Goal: Task Accomplishment & Management: Complete application form

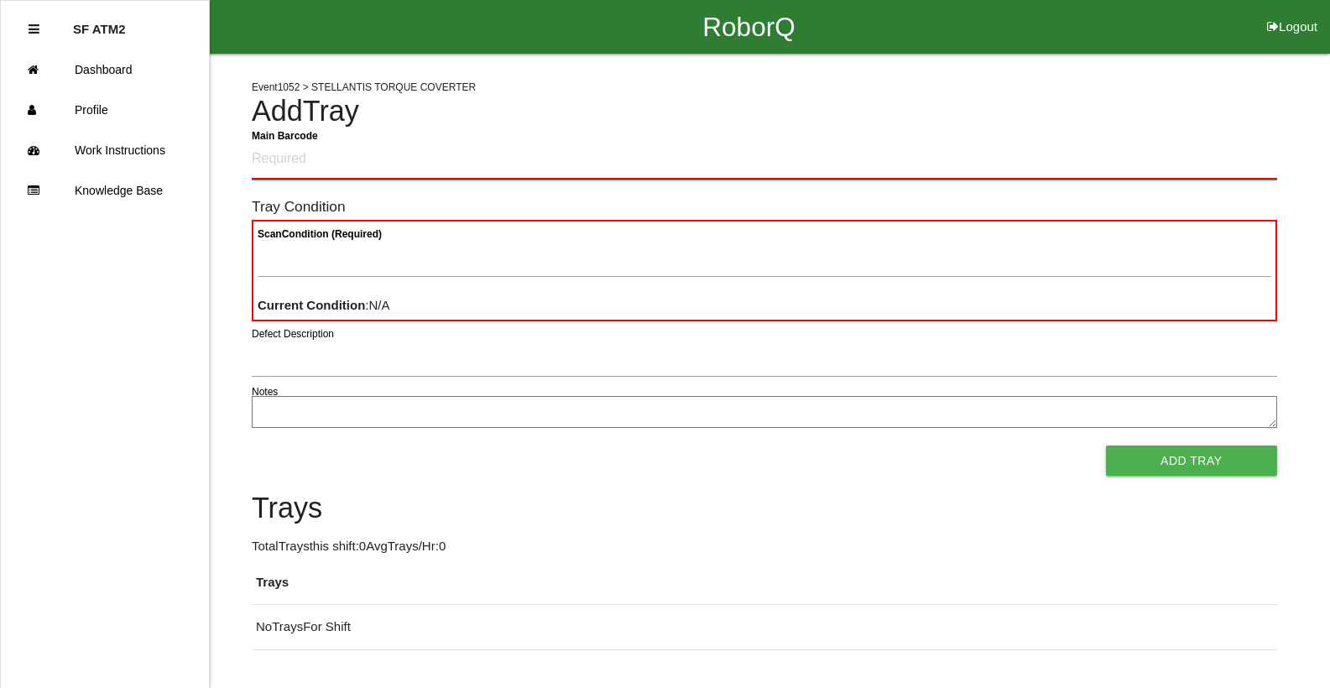
click at [337, 167] on Barcode "Main Barcode" at bounding box center [765, 159] width 1026 height 39
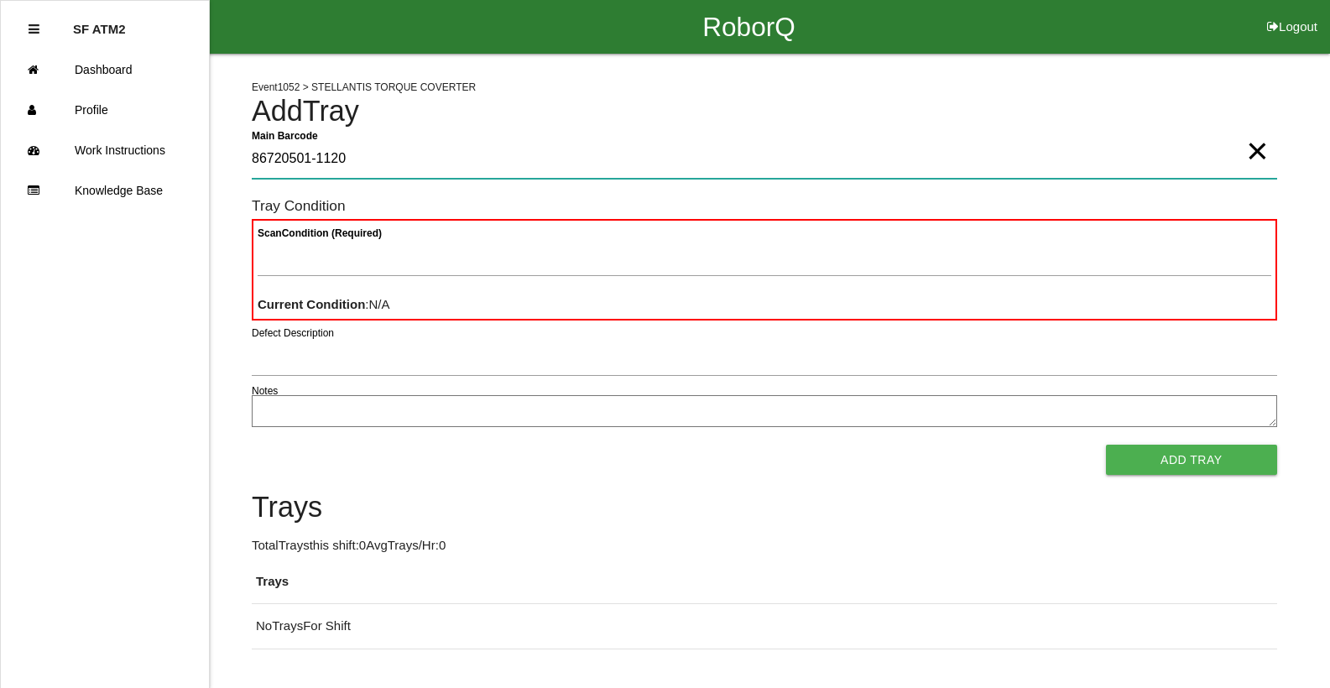
type Barcode "86720501-1120"
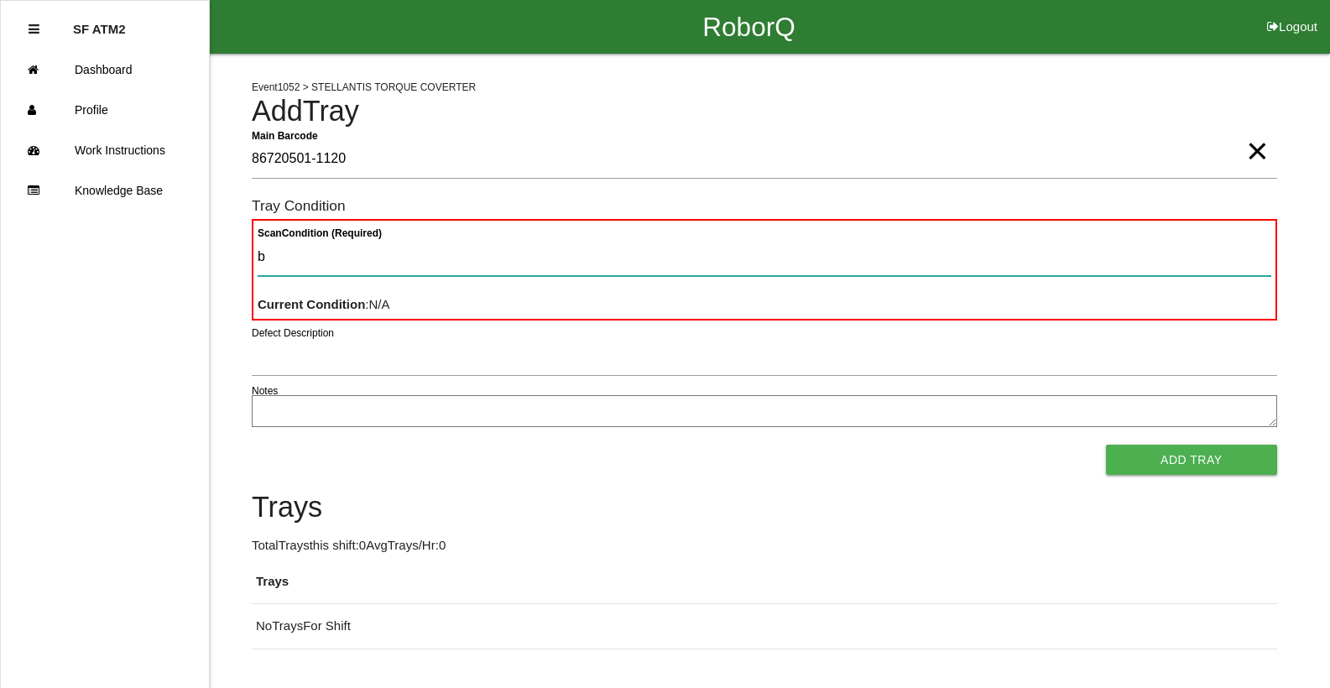
type Condition "ba"
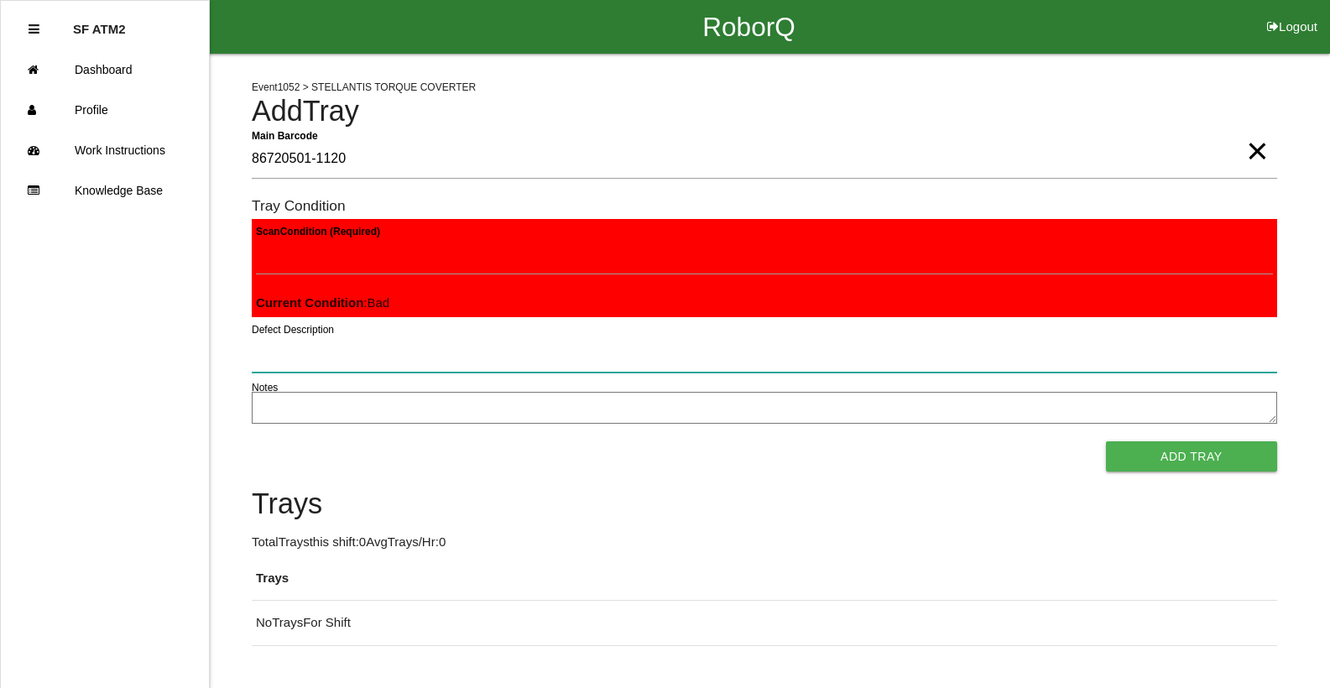
click at [1106, 442] on button "Add Tray" at bounding box center [1191, 457] width 171 height 30
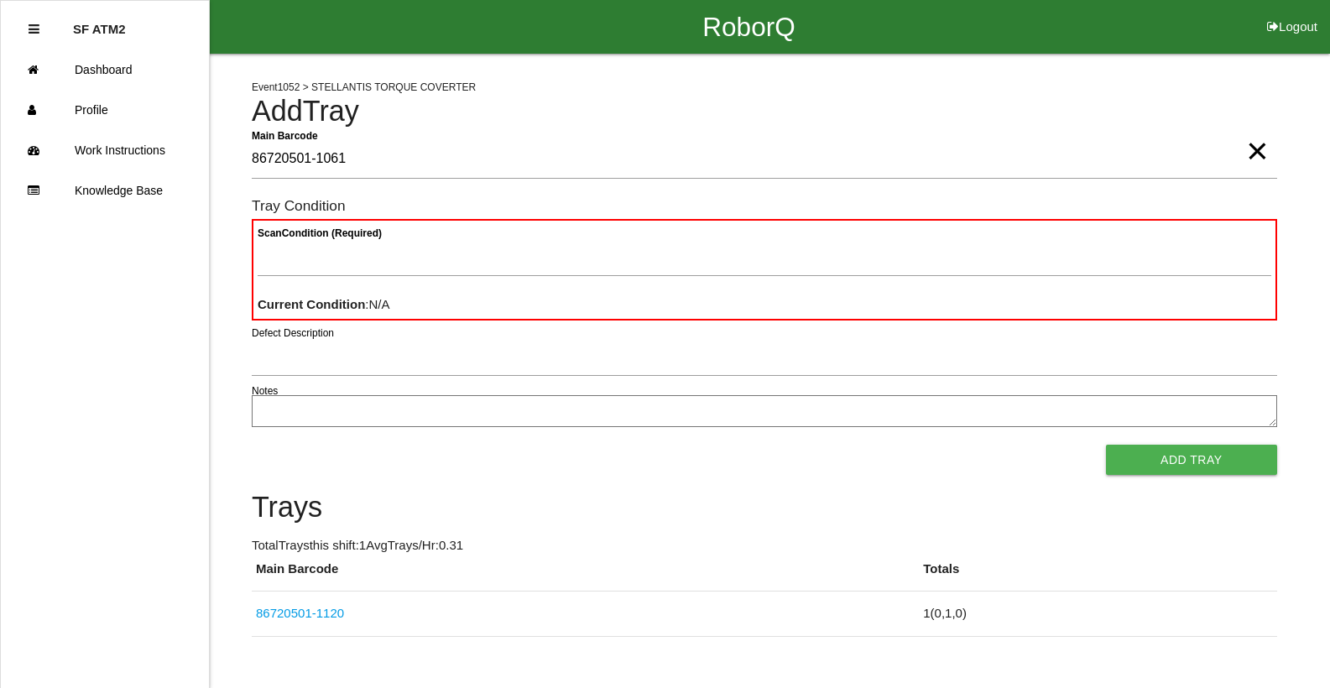
type Barcode "86720501-1061"
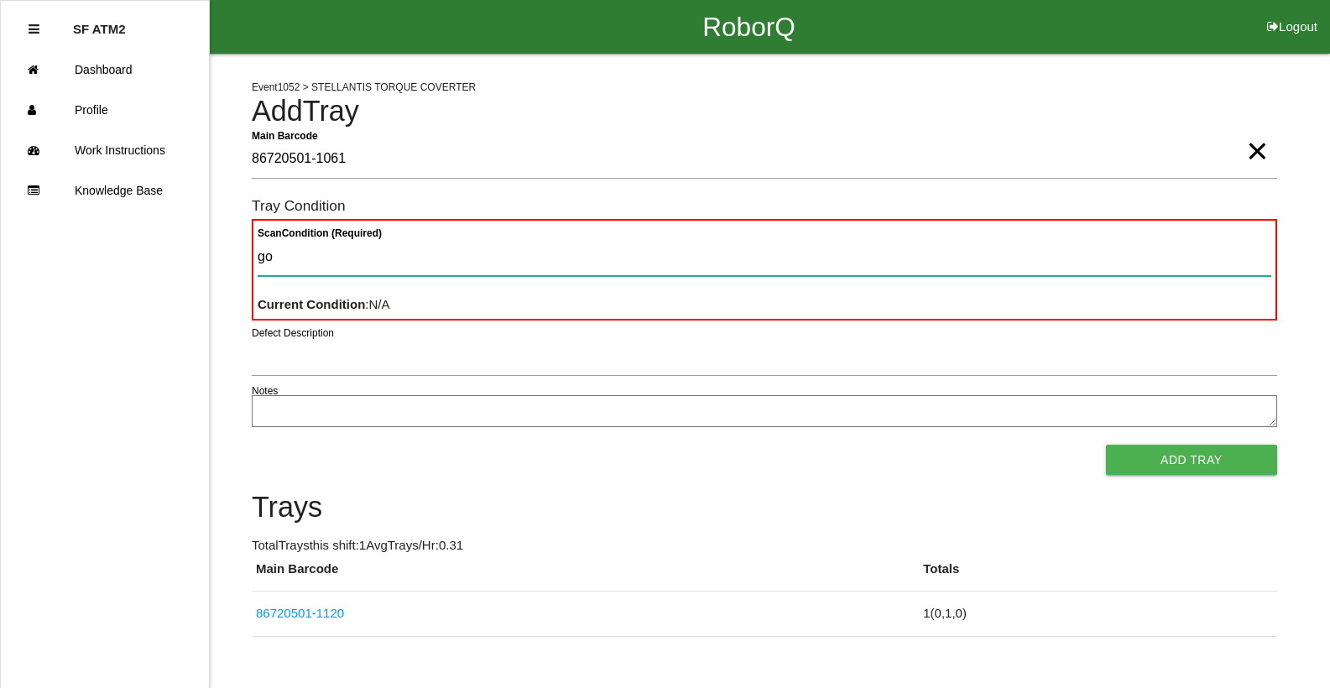
type Condition "goo"
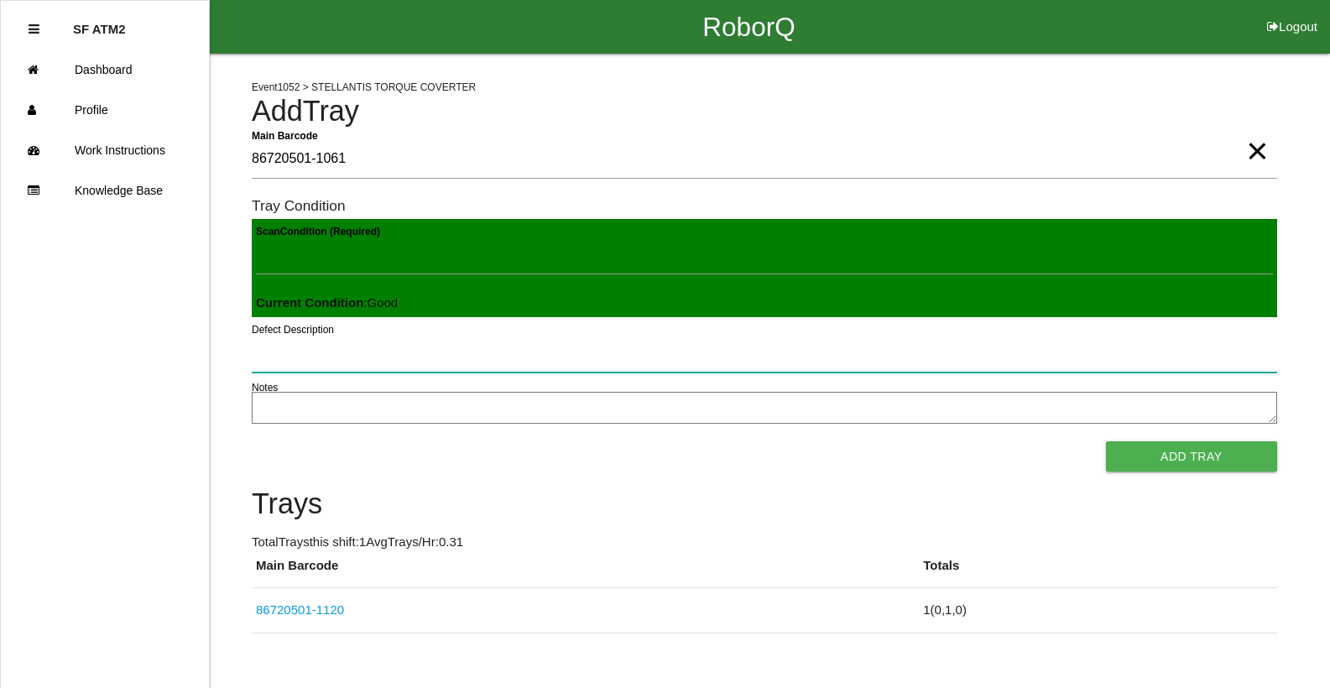
click at [1106, 442] on button "Add Tray" at bounding box center [1191, 457] width 171 height 30
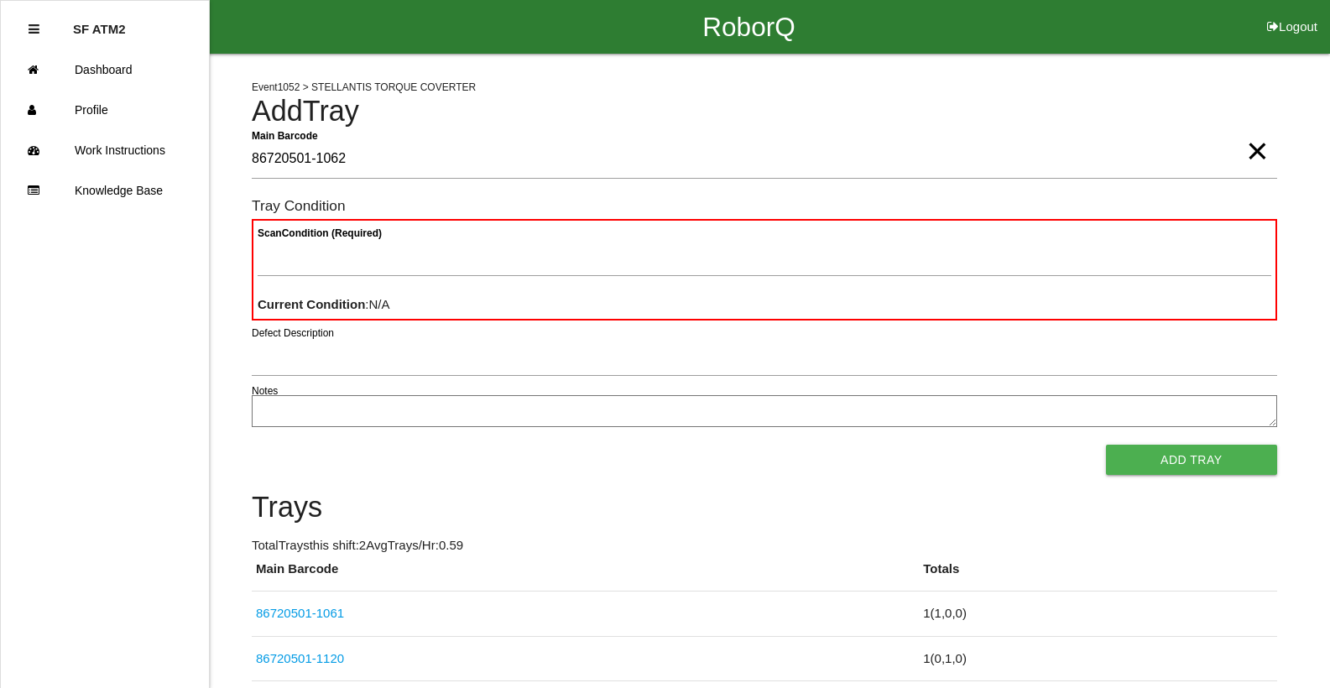
type Barcode "86720501-1062"
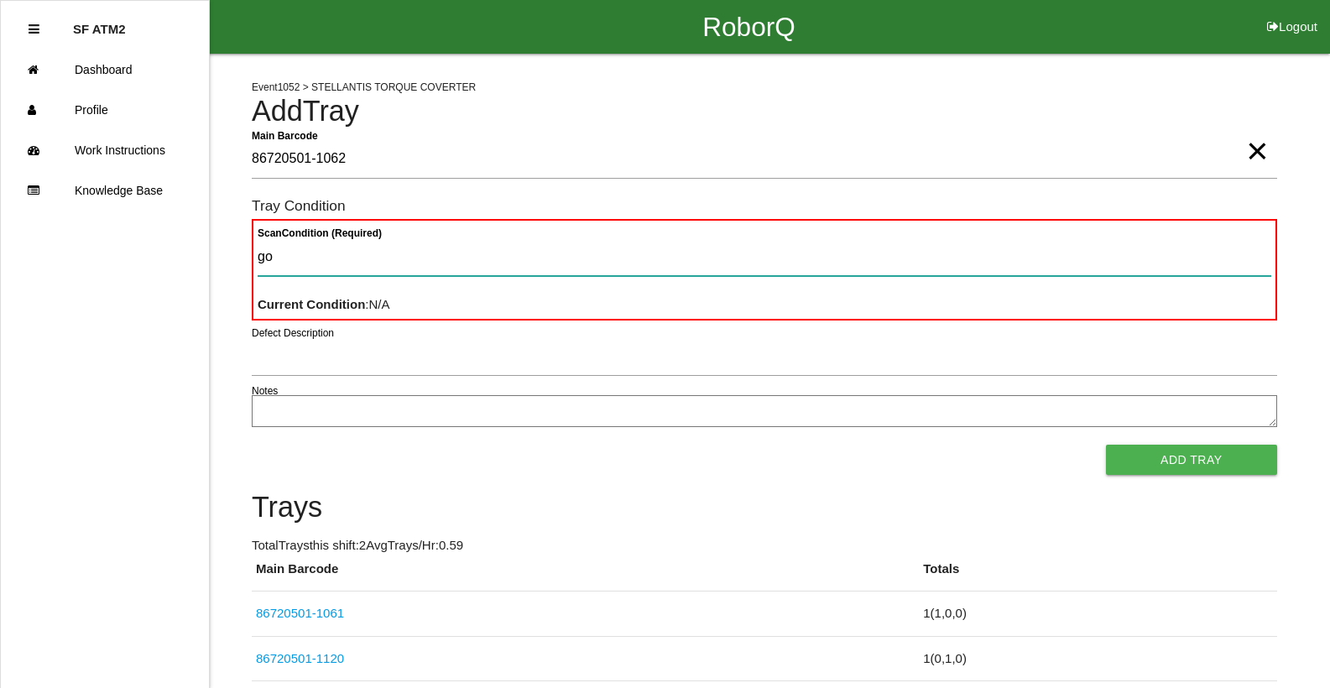
type Condition "goo"
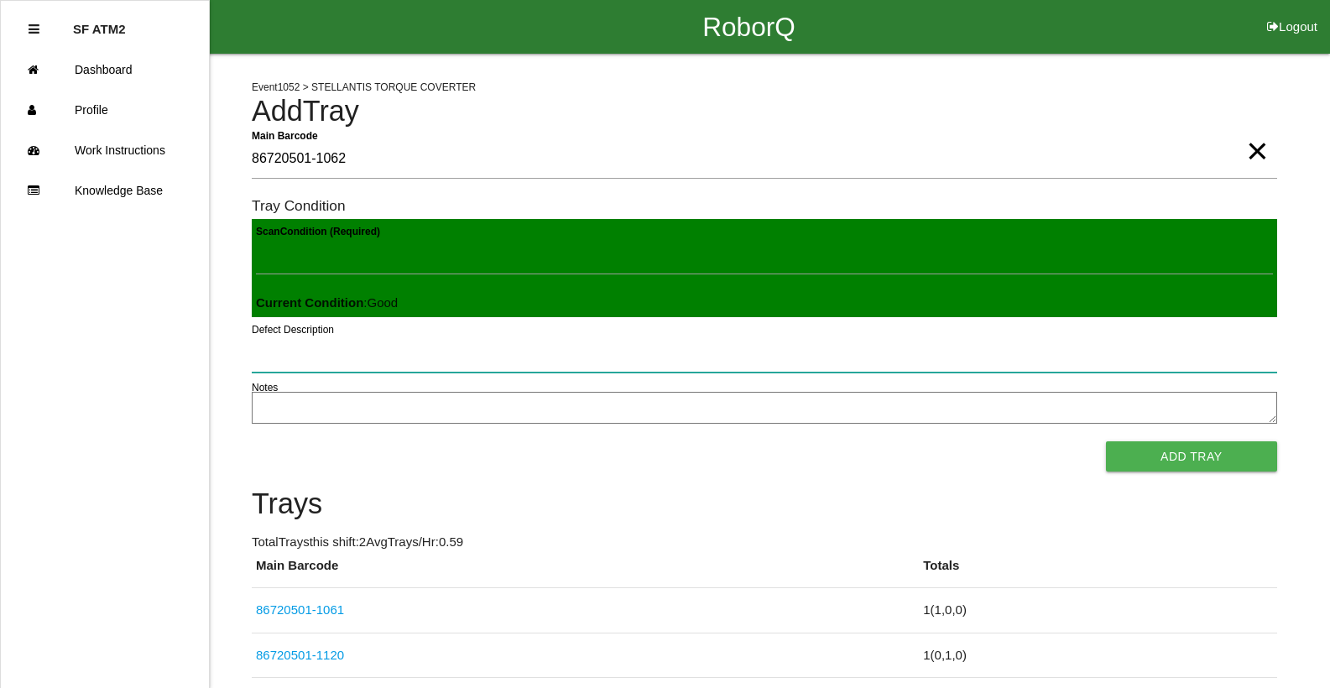
click at [1106, 442] on button "Add Tray" at bounding box center [1191, 457] width 171 height 30
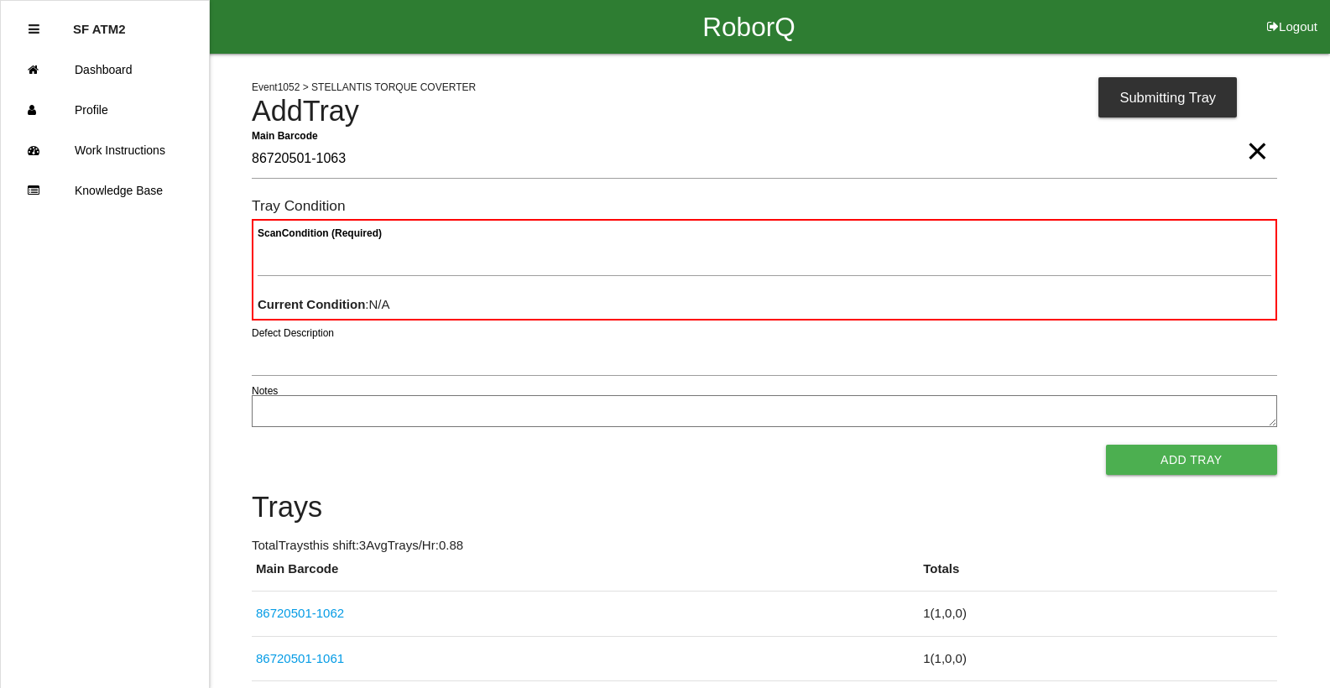
type Barcode "86720501-1063"
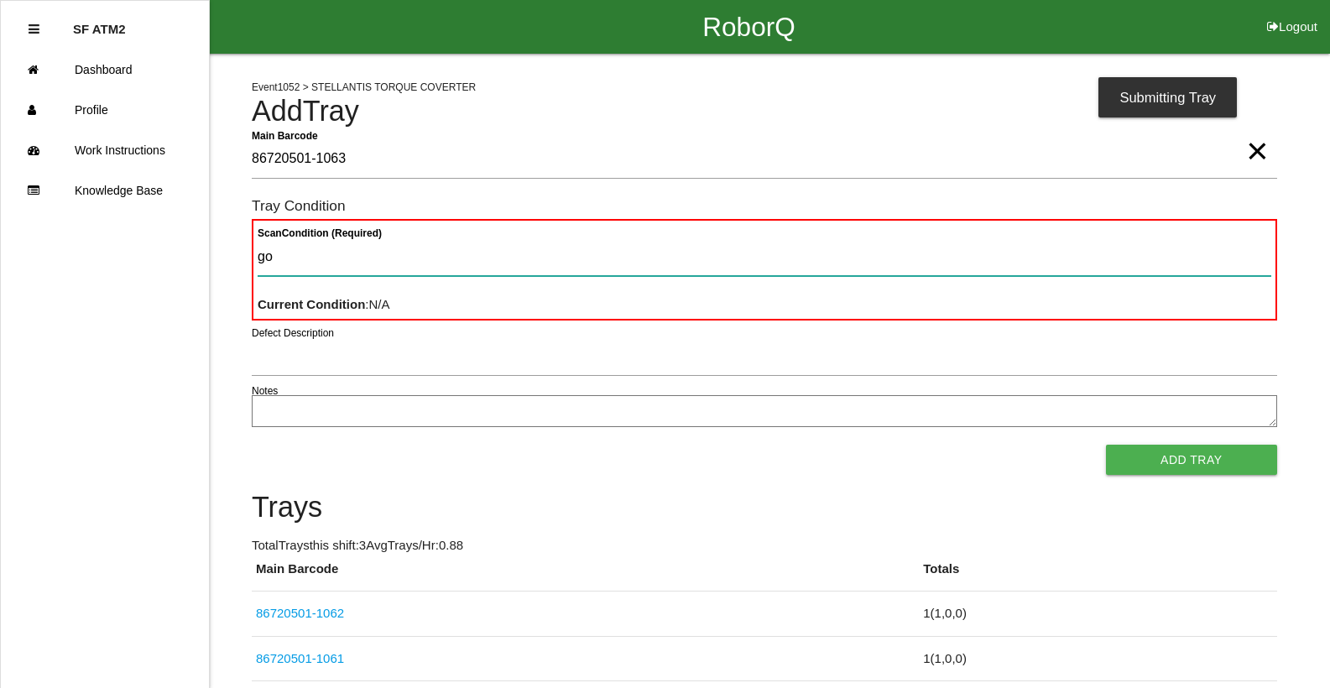
type Condition "goo"
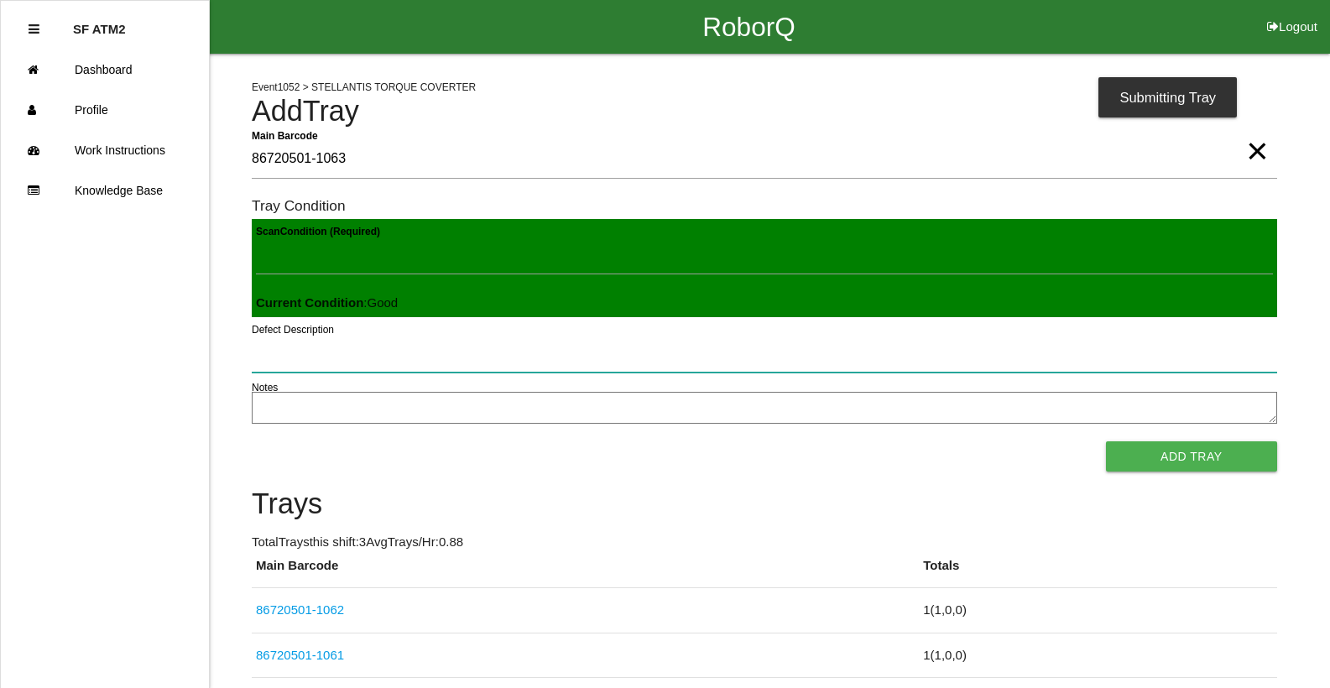
click at [1106, 442] on button "Add Tray" at bounding box center [1191, 457] width 171 height 30
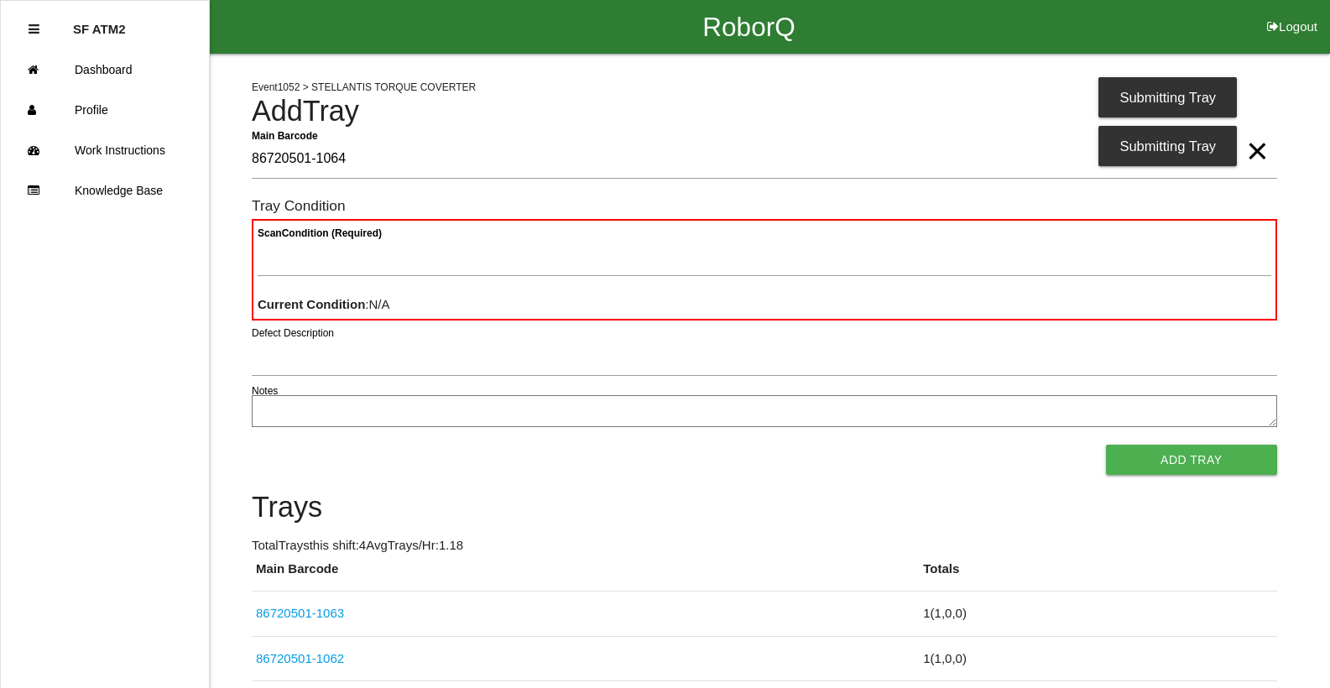
type Barcode "86720501-1064"
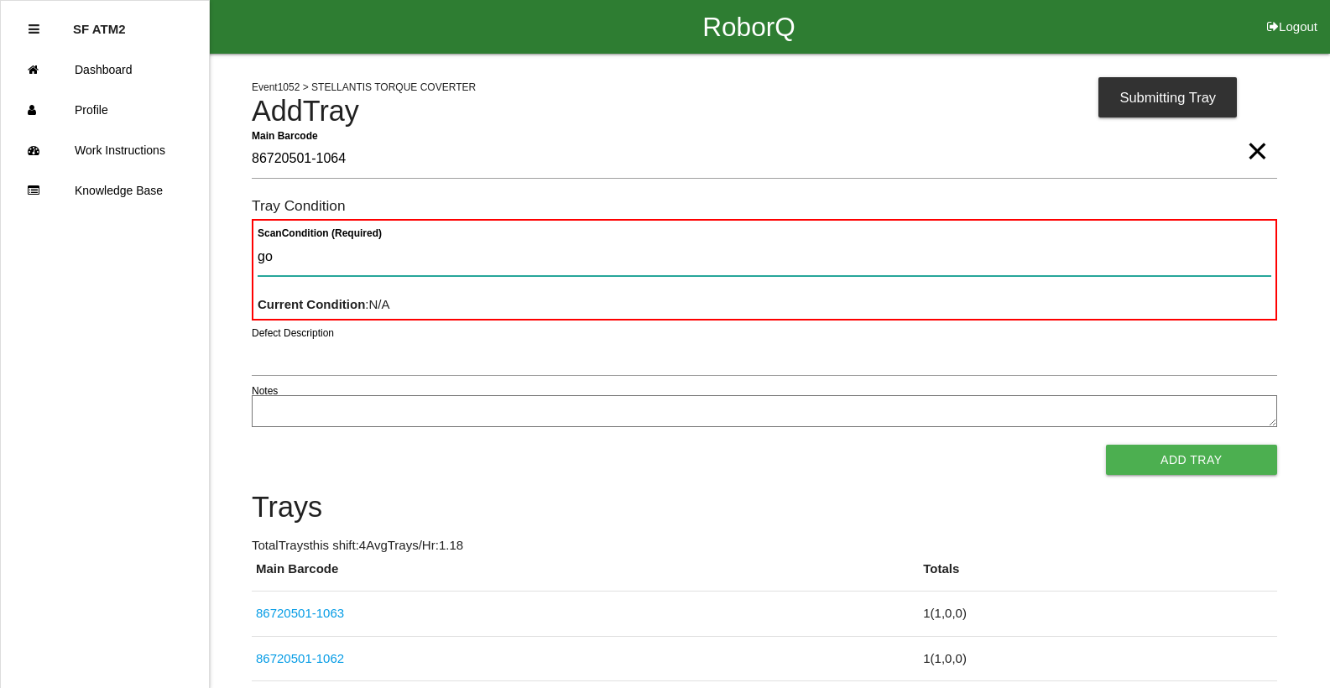
type Condition "goo"
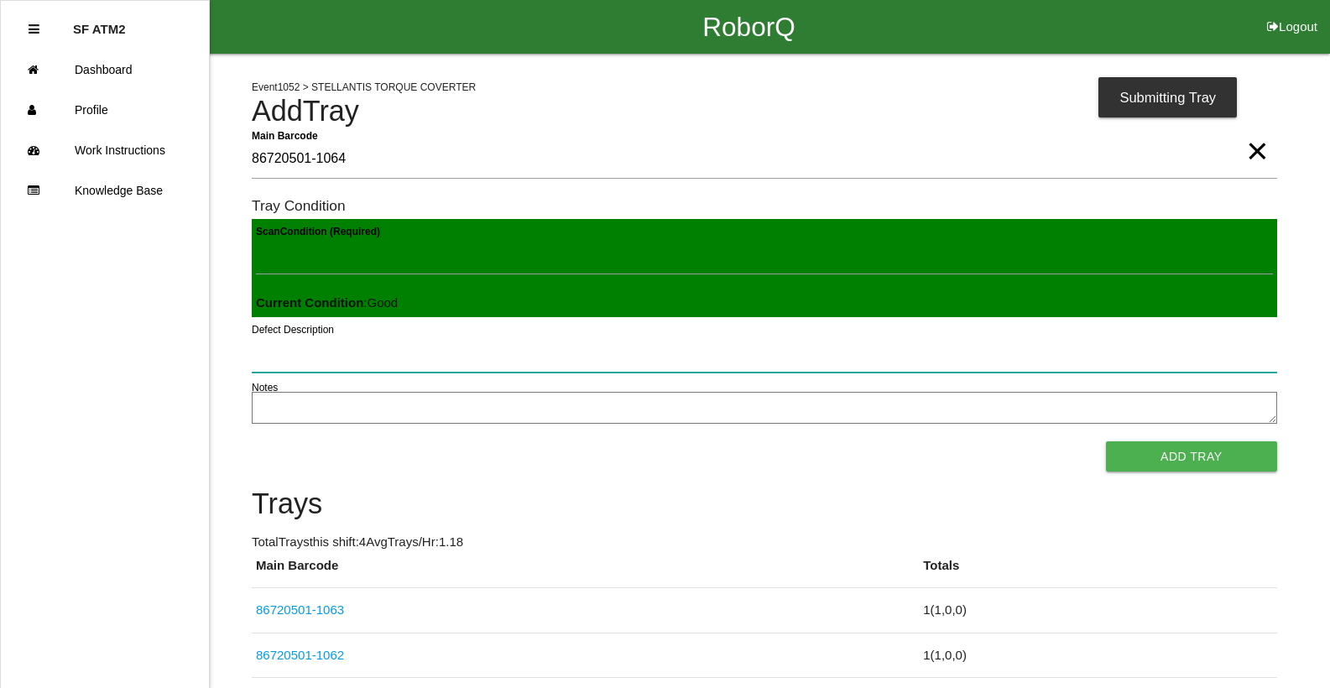
click at [1106, 442] on button "Add Tray" at bounding box center [1191, 457] width 171 height 30
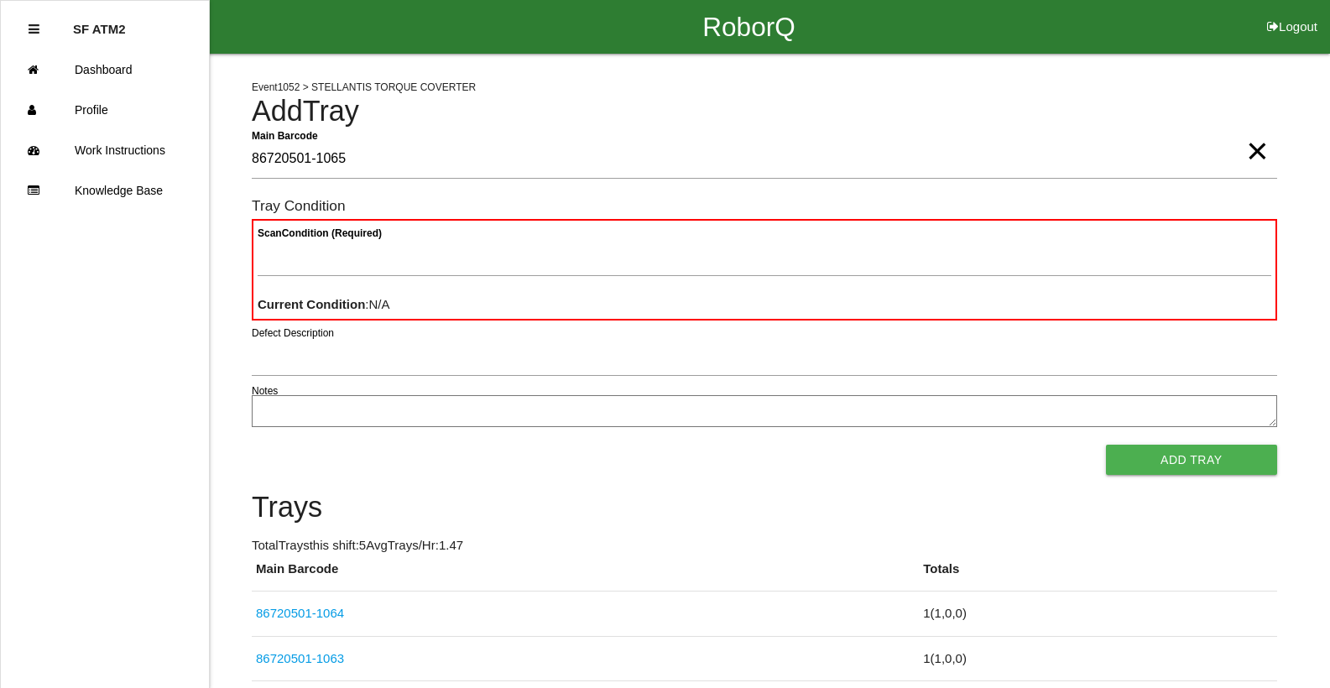
type Barcode "86720501-1065"
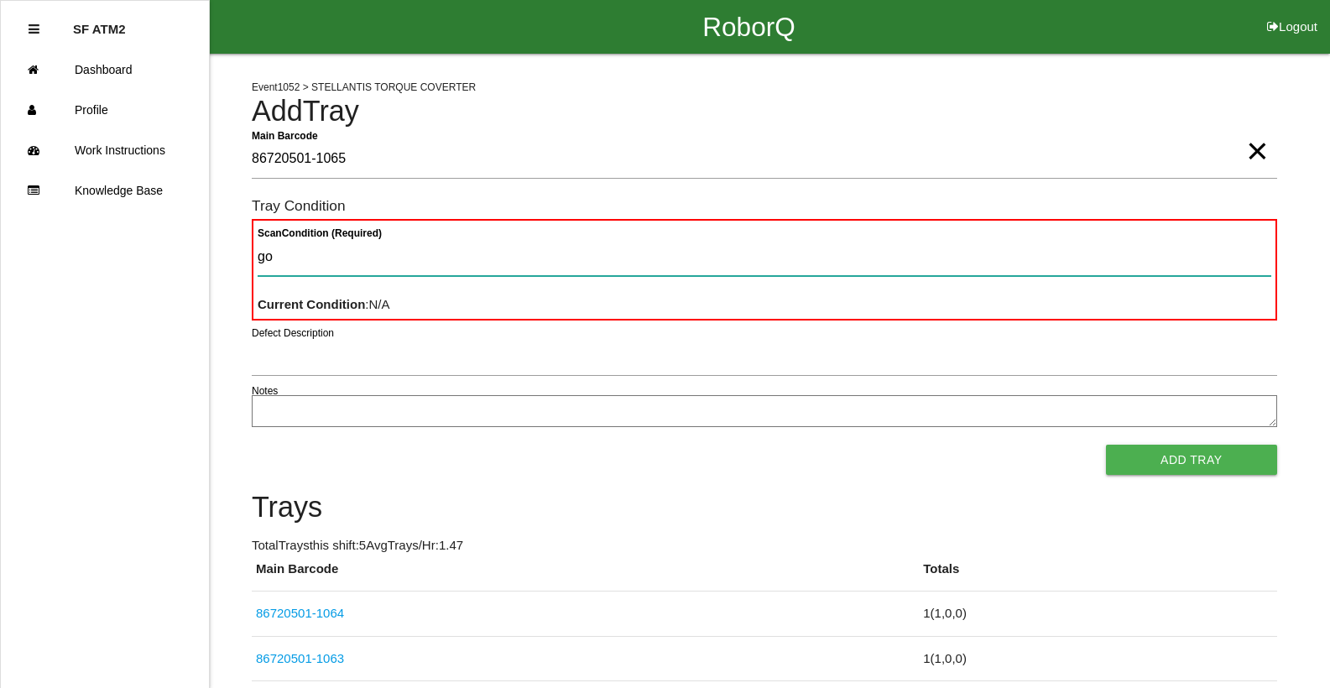
type Condition "goo"
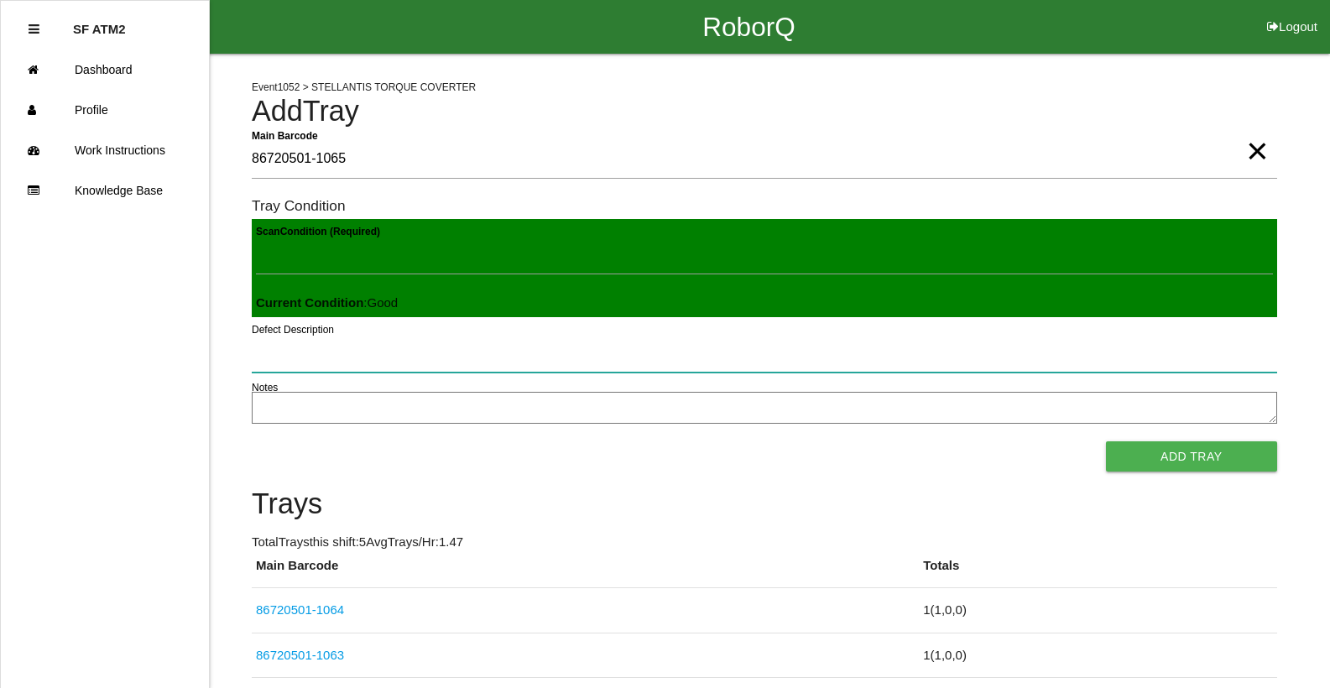
click at [1106, 442] on button "Add Tray" at bounding box center [1191, 457] width 171 height 30
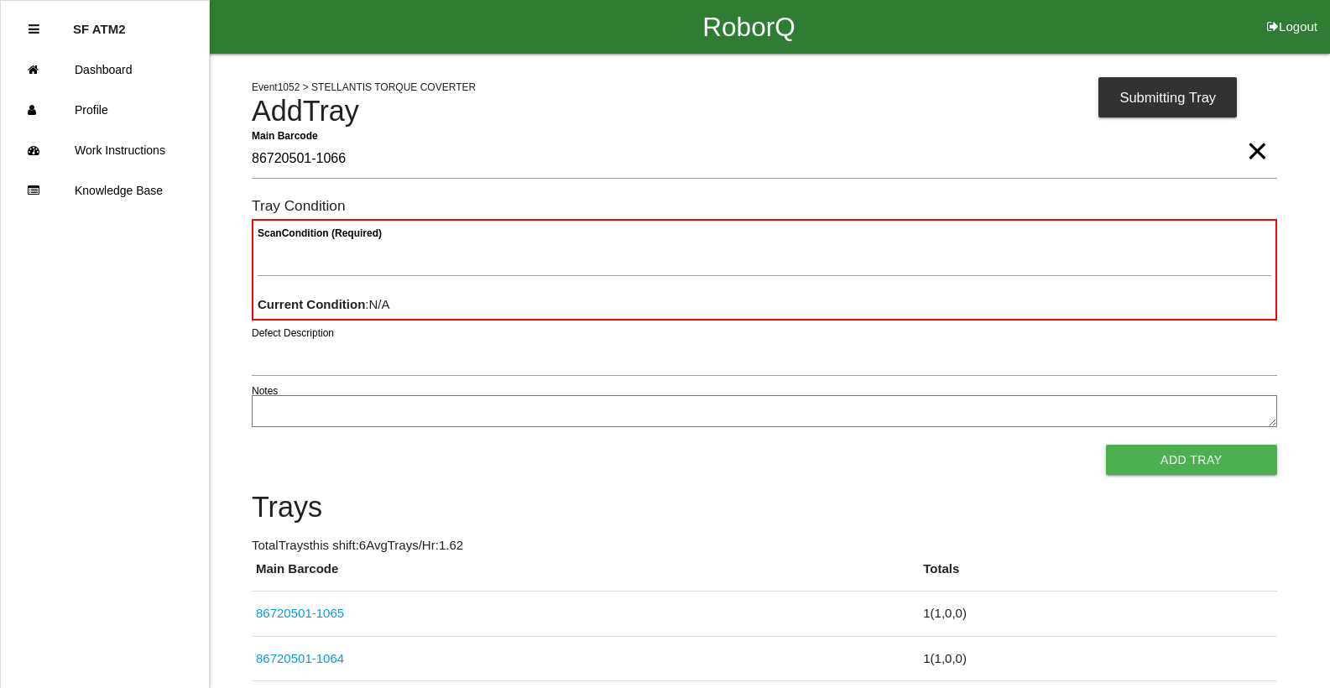
type Barcode "86720501-1066"
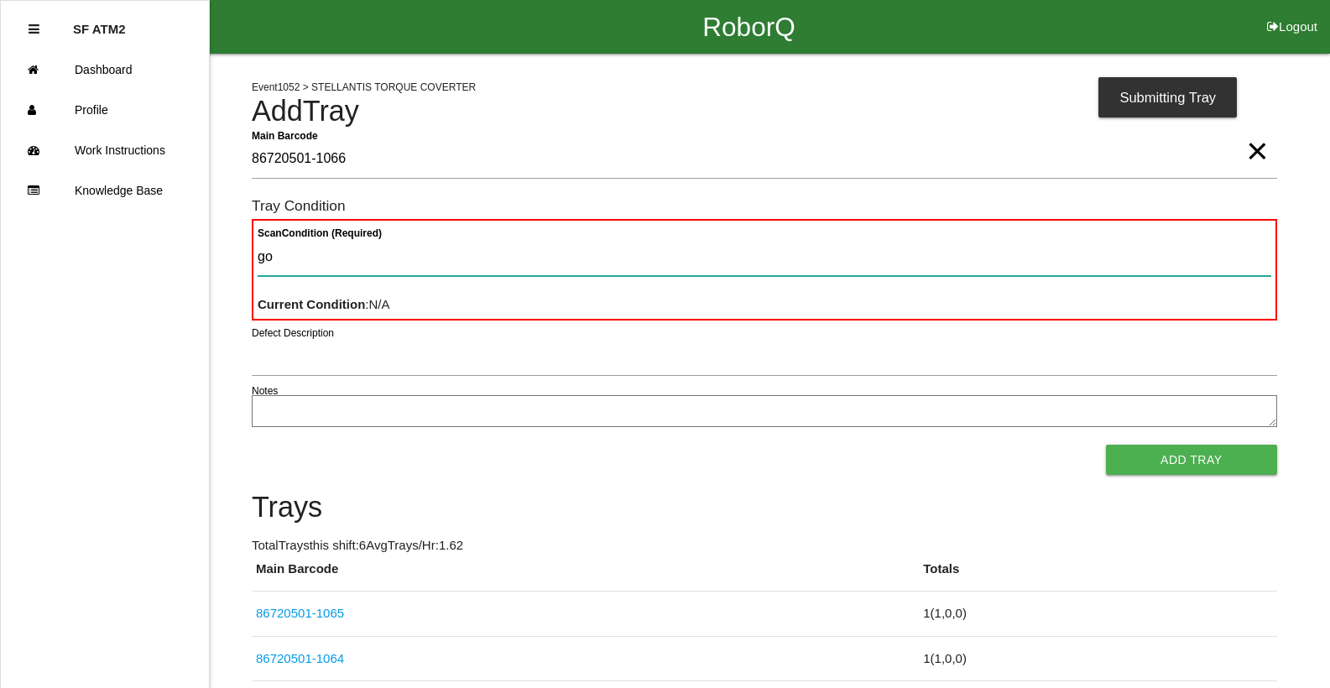
type Condition "goo"
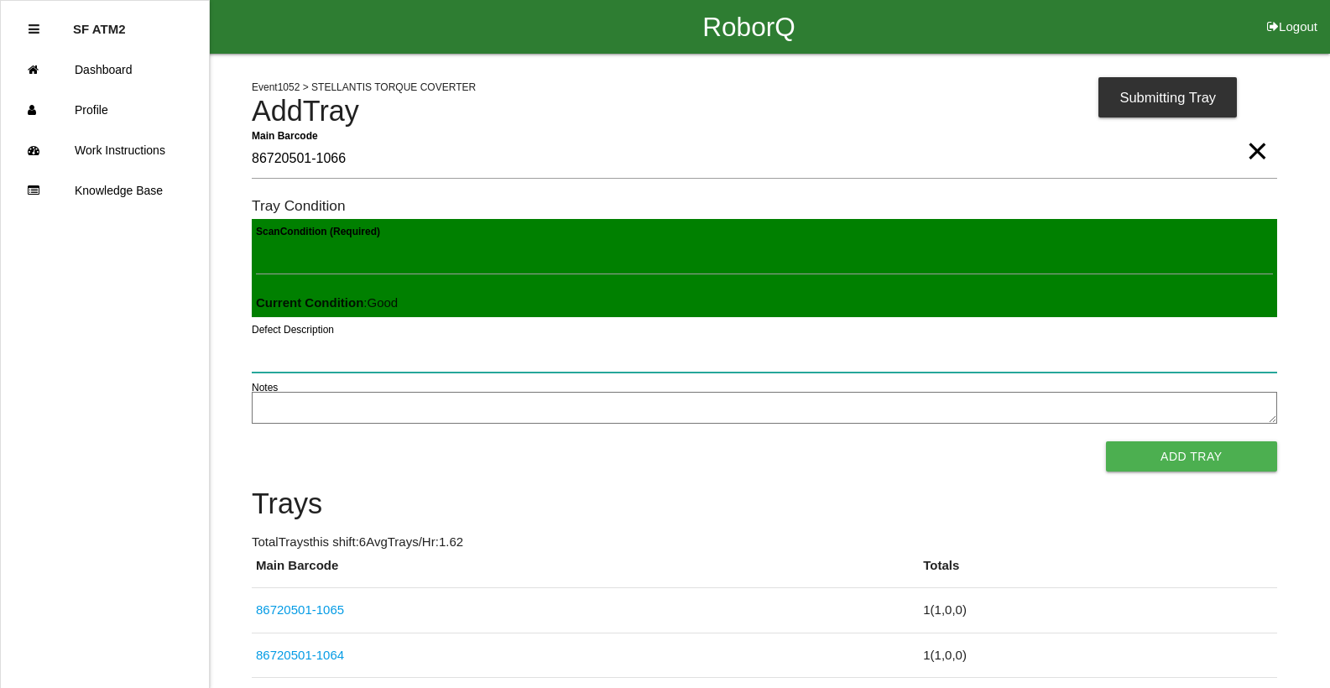
click at [1106, 442] on button "Add Tray" at bounding box center [1191, 457] width 171 height 30
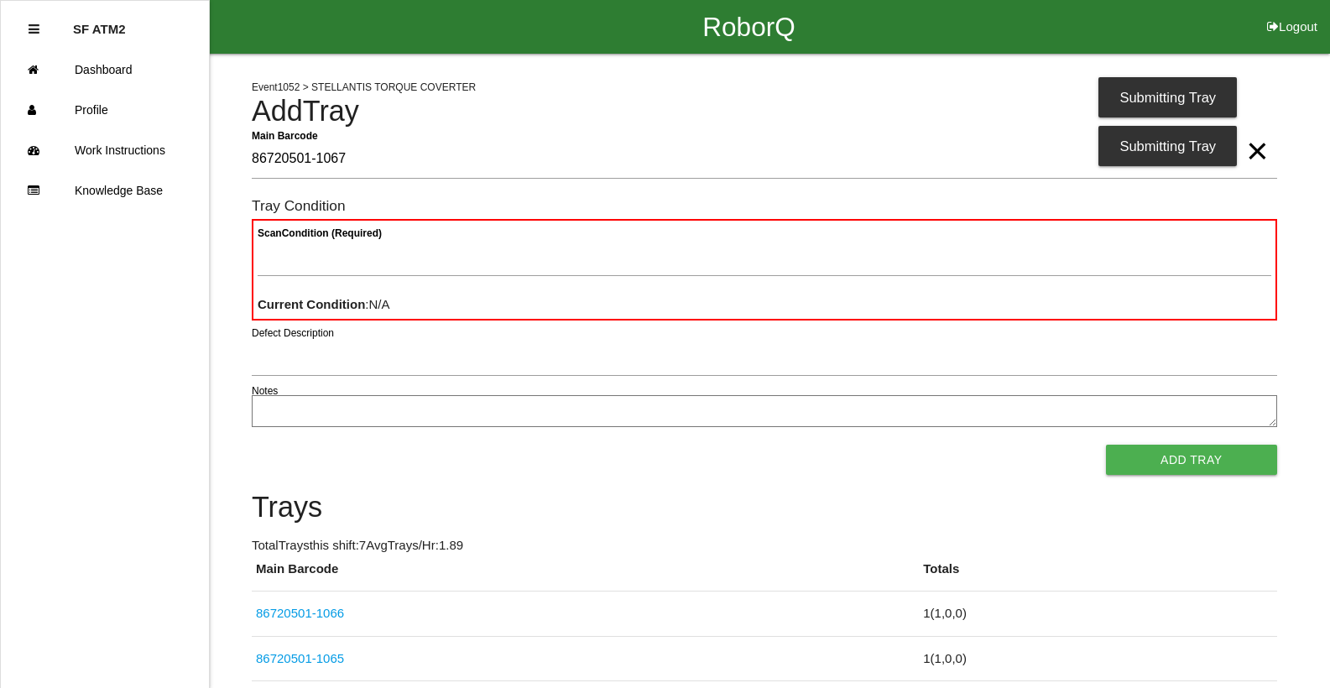
type Barcode "86720501-1067"
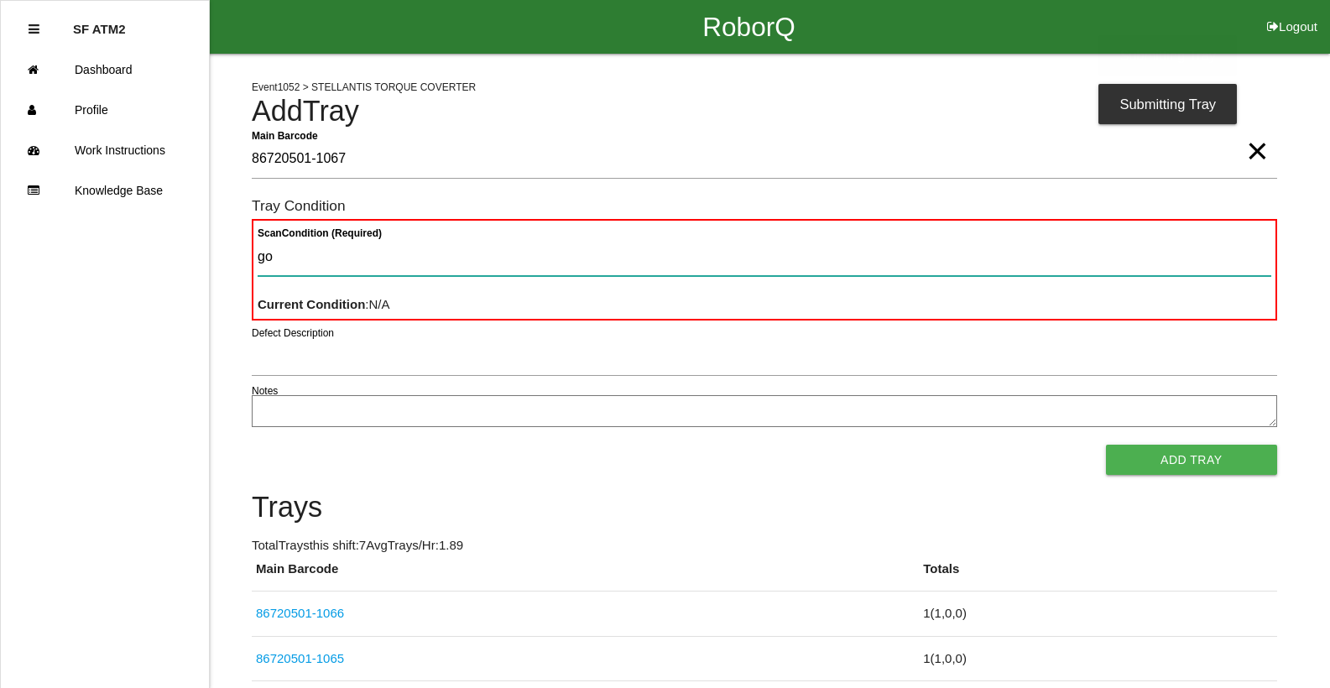
type Condition "goo"
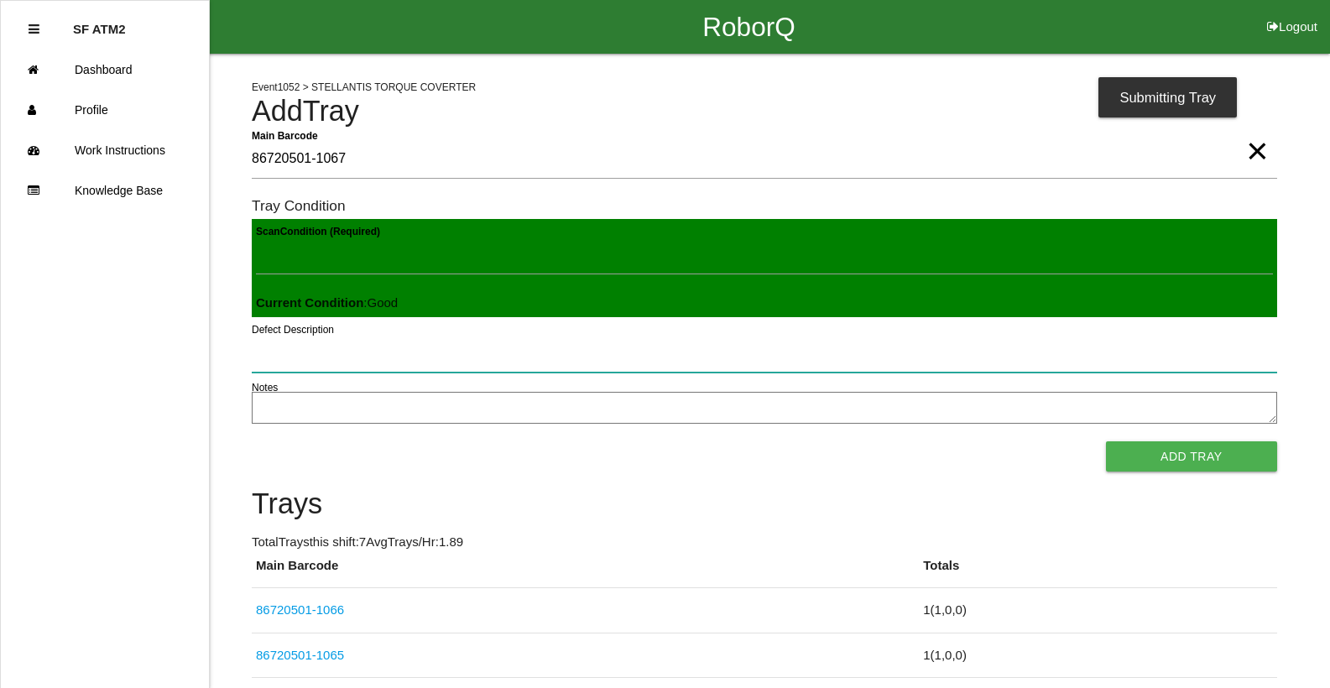
click at [1106, 442] on button "Add Tray" at bounding box center [1191, 457] width 171 height 30
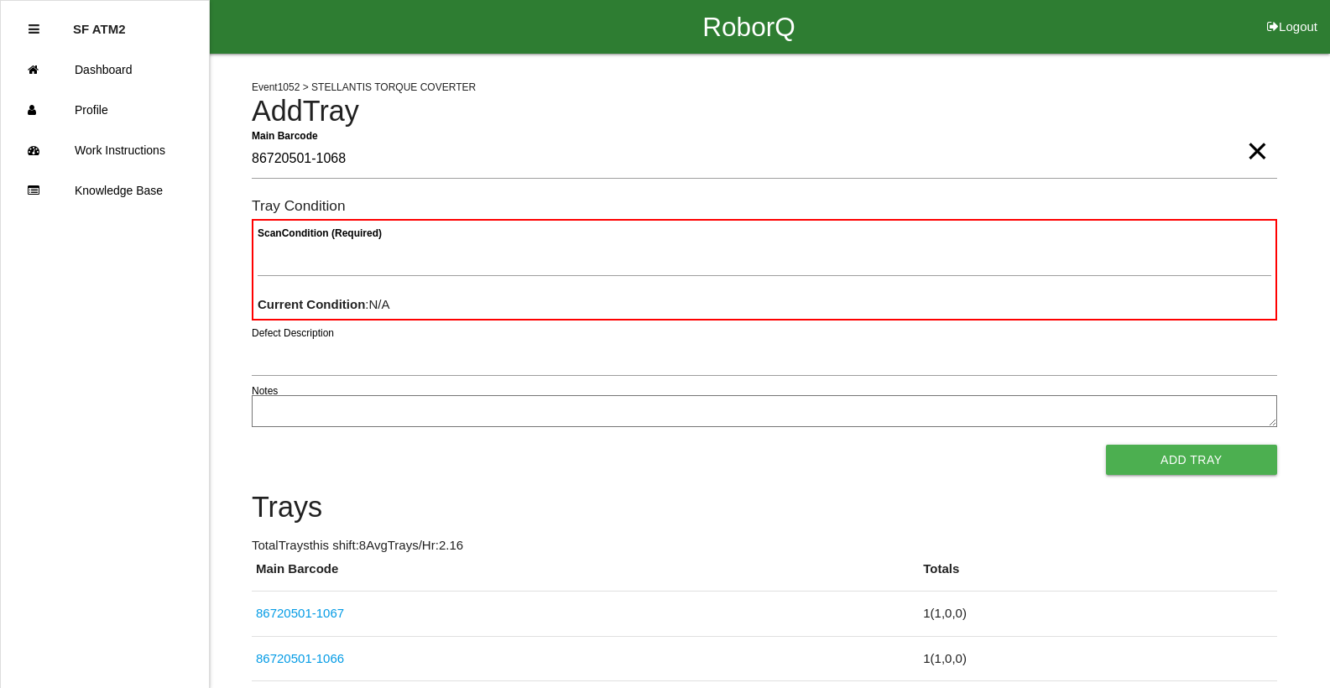
type Barcode "86720501-1068"
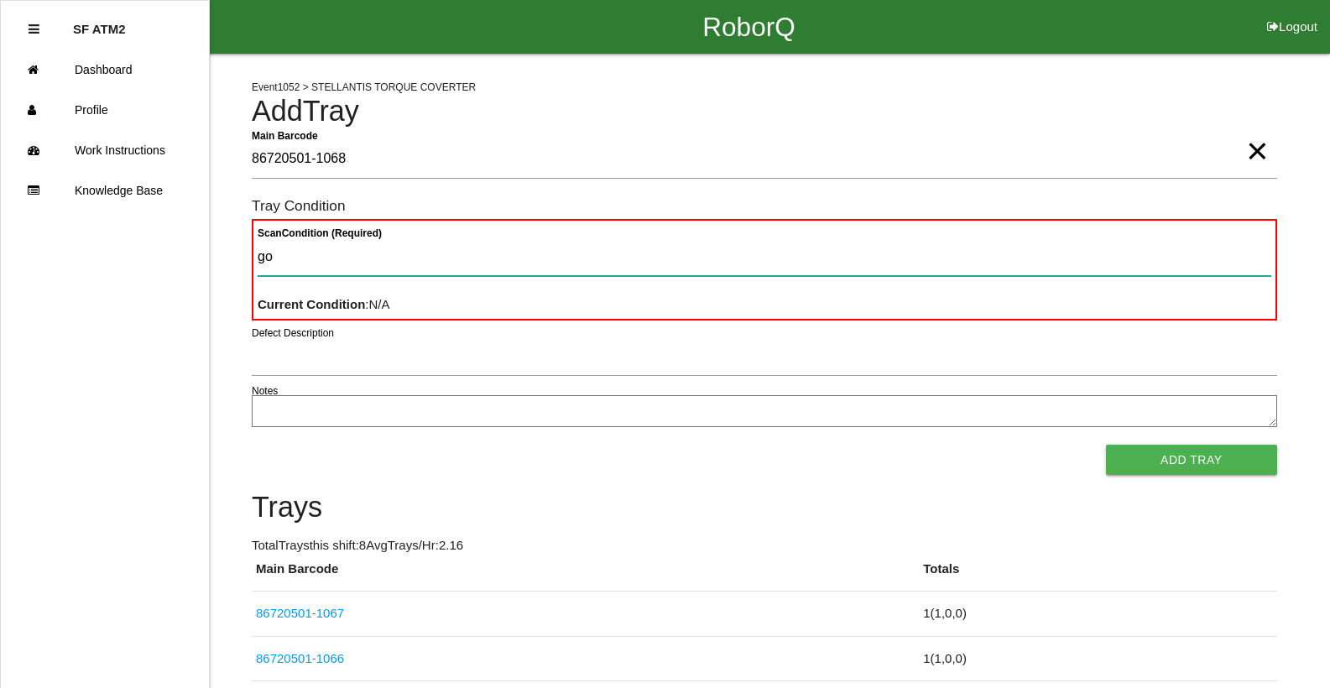
type Condition "goo"
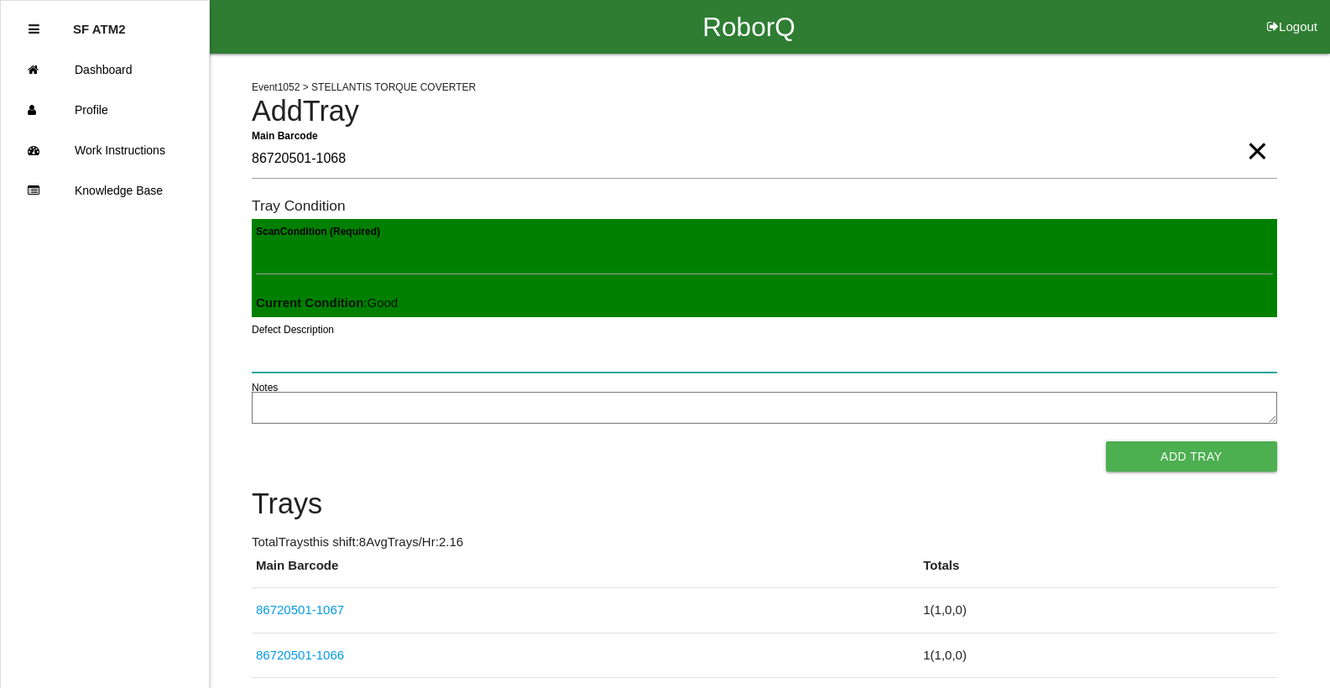
click at [1106, 442] on button "Add Tray" at bounding box center [1191, 457] width 171 height 30
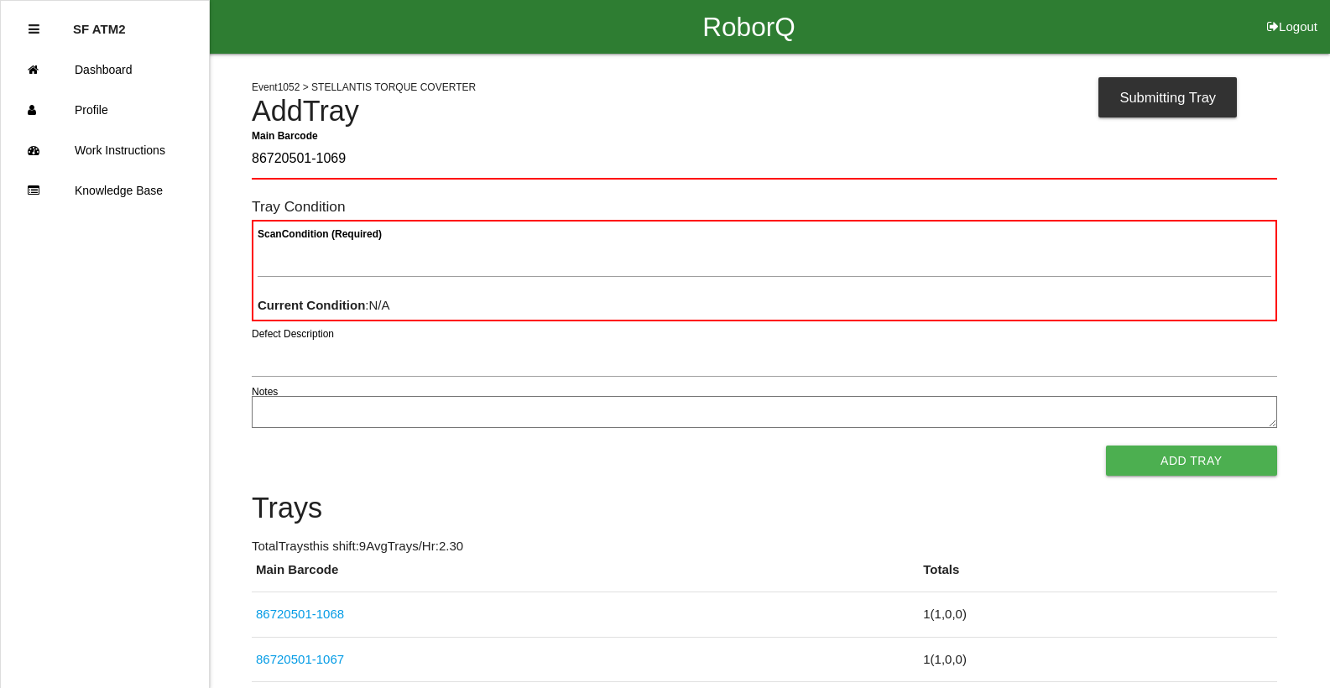
type Barcode "86720501-1069"
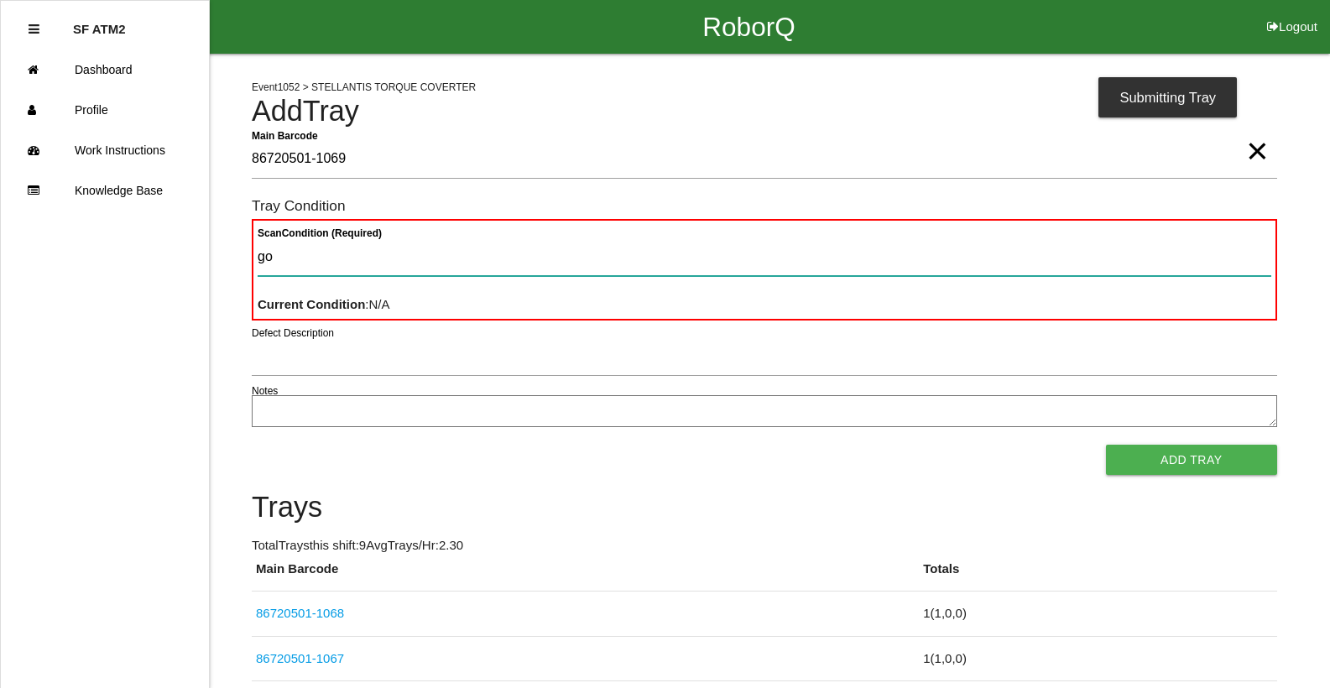
type Condition "goo"
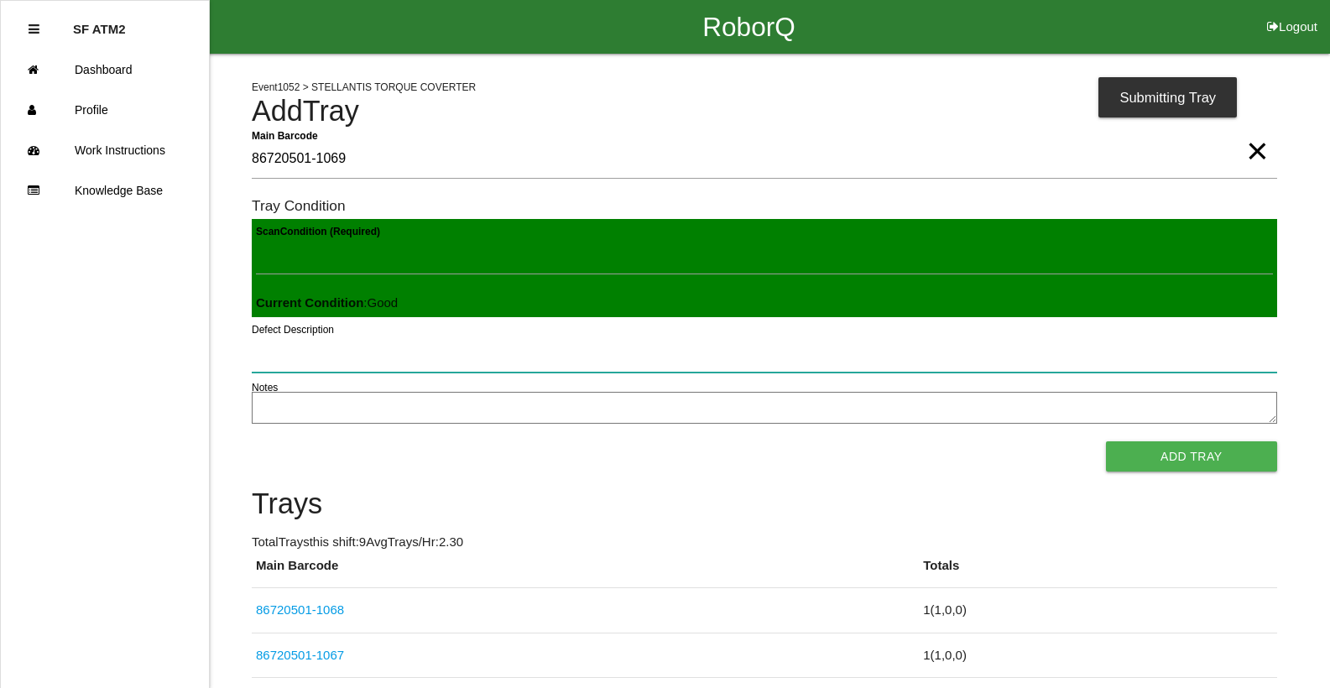
click at [1106, 442] on button "Add Tray" at bounding box center [1191, 457] width 171 height 30
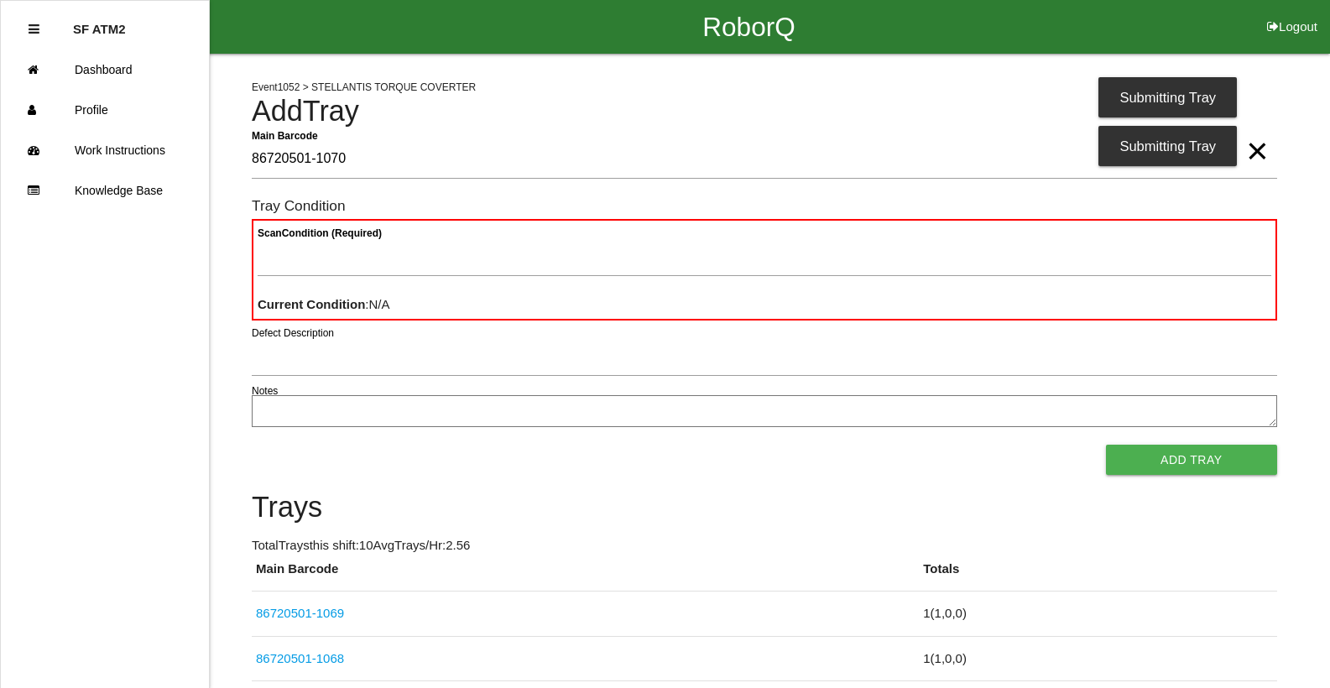
type Barcode "86720501-1070"
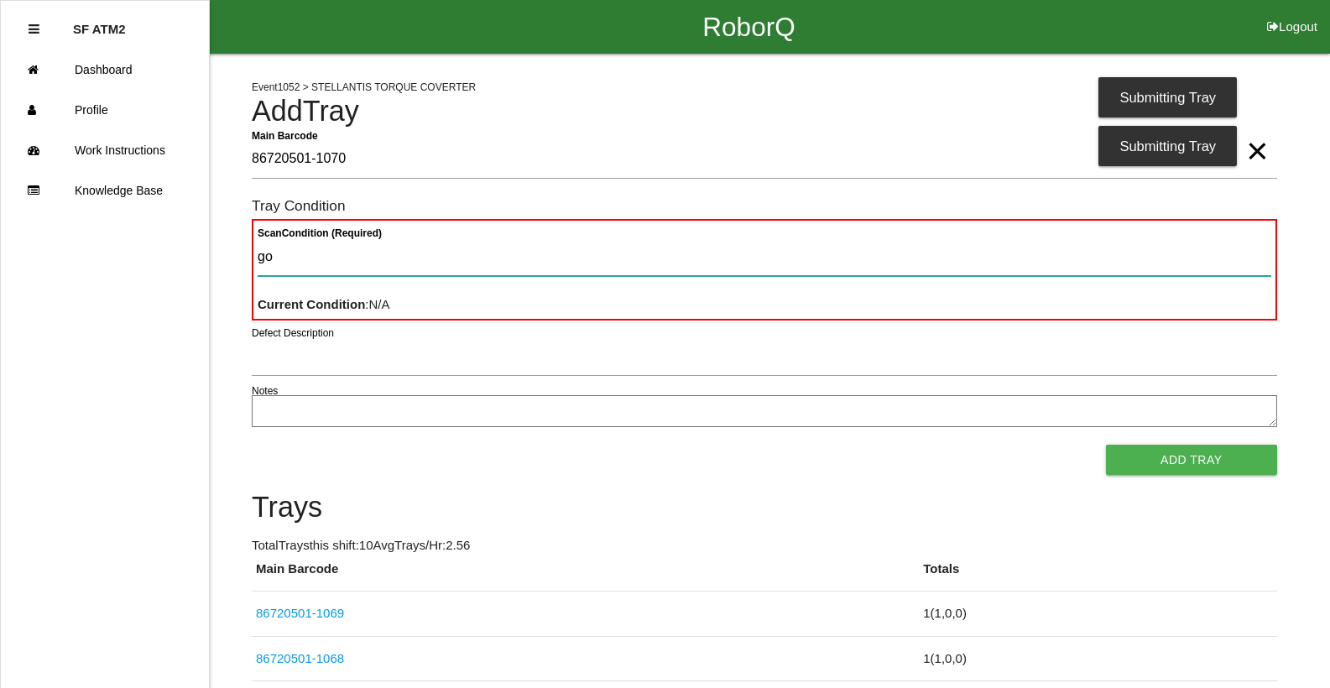
type Condition "goo"
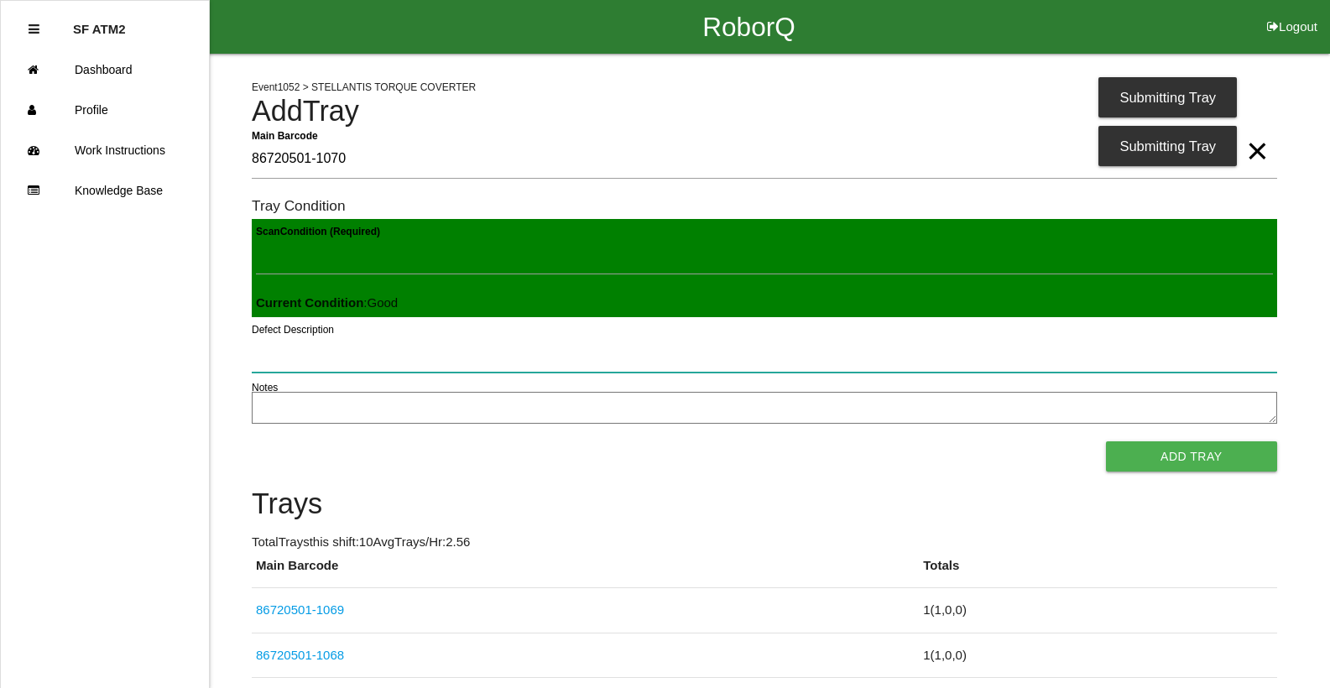
click at [1106, 442] on button "Add Tray" at bounding box center [1191, 457] width 171 height 30
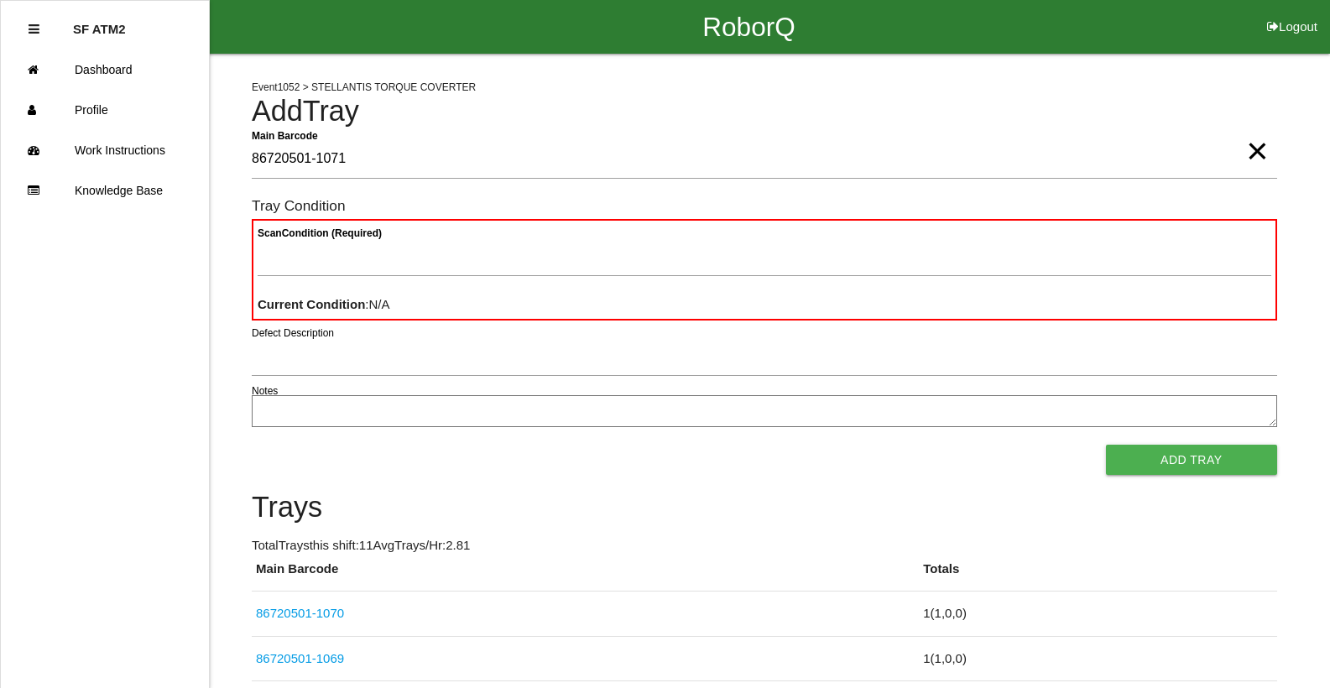
type Barcode "86720501-1071"
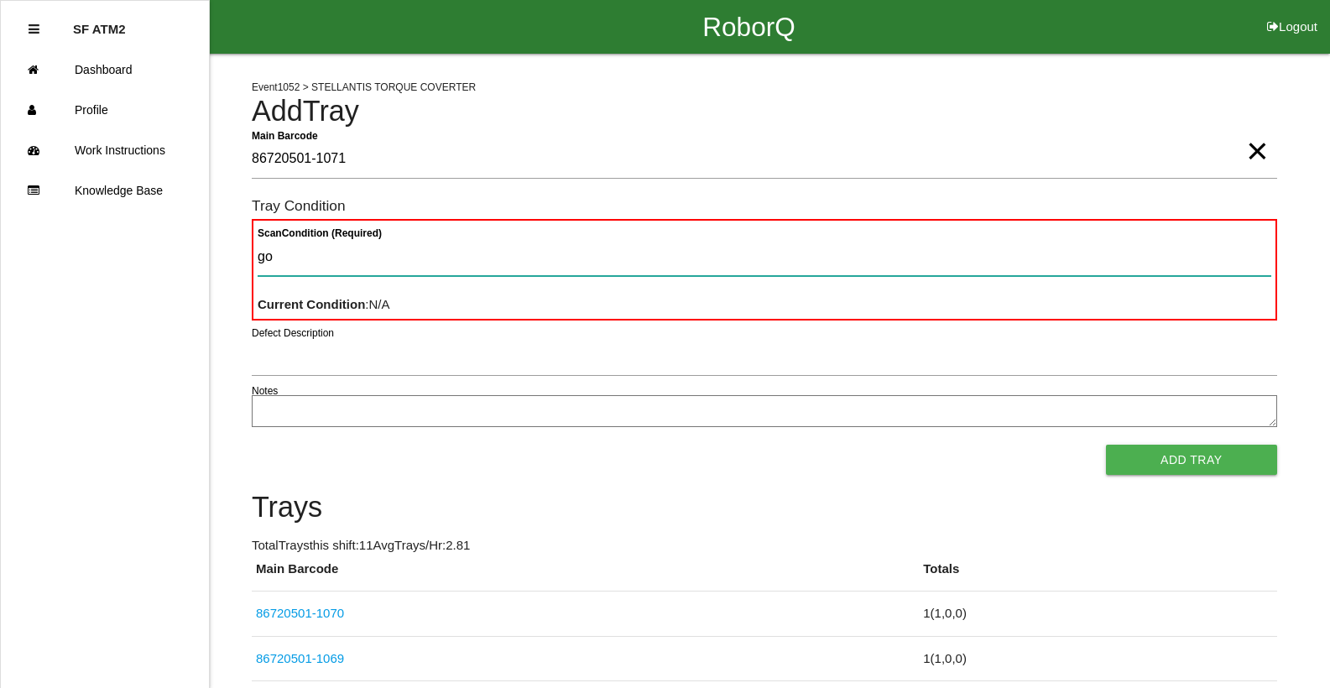
type Condition "goo"
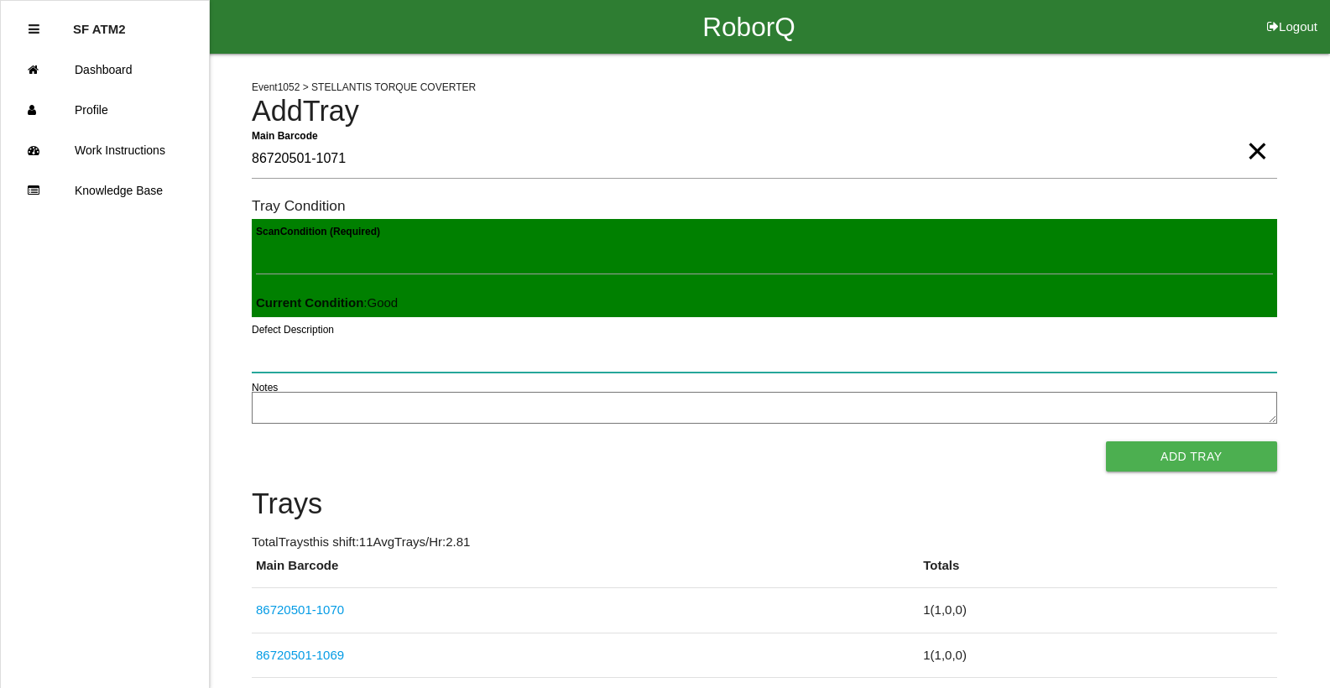
click at [1106, 442] on button "Add Tray" at bounding box center [1191, 457] width 171 height 30
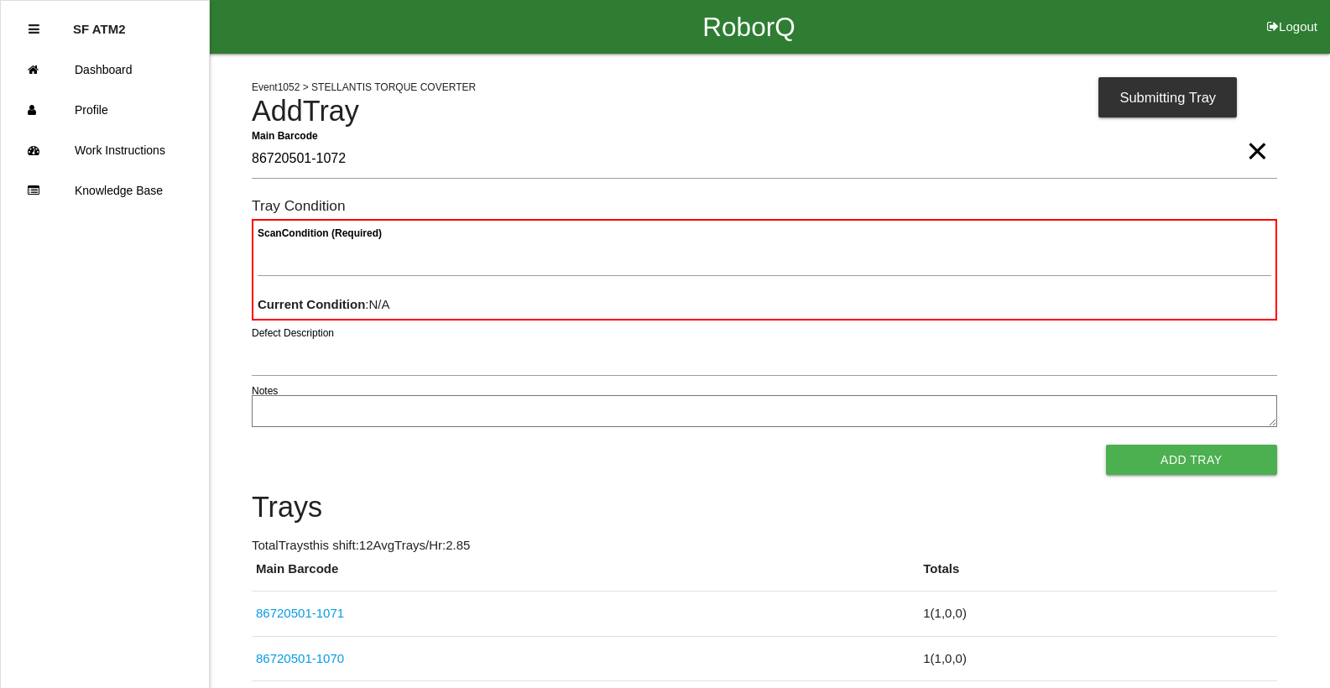
type Barcode "86720501-1072"
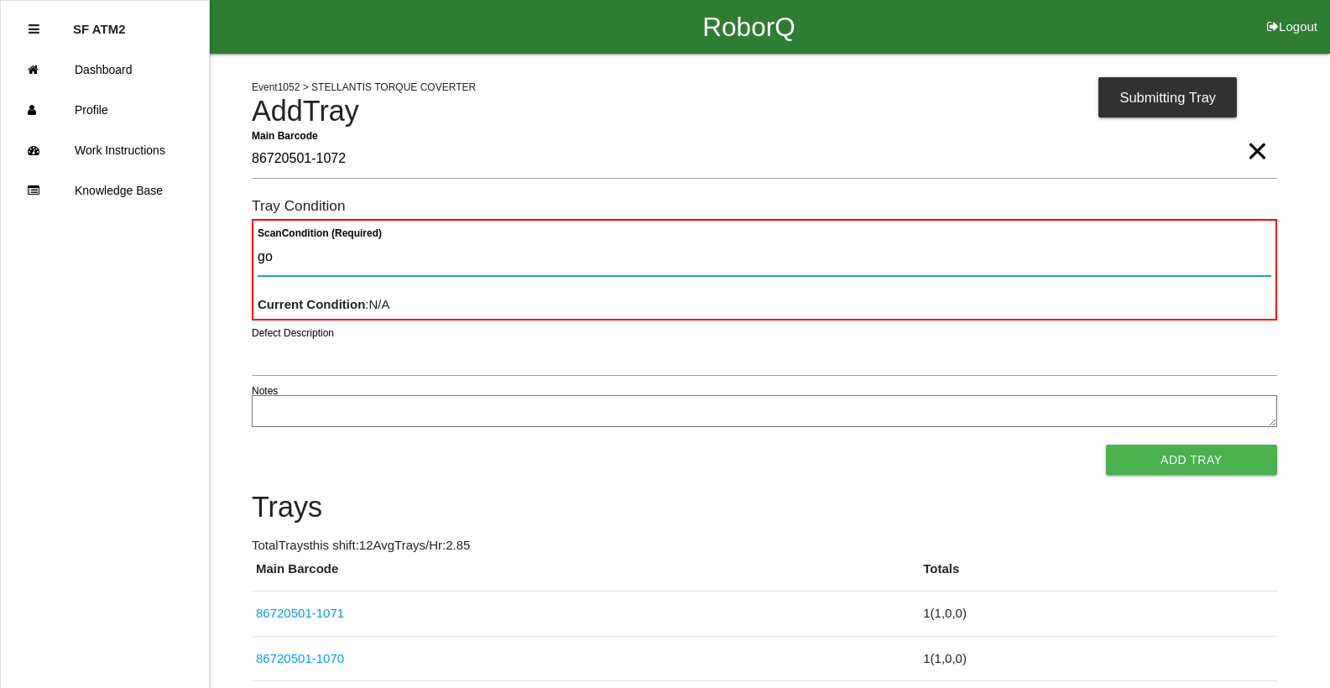
type Condition "goo"
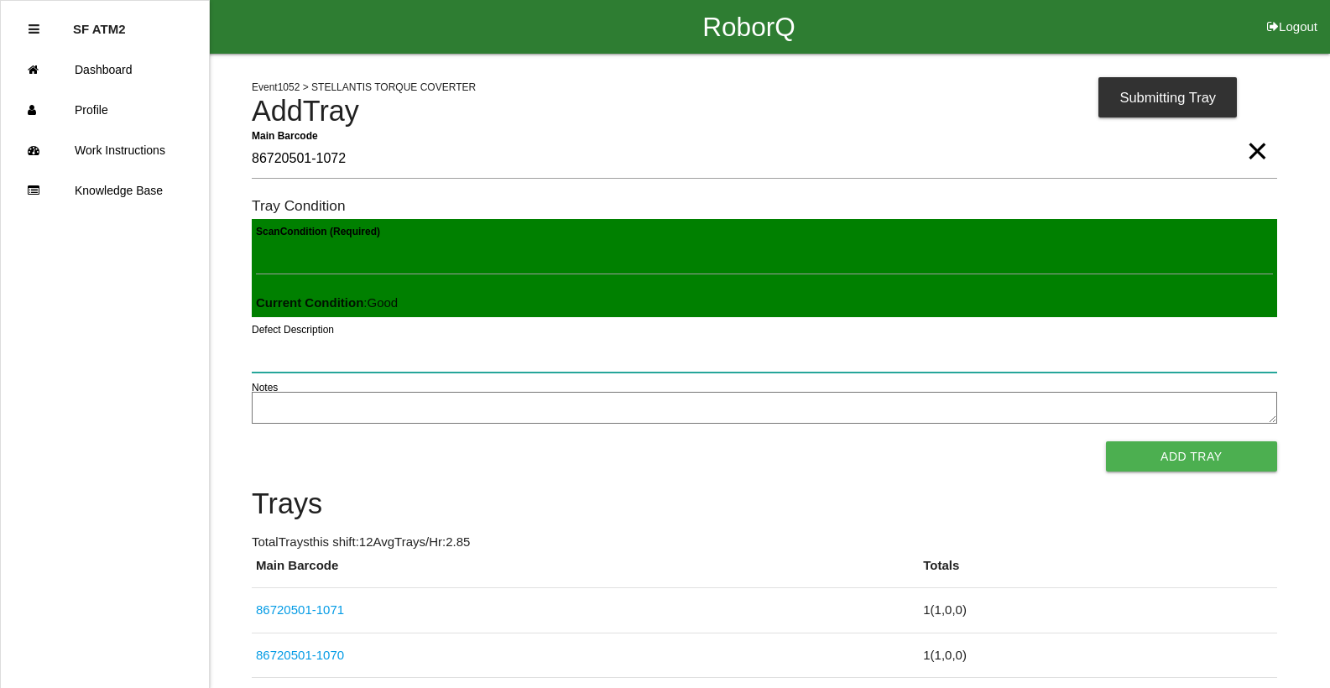
click at [1106, 442] on button "Add Tray" at bounding box center [1191, 457] width 171 height 30
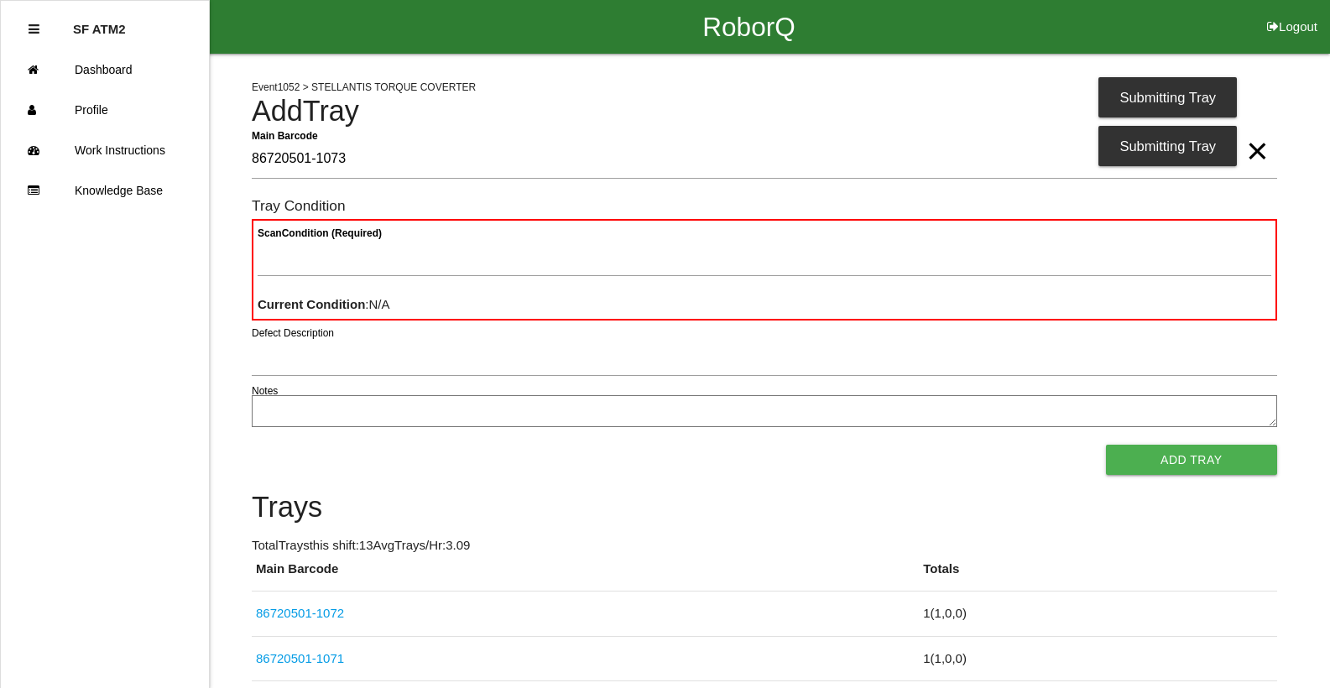
type Barcode "86720501-1073"
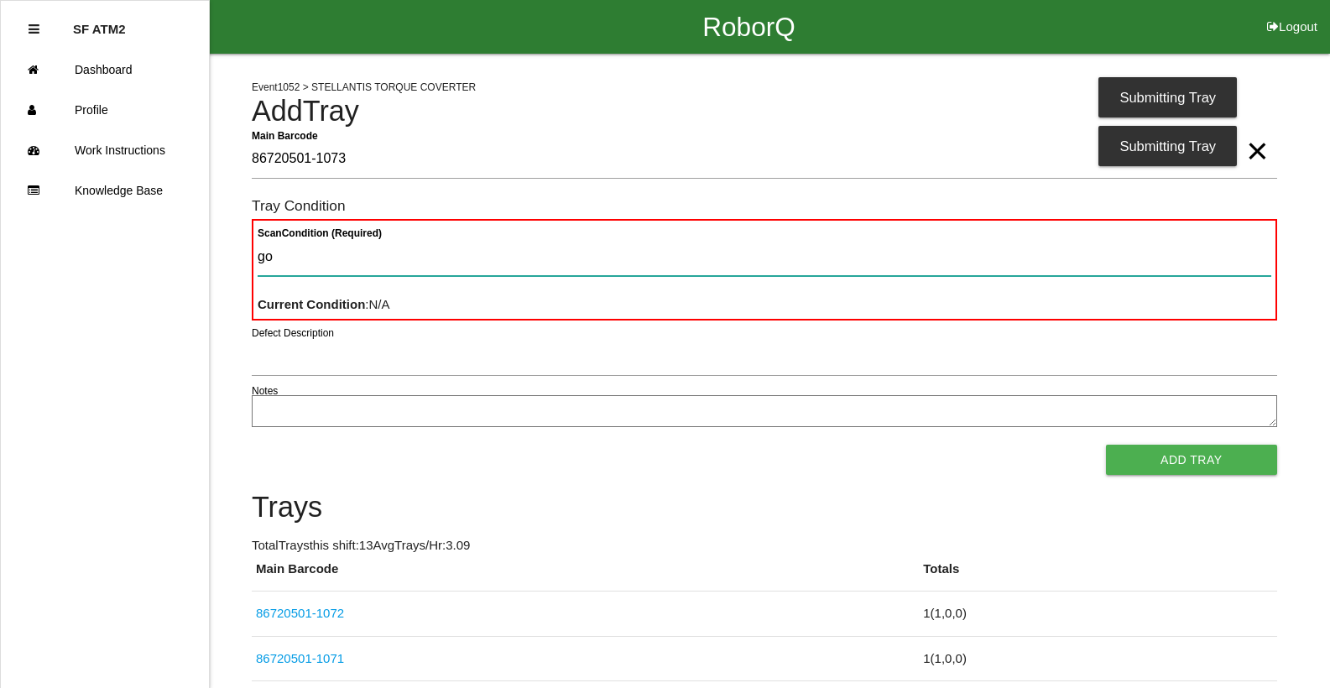
type Condition "goo"
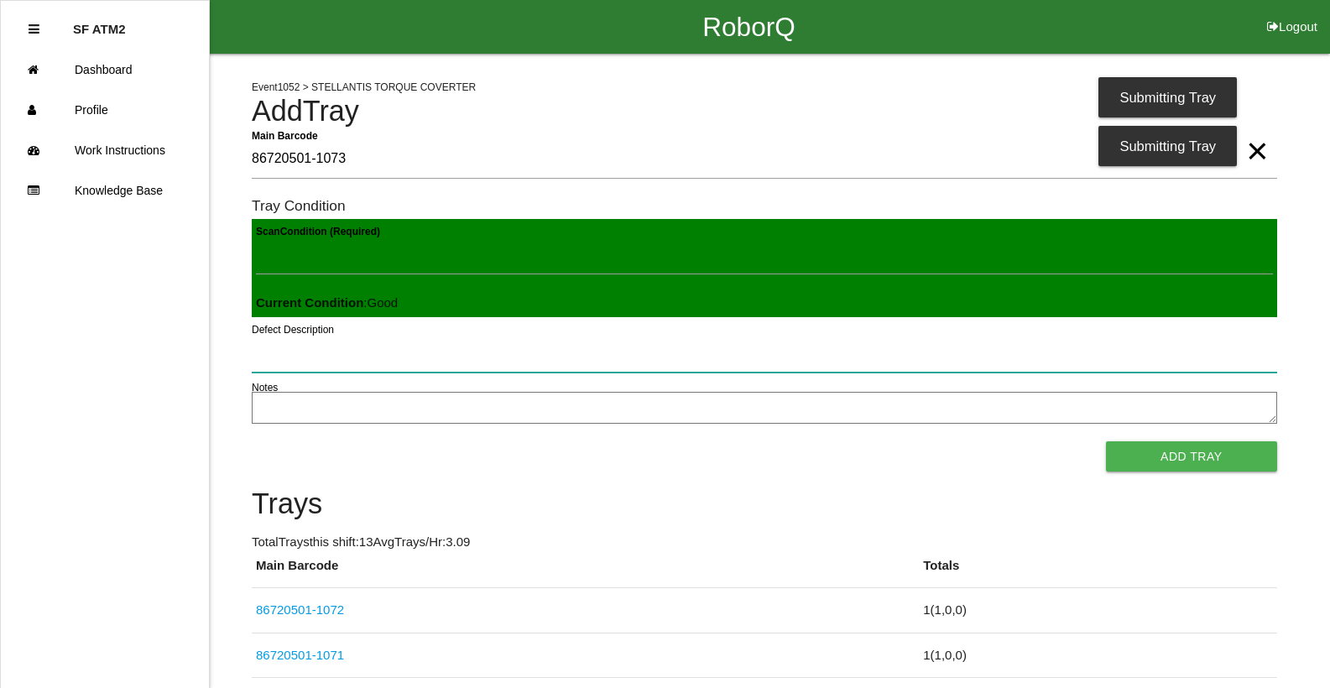
click button "Add Tray" at bounding box center [1191, 457] width 171 height 30
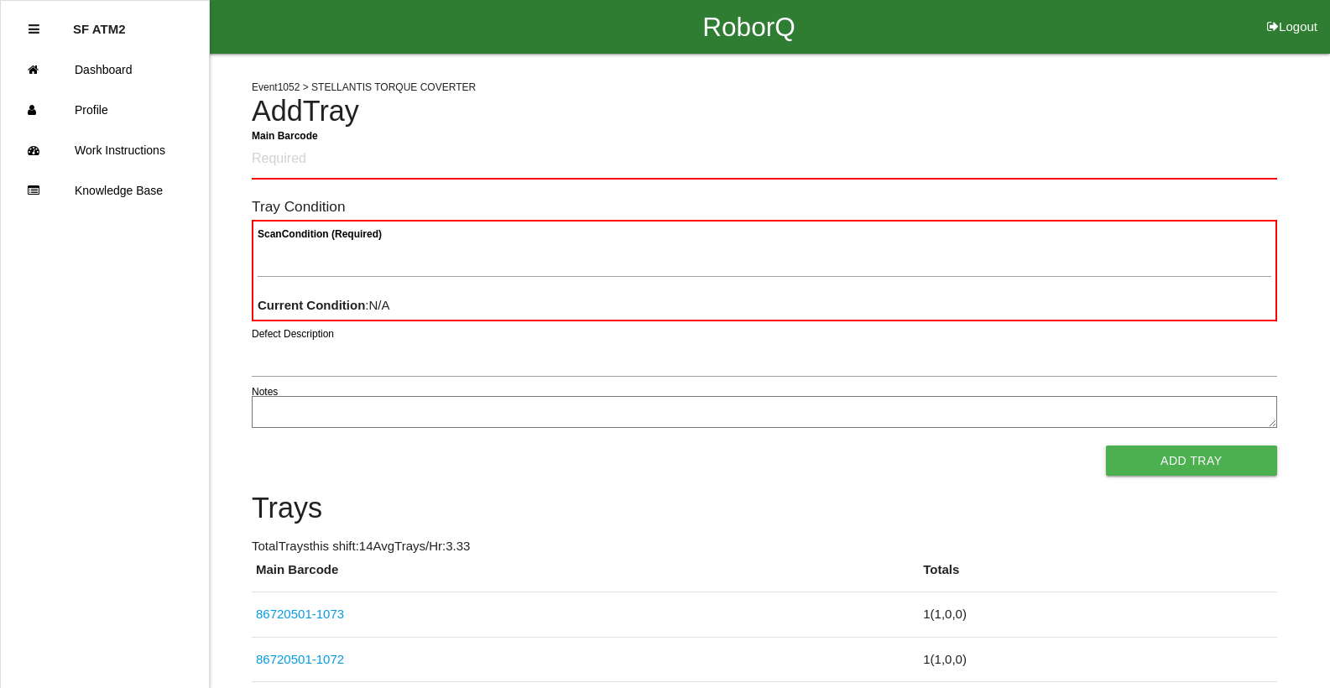
click at [1322, 146] on div "Event 1052 > STELLANTIS TORQUE COVERTER Add Tray Main Barcode Tray Condition Sc…" at bounding box center [665, 638] width 1330 height 1168
click at [314, 171] on Barcode "Main Barcode" at bounding box center [765, 159] width 1026 height 39
type Barcode "86720501-1074"
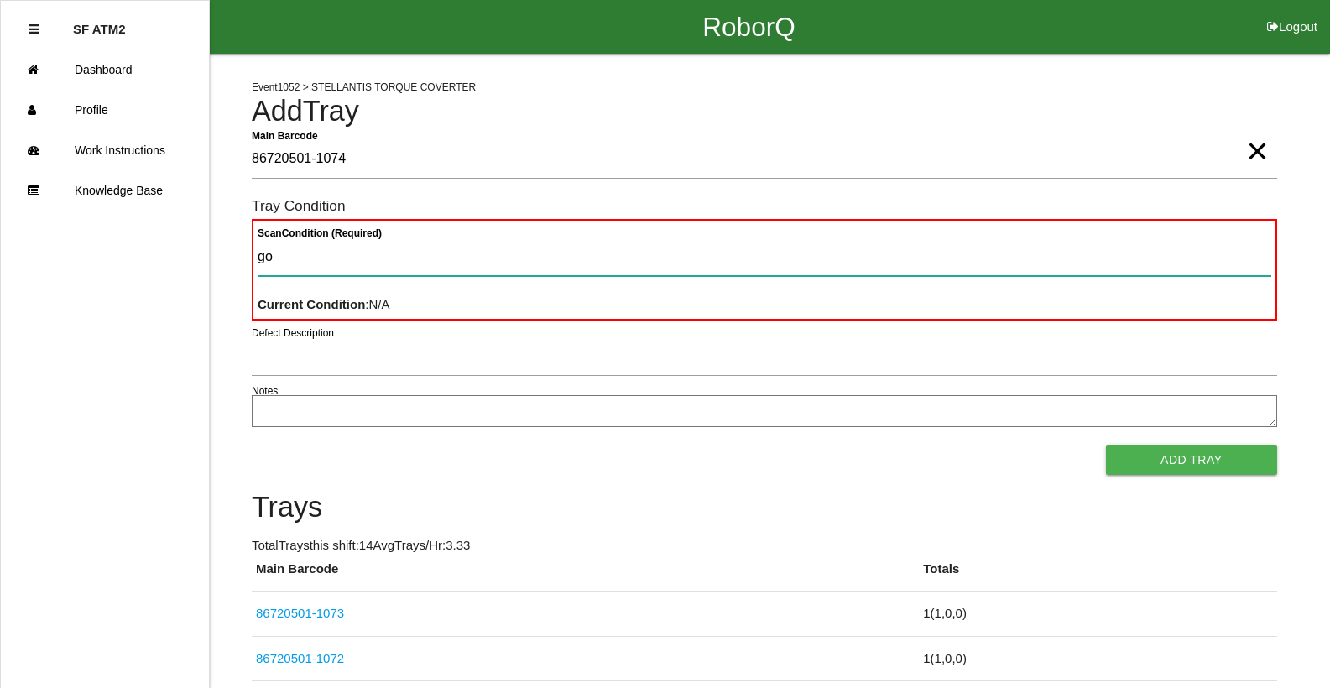
type Condition "goo"
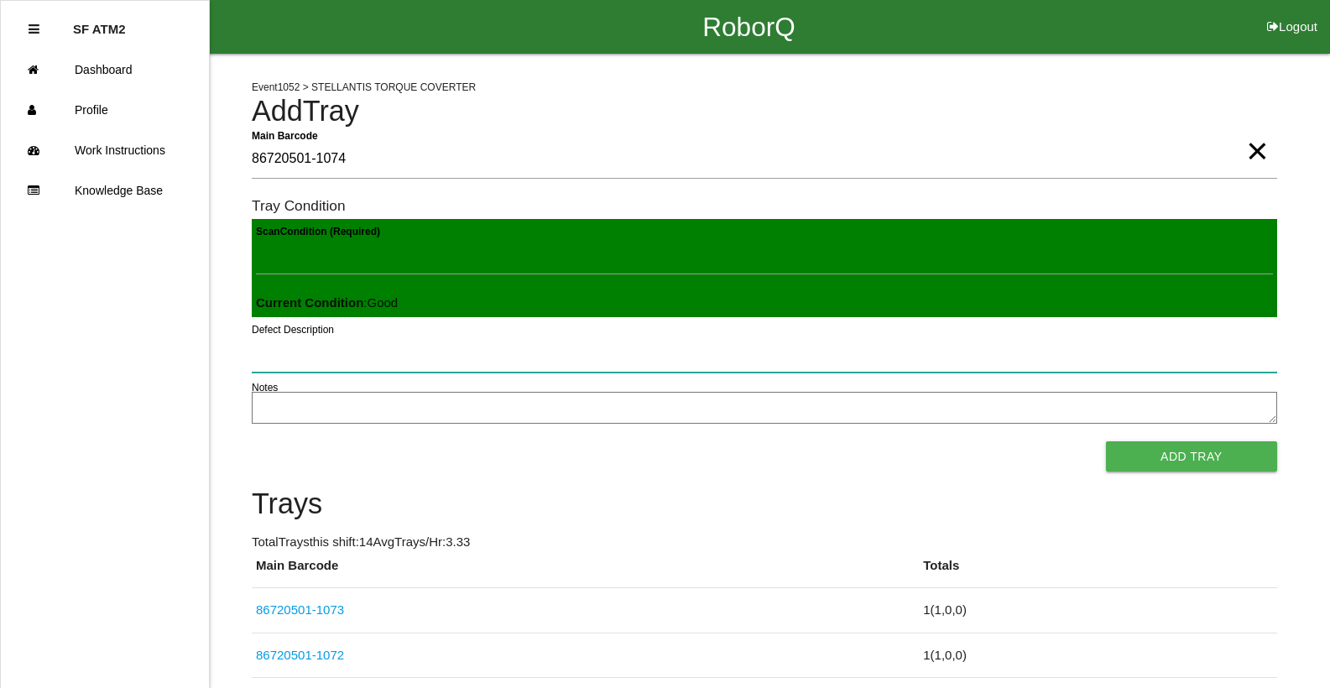
click at [1106, 442] on button "Add Tray" at bounding box center [1191, 457] width 171 height 30
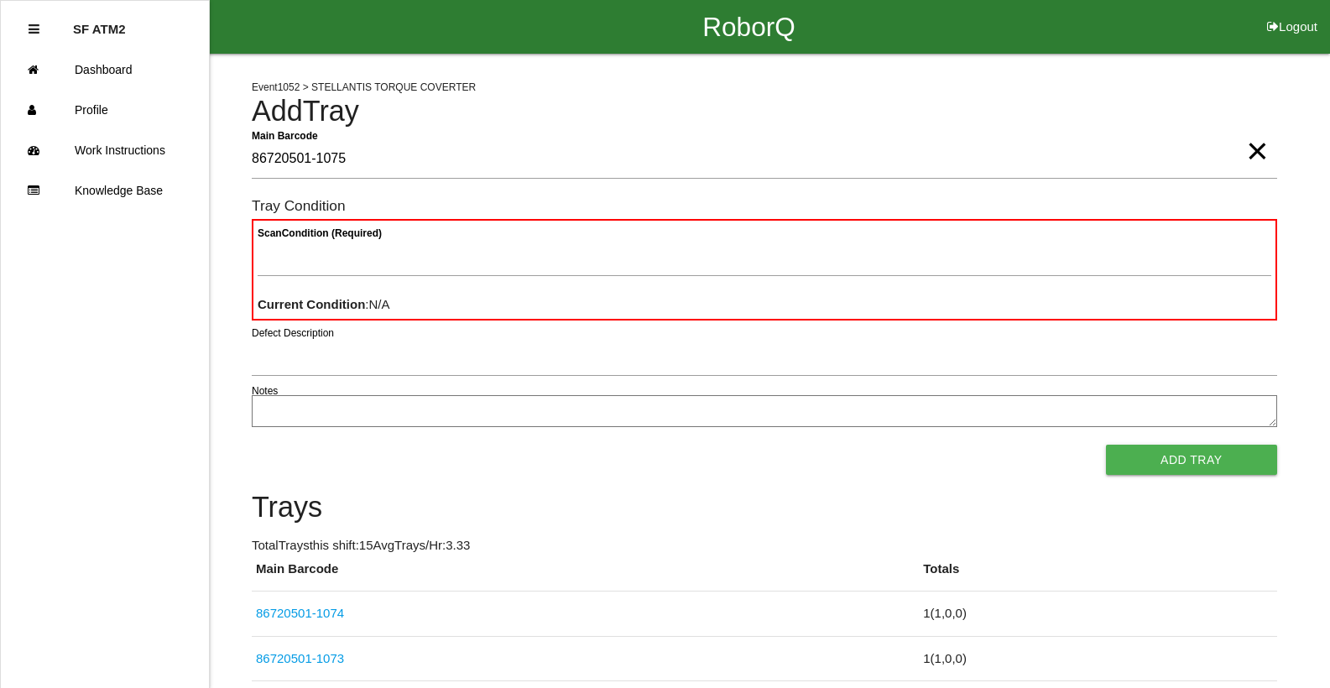
type Barcode "86720501-1075"
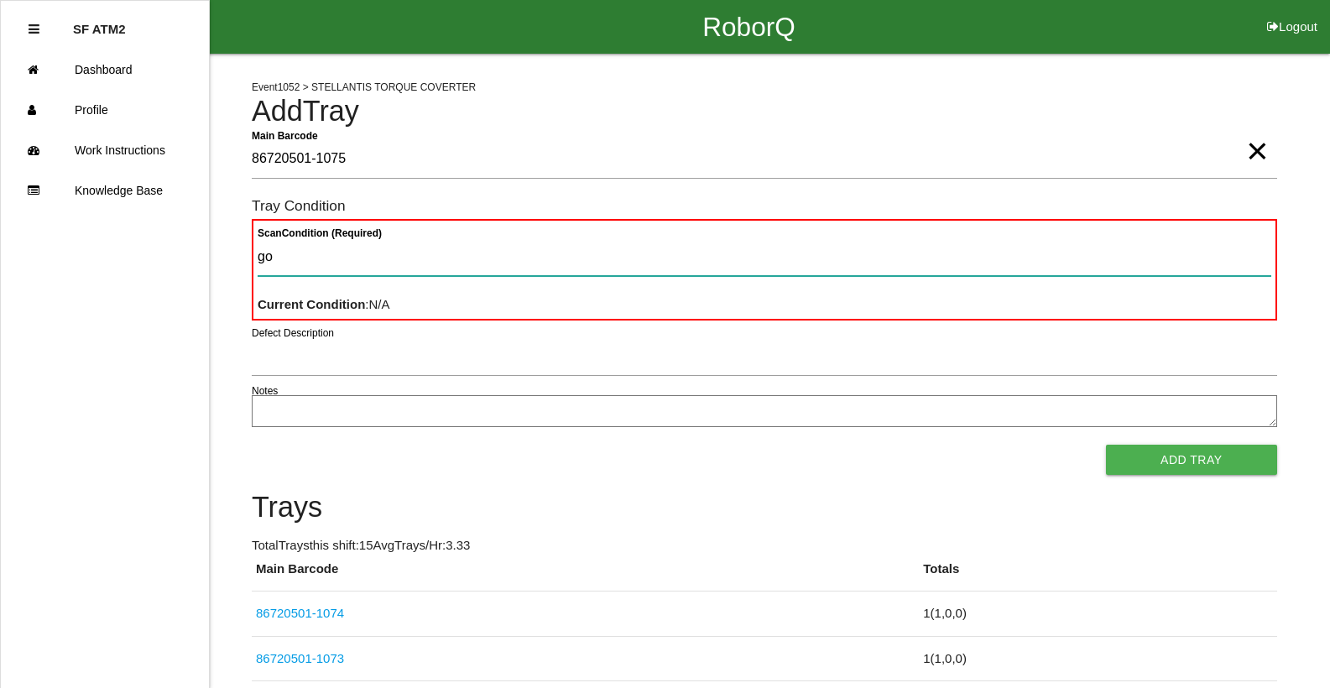
type Condition "goo"
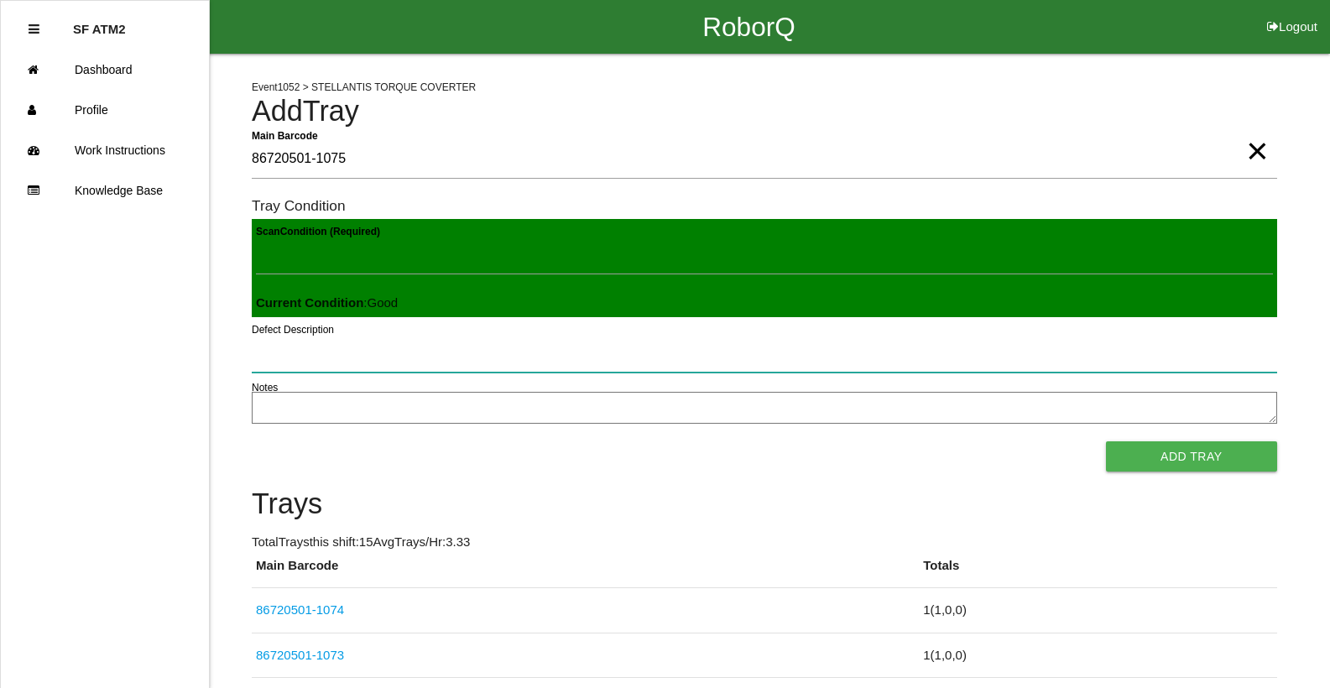
click at [1106, 442] on button "Add Tray" at bounding box center [1191, 457] width 171 height 30
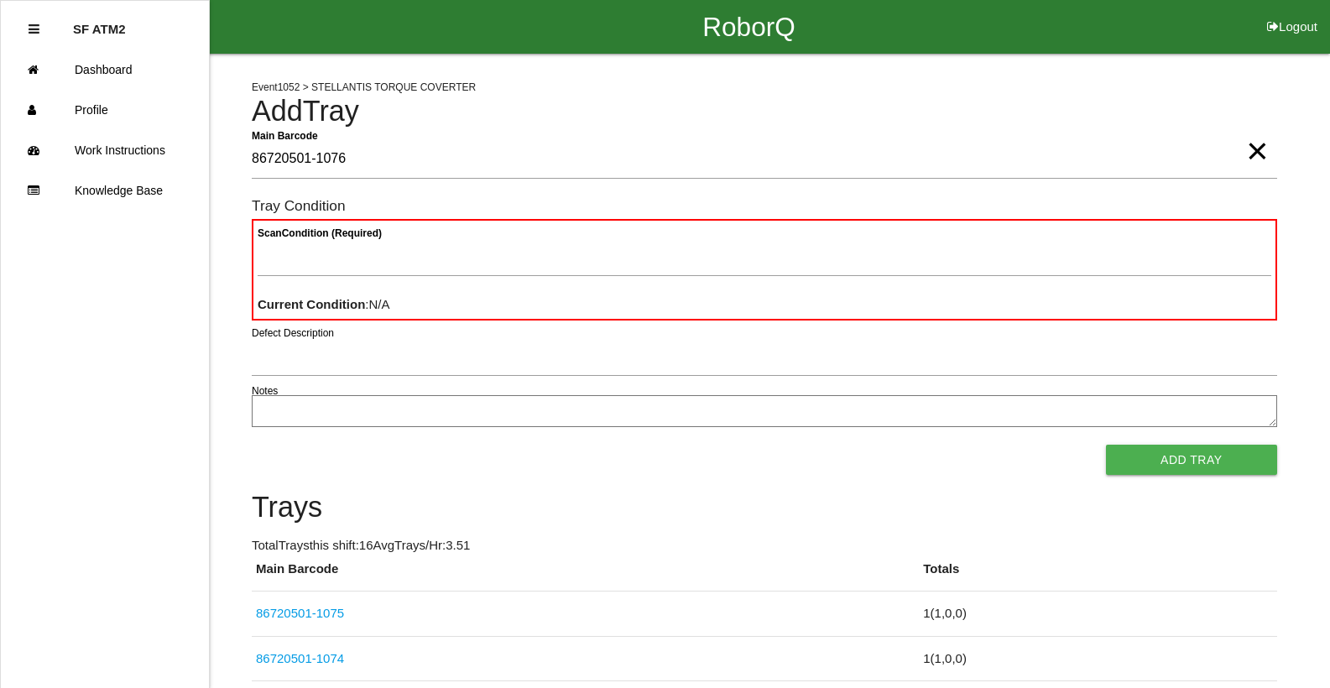
type Barcode "86720501-1076"
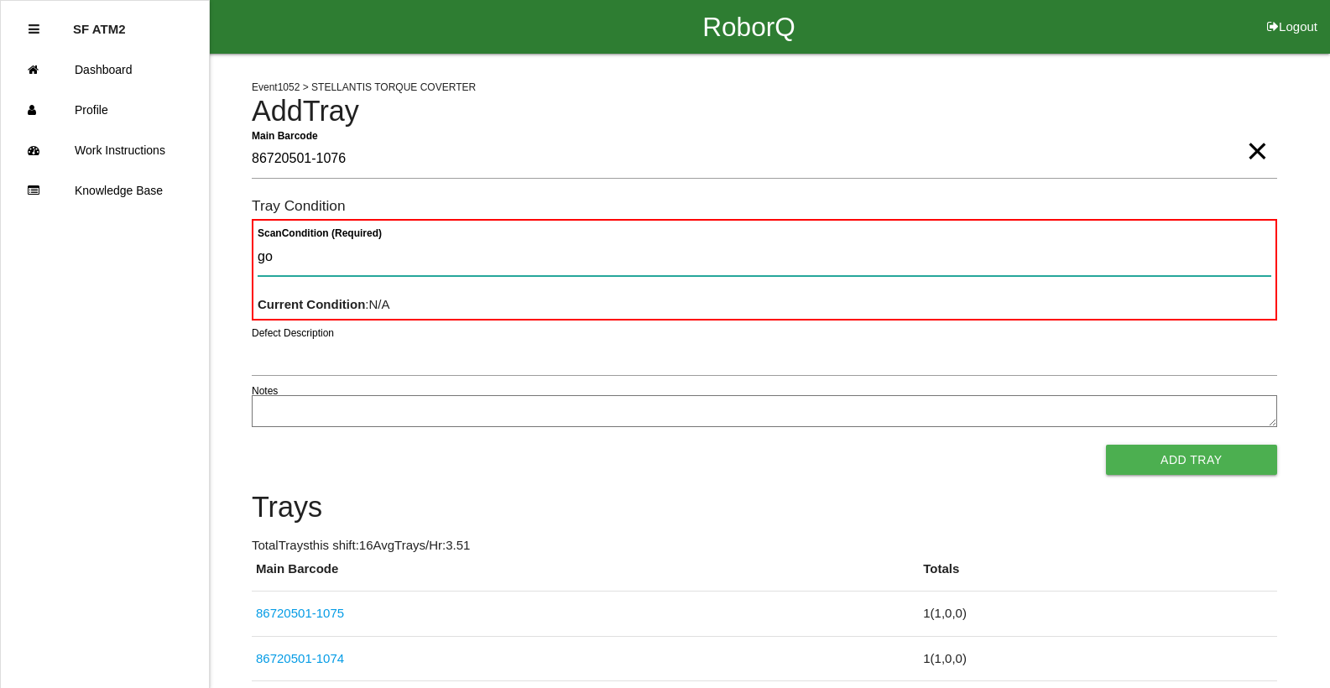
type Condition "goo"
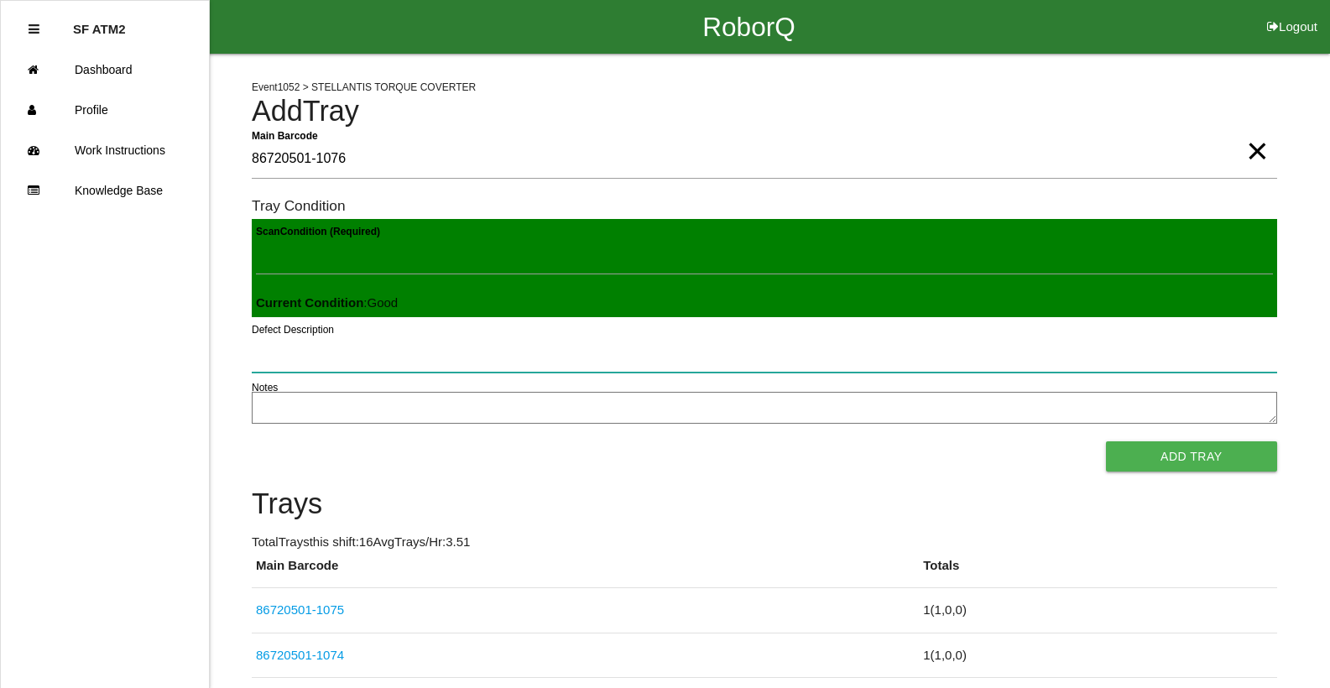
click at [1106, 442] on button "Add Tray" at bounding box center [1191, 457] width 171 height 30
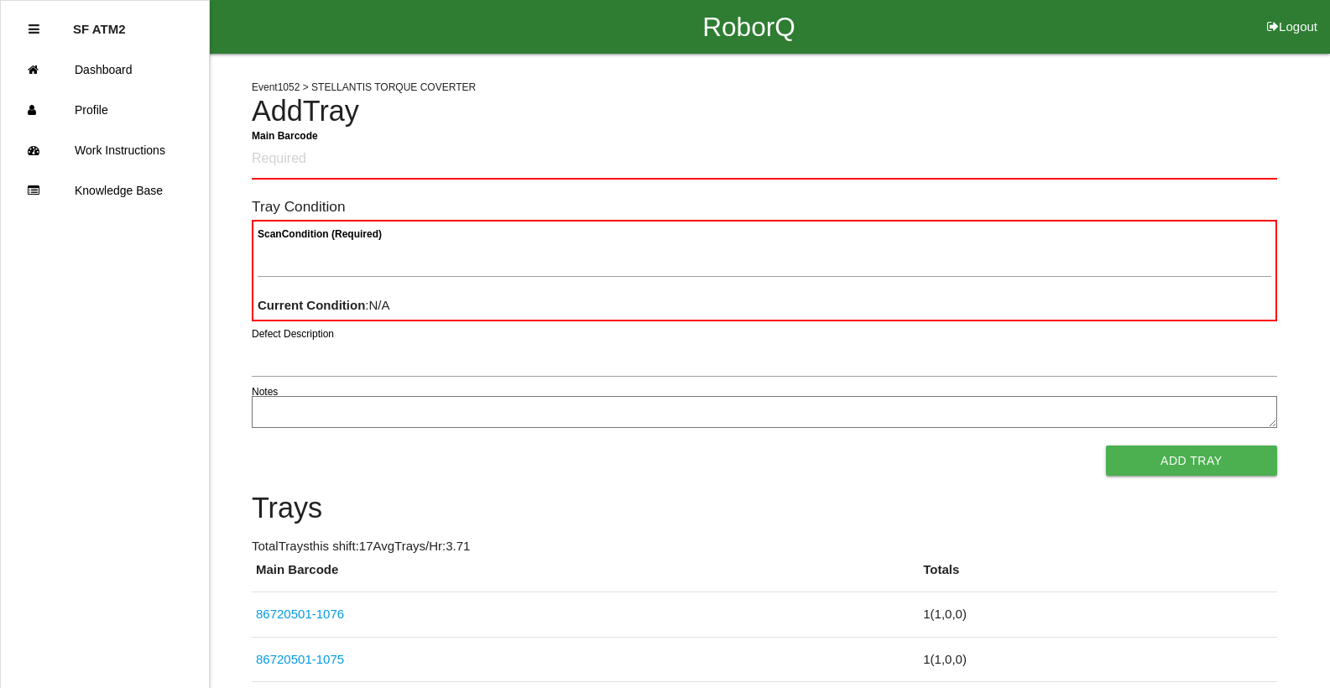
click at [1104, 110] on h4 "Add Tray" at bounding box center [765, 112] width 1026 height 32
click at [278, 162] on Barcode "Main Barcode" at bounding box center [765, 159] width 1026 height 39
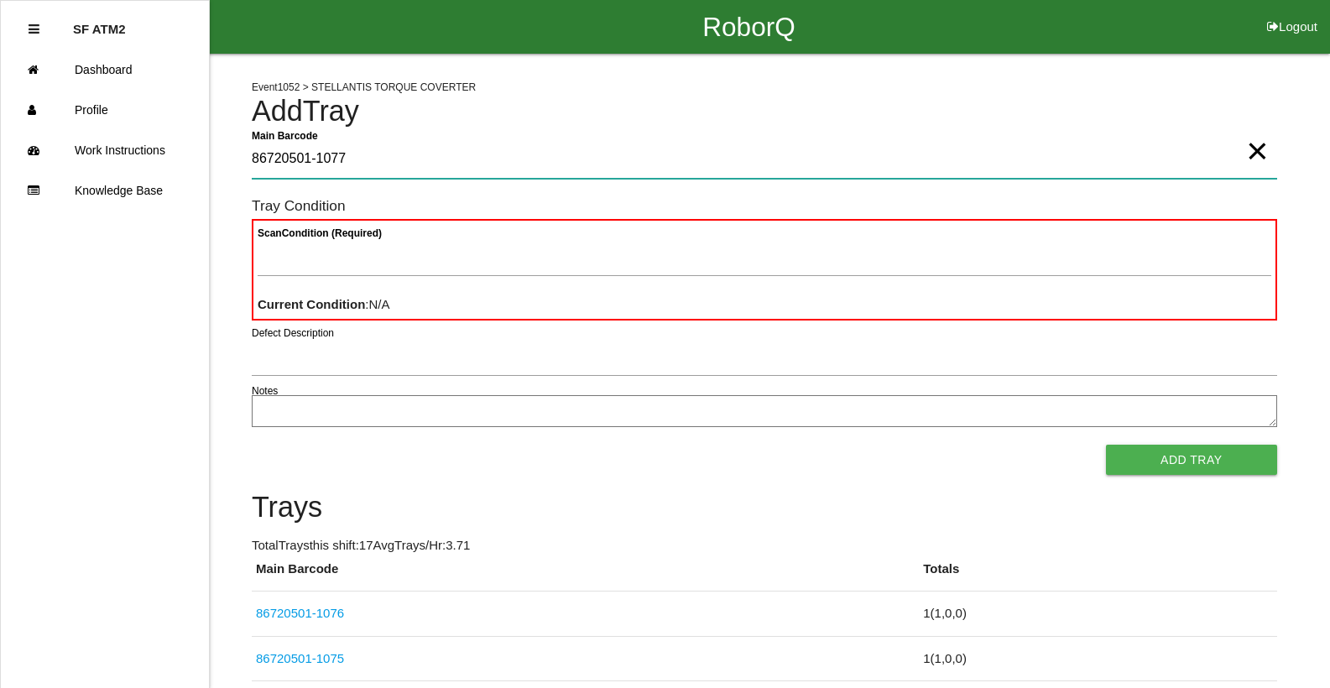
type Barcode "86720501-1077"
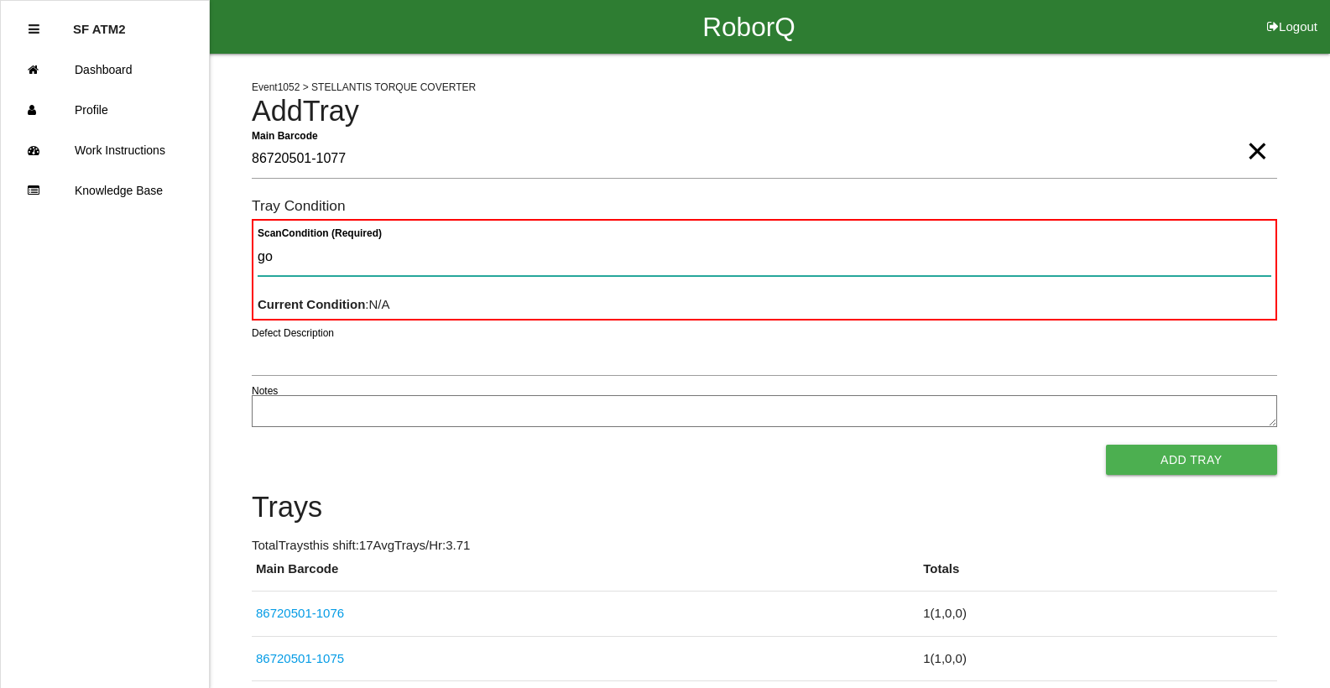
type Condition "goo"
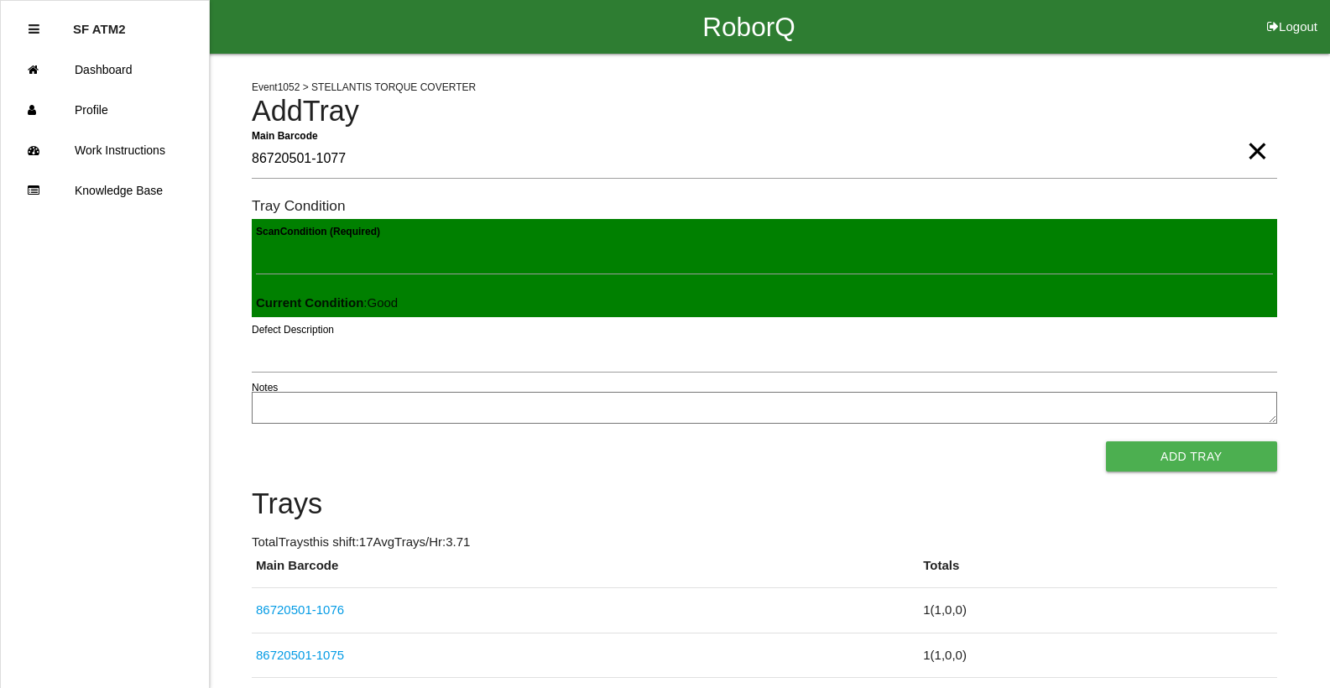
click at [1106, 442] on button "Add Tray" at bounding box center [1191, 457] width 171 height 30
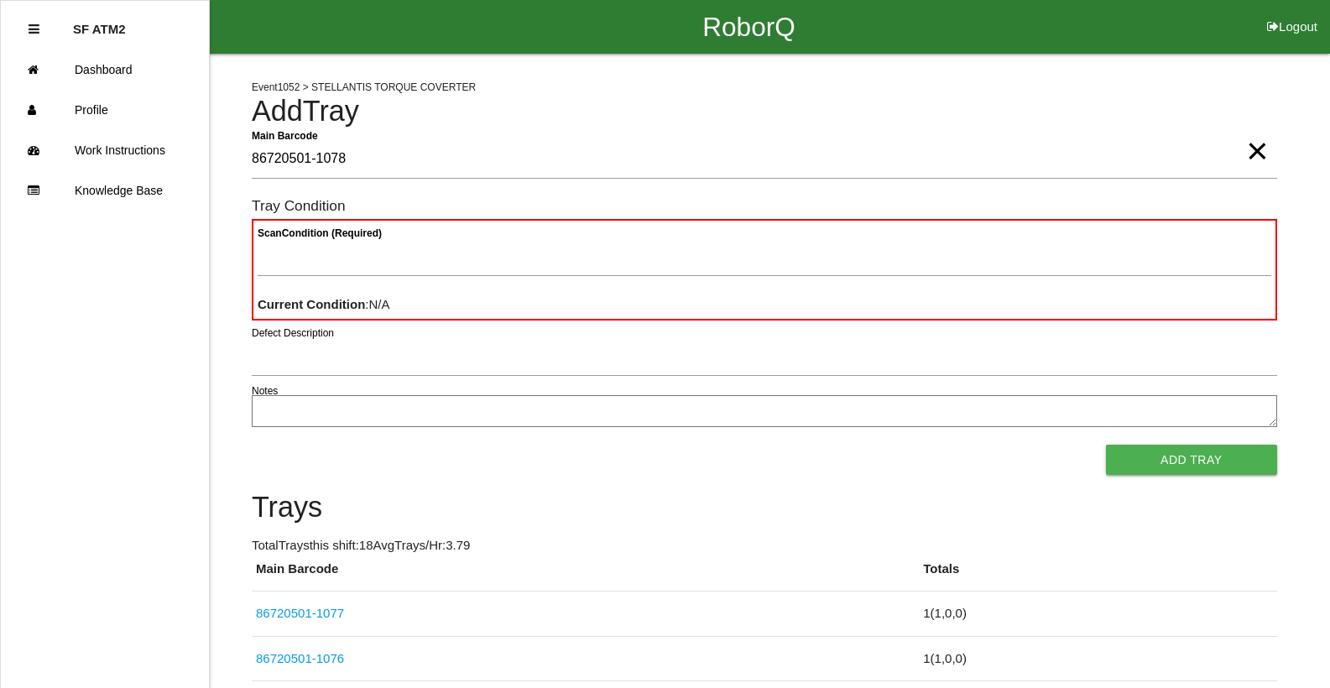
type Barcode "86720501-1078"
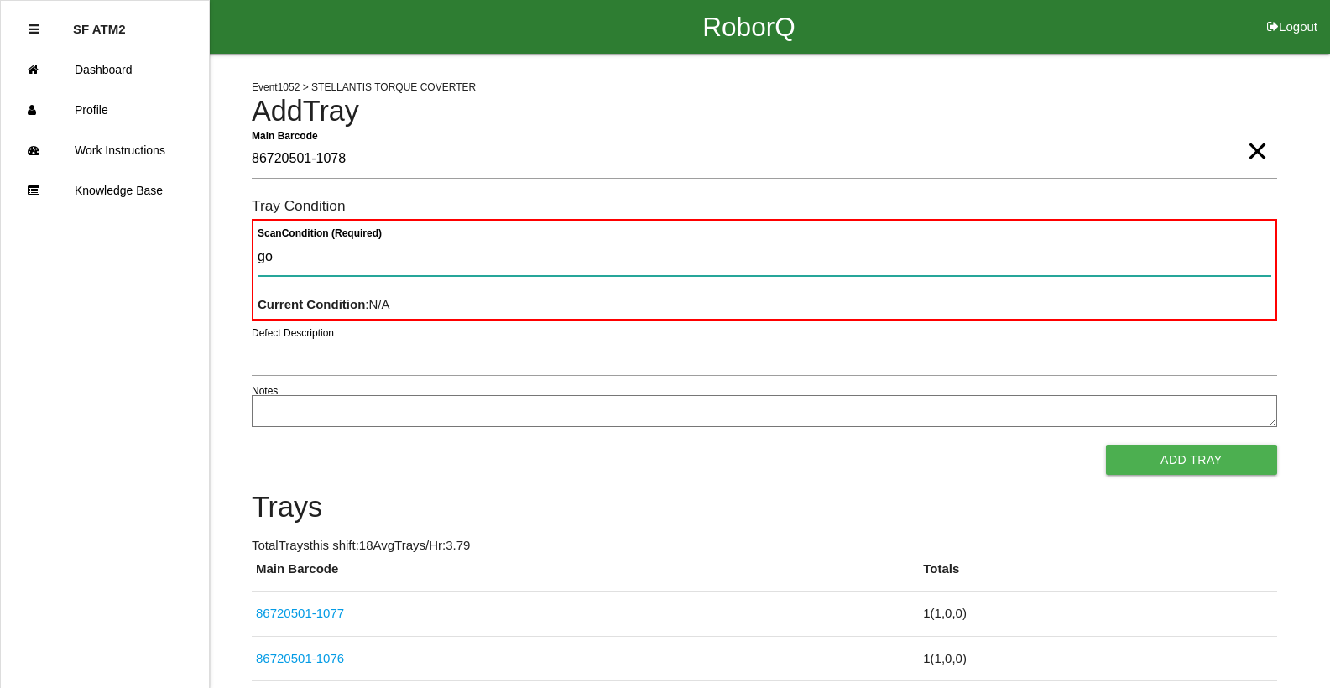
type Condition "goo"
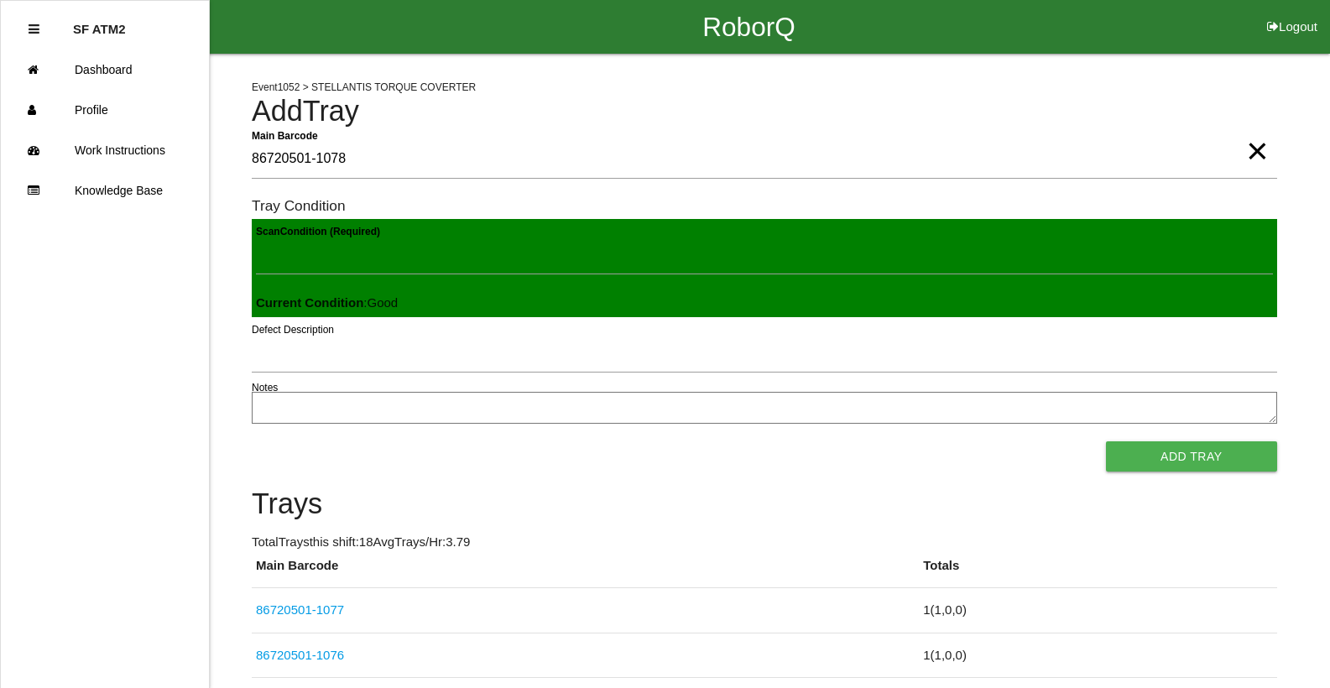
click at [1106, 442] on button "Add Tray" at bounding box center [1191, 457] width 171 height 30
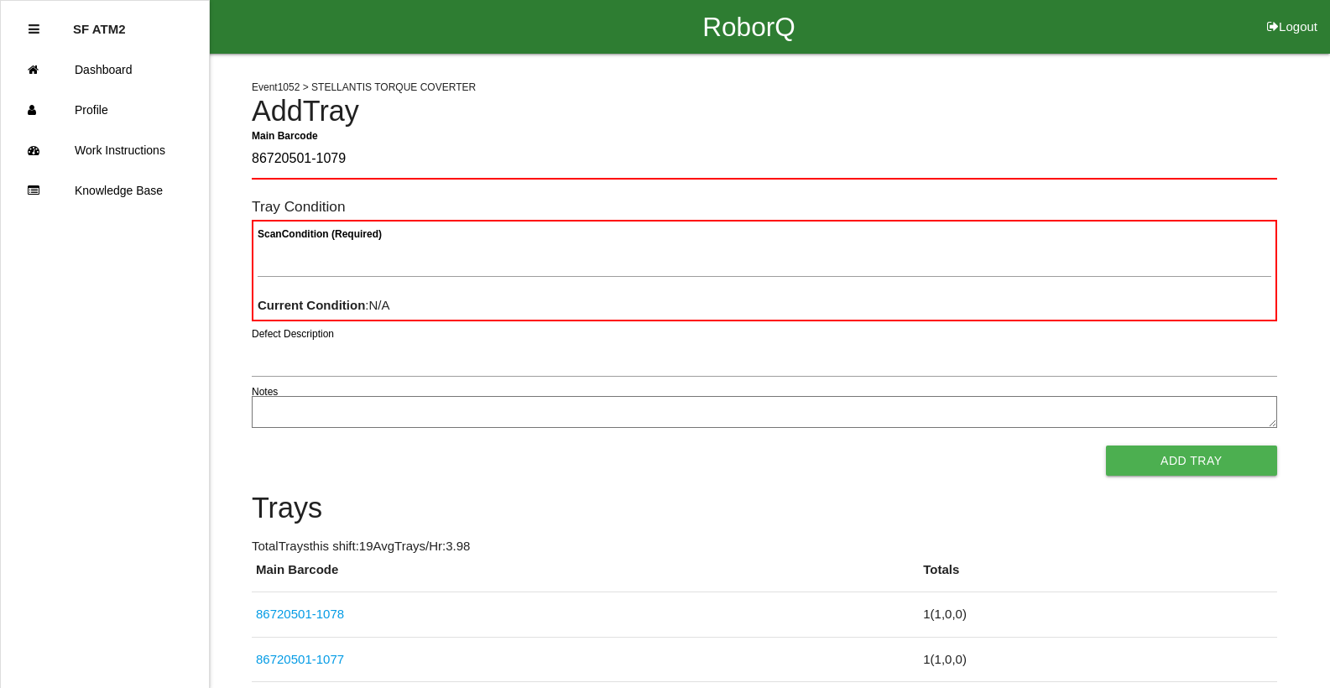
type Barcode "86720501-1079"
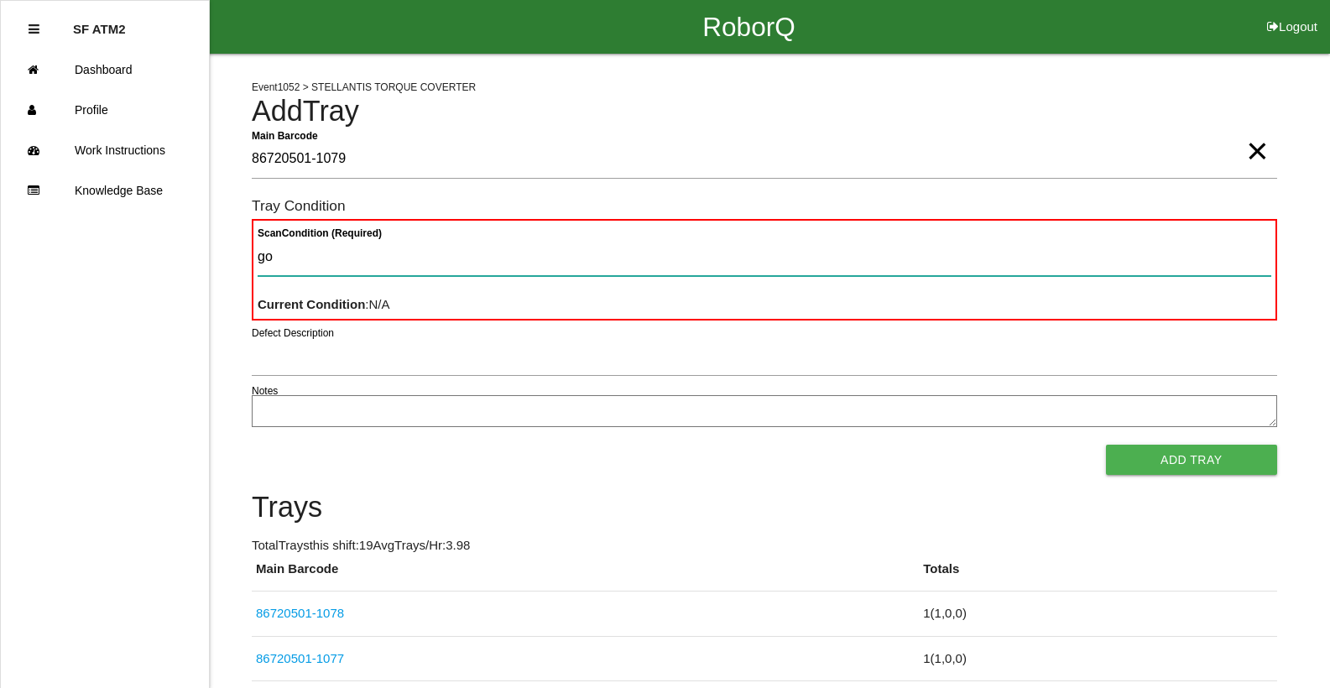
type Condition "goo"
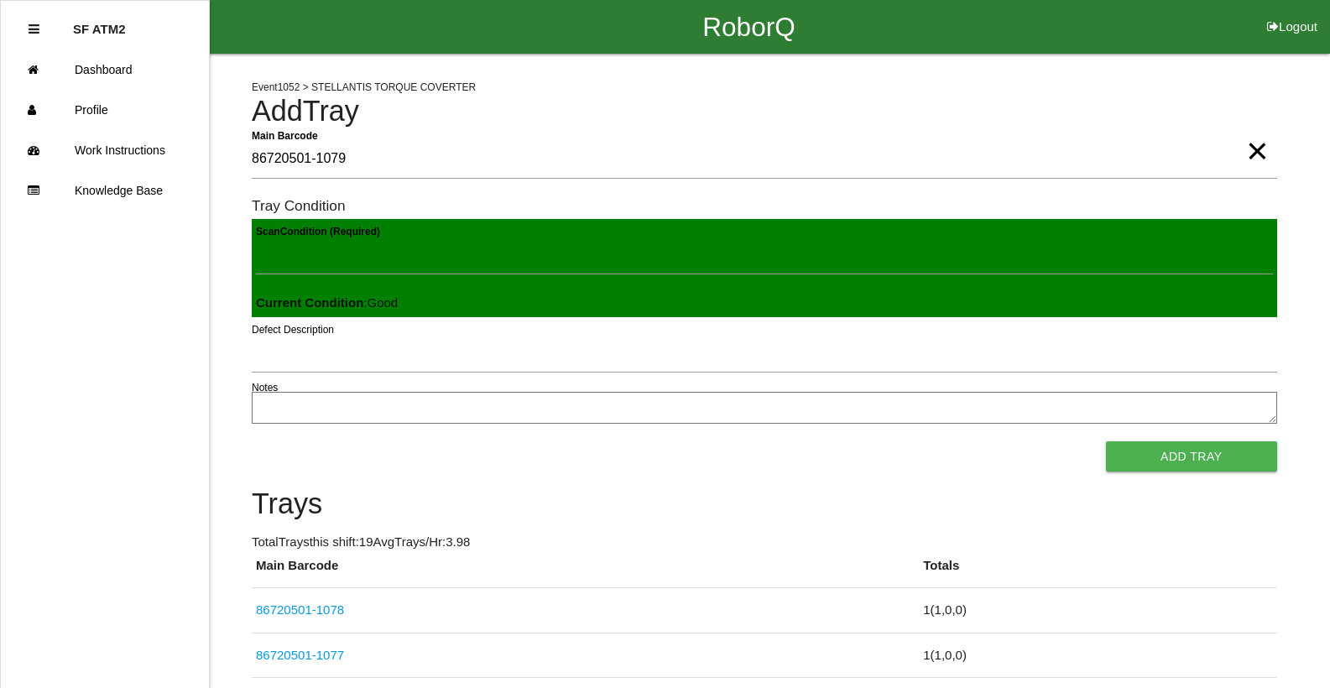
click at [1106, 442] on button "Add Tray" at bounding box center [1191, 457] width 171 height 30
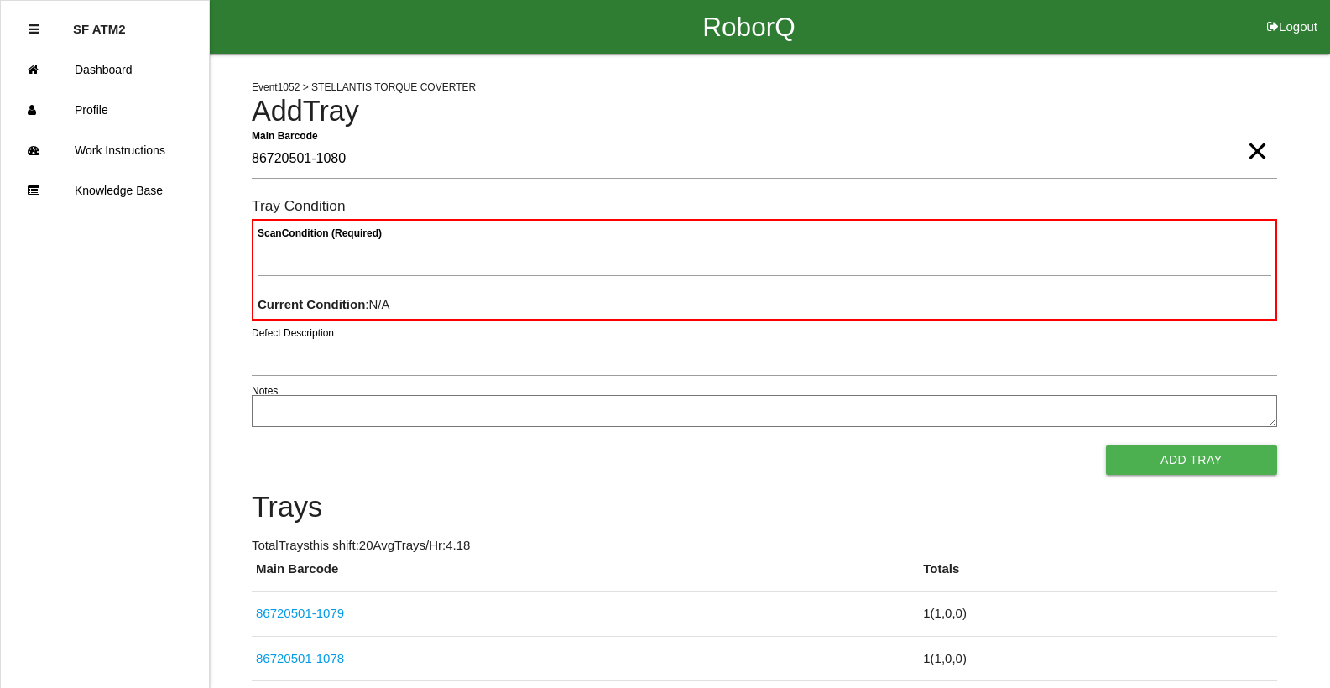
type Barcode "86720501-1080"
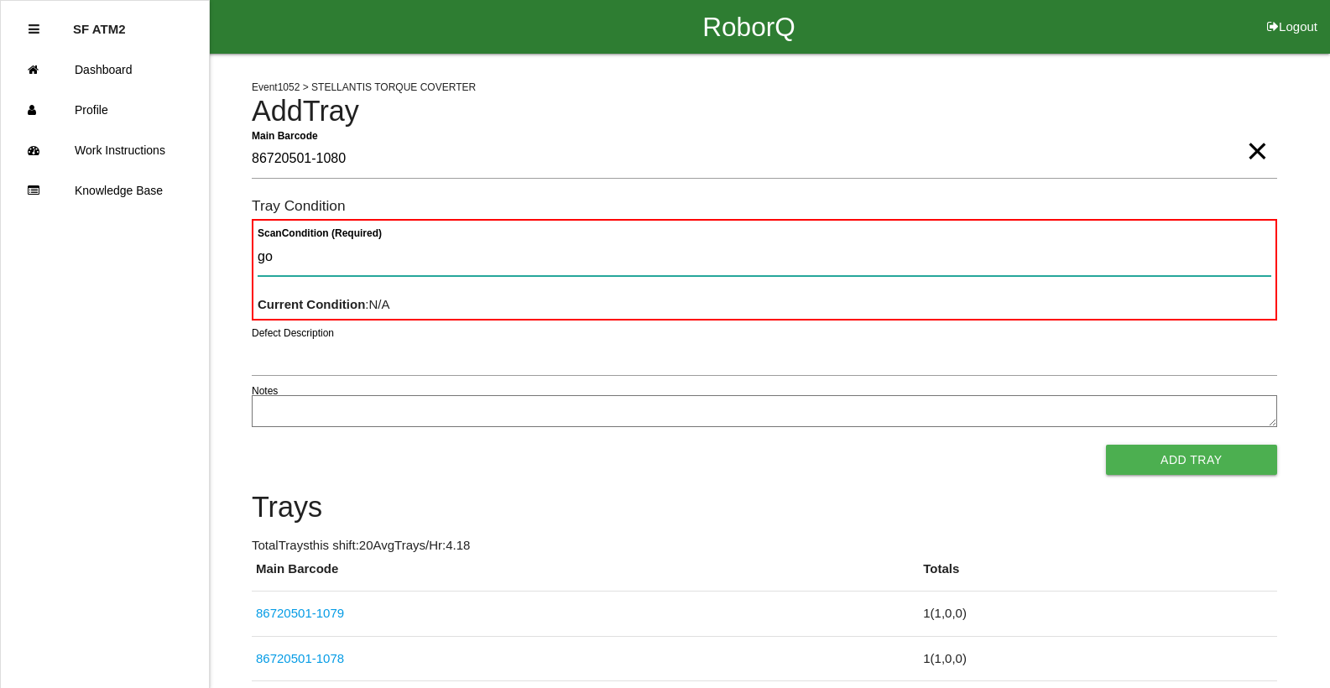
type Condition "goo"
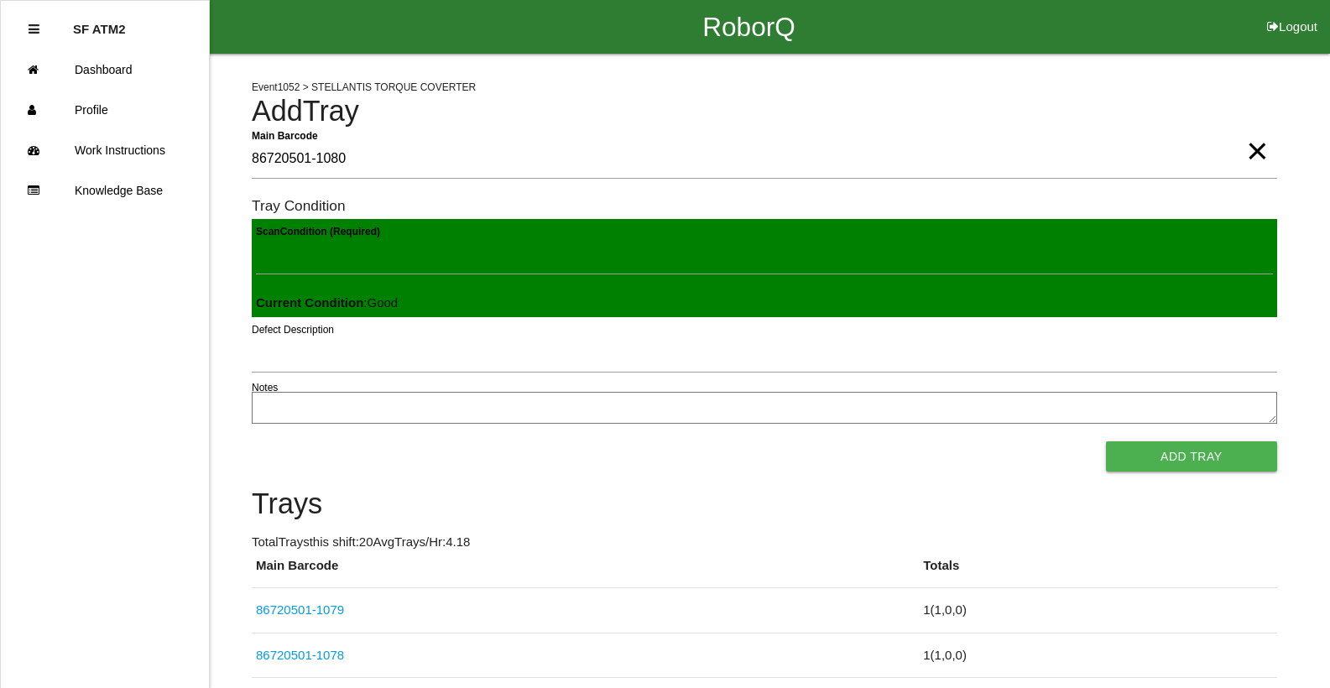
click button "Add Tray" at bounding box center [1191, 457] width 171 height 30
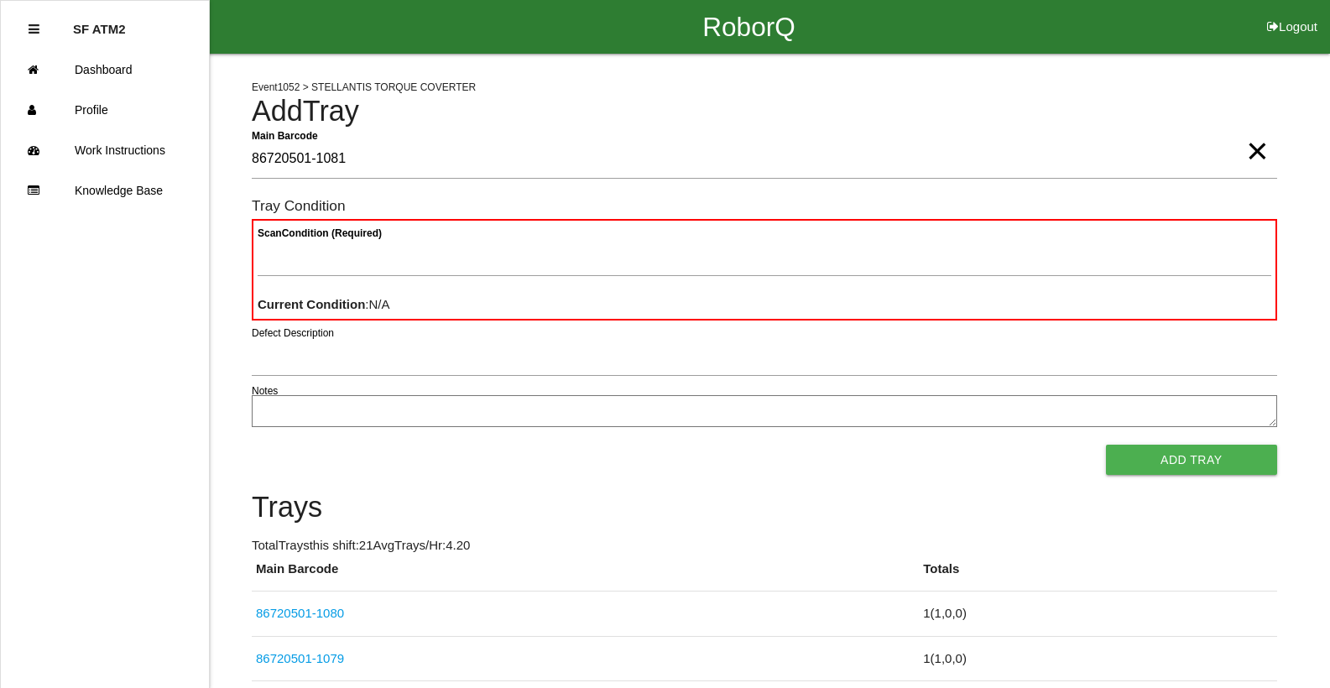
type Barcode "86720501-1081"
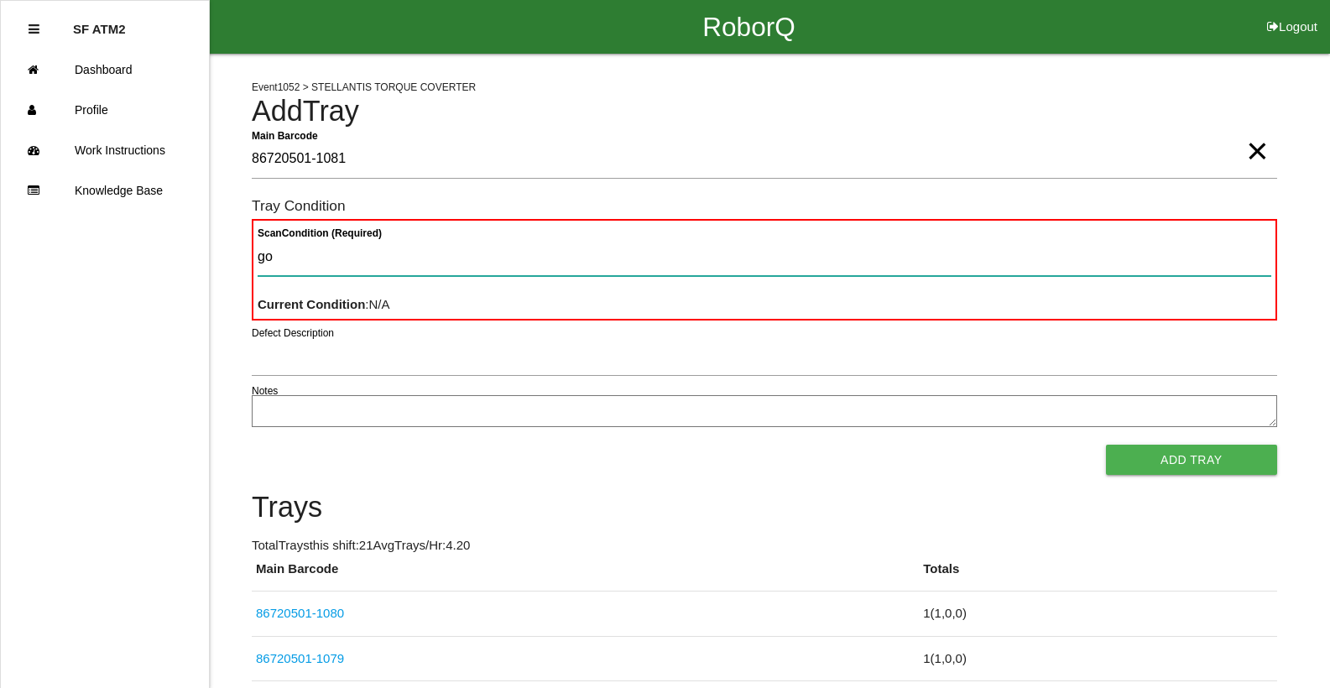
type Condition "goo"
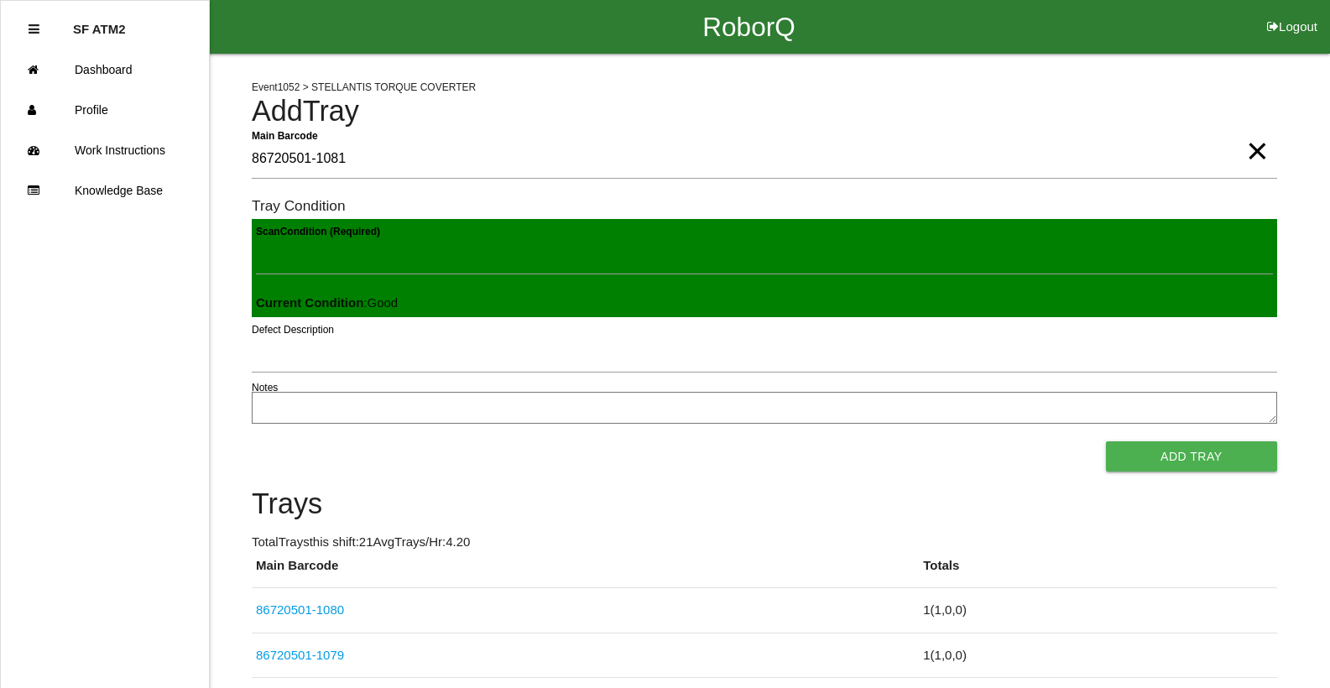
click at [1106, 442] on button "Add Tray" at bounding box center [1191, 457] width 171 height 30
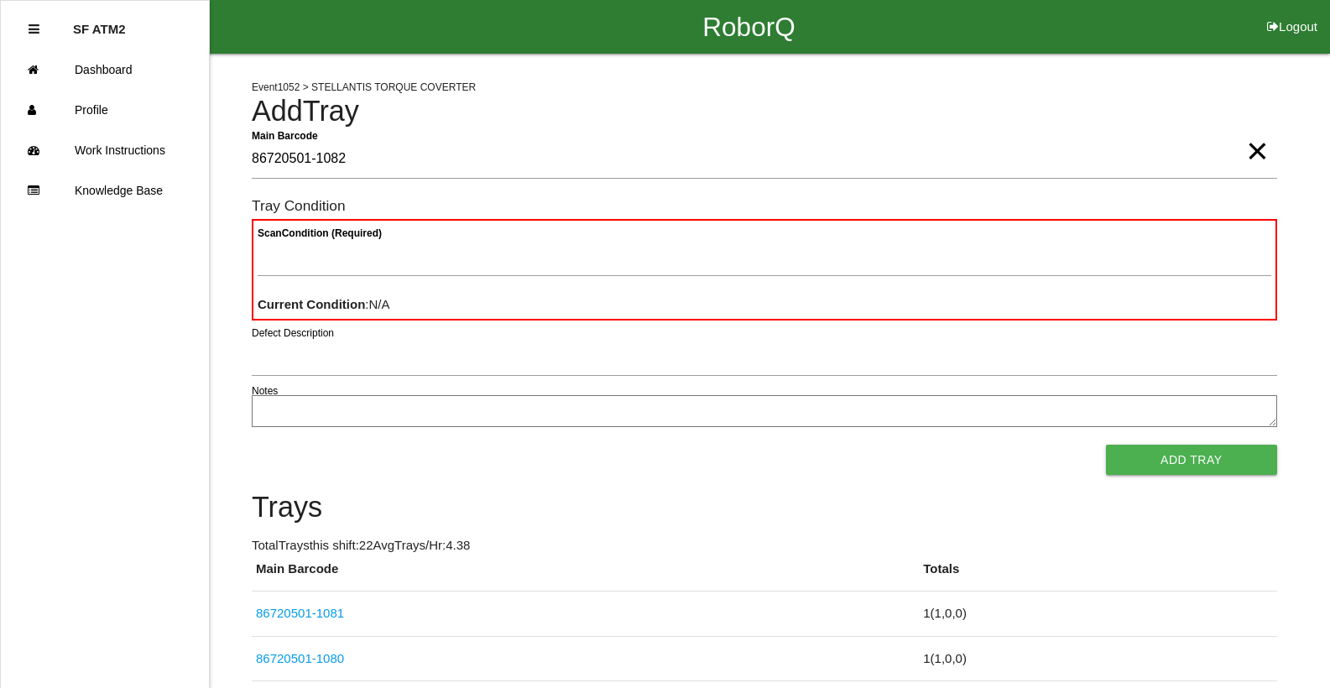
type Barcode "86720501-1082"
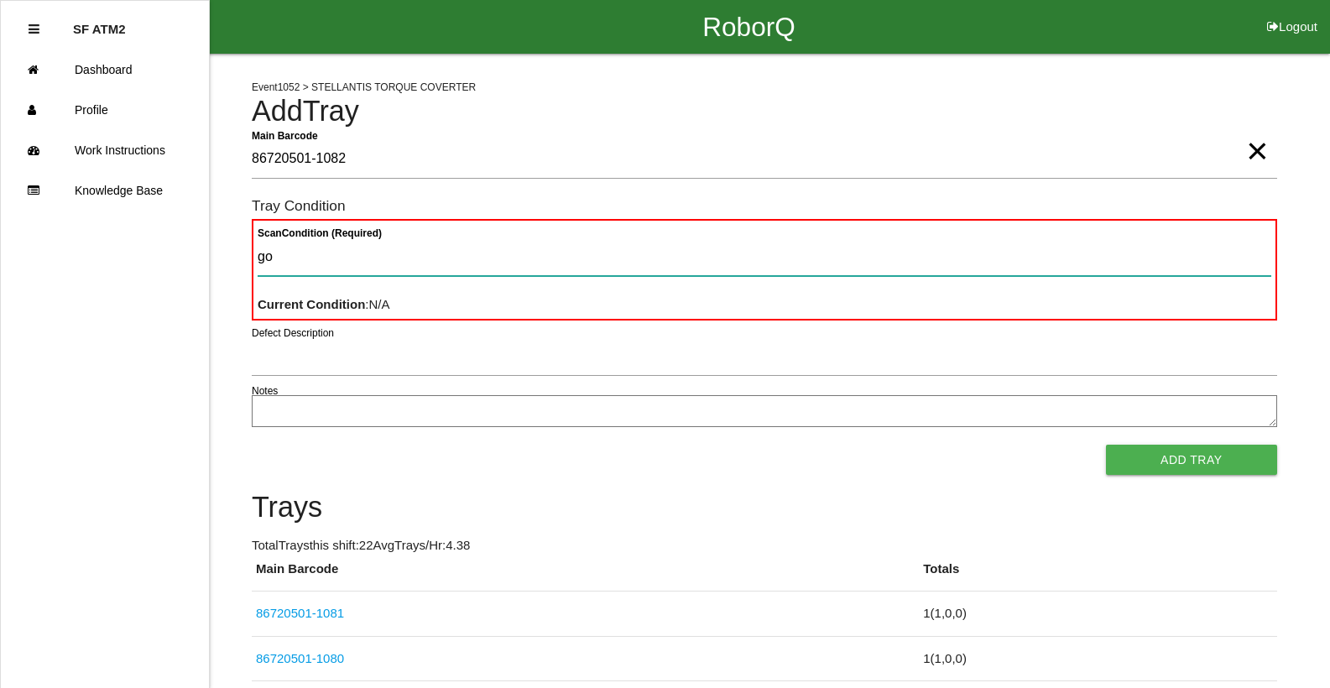
type Condition "goo"
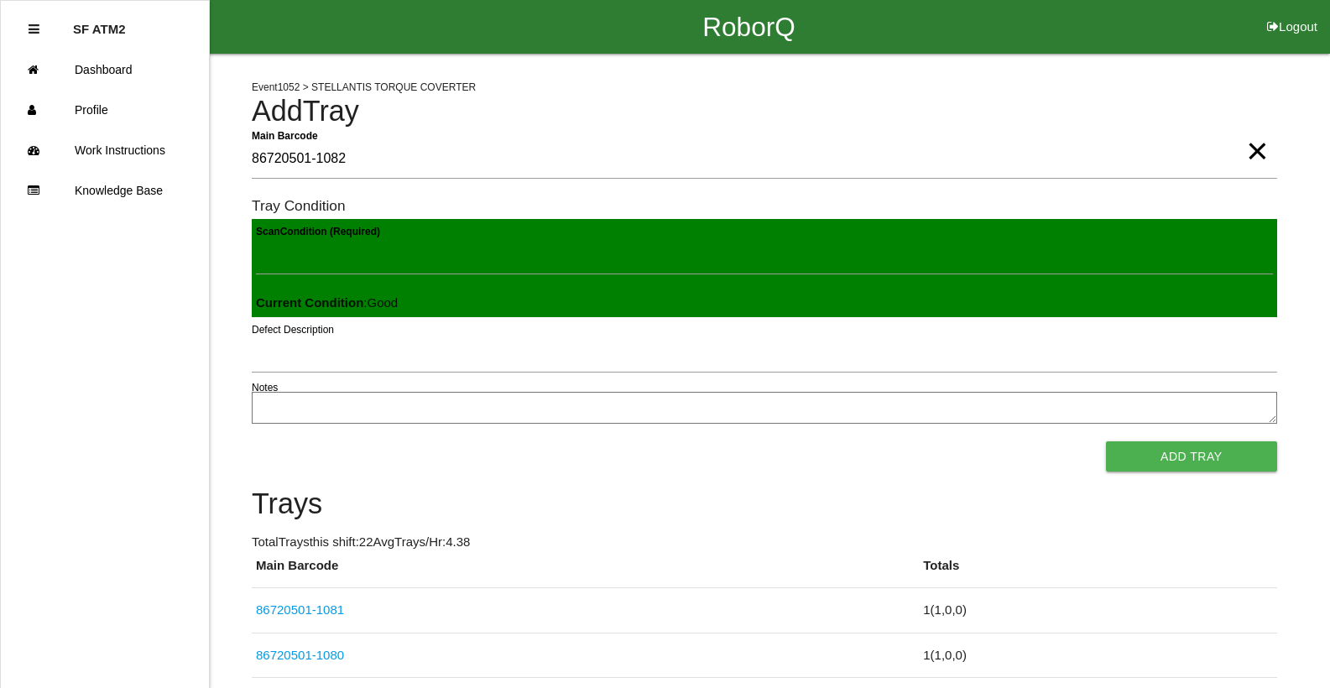
click at [1106, 442] on button "Add Tray" at bounding box center [1191, 457] width 171 height 30
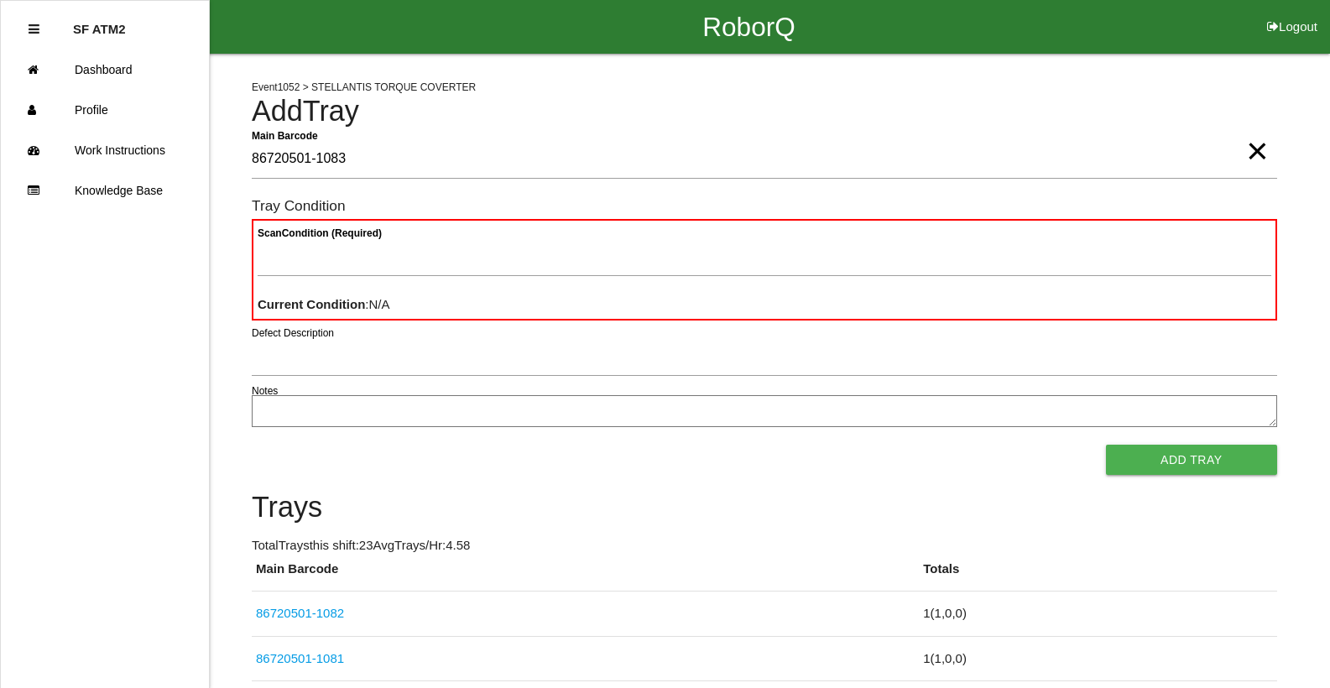
type Barcode "86720501-1083"
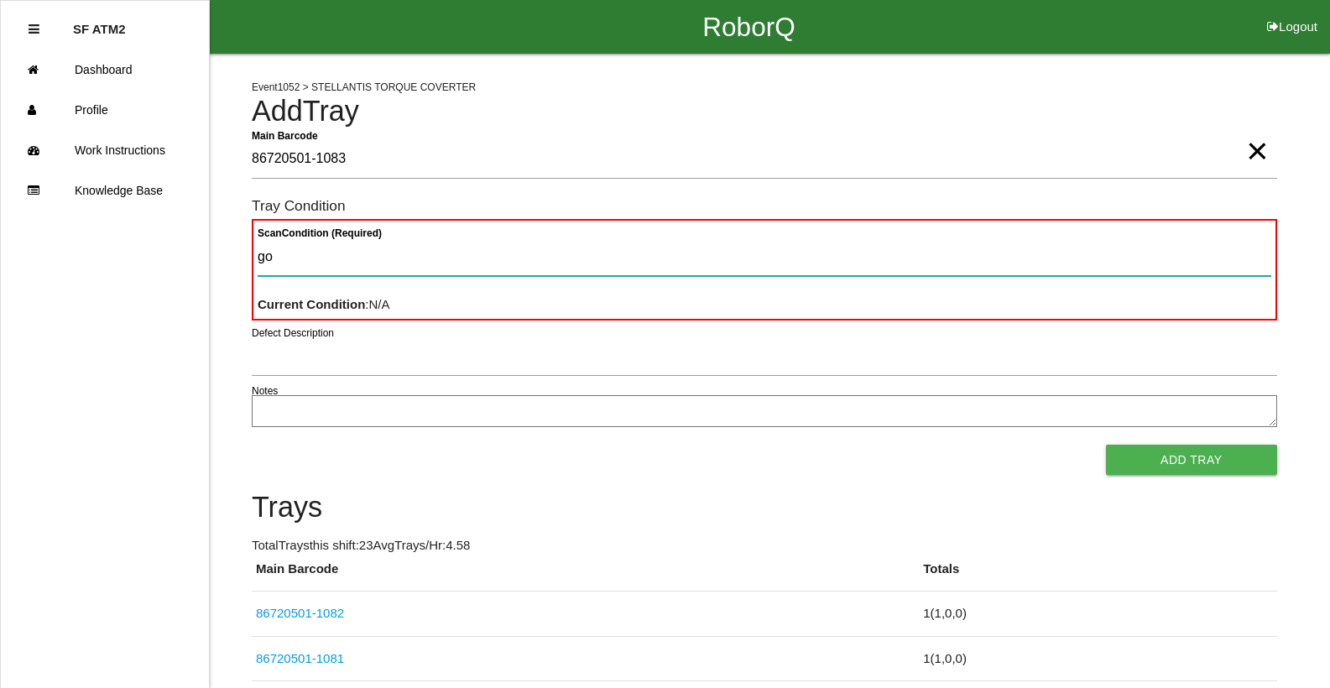
type Condition "goo"
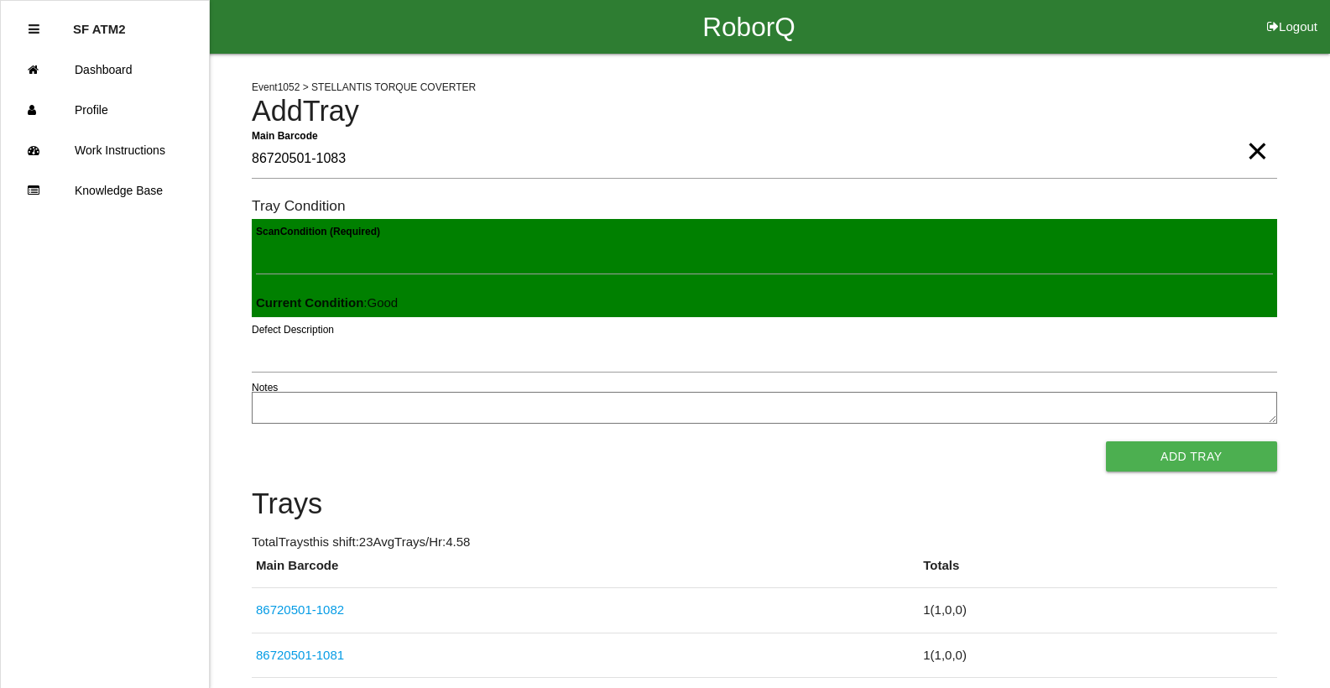
click at [1106, 442] on button "Add Tray" at bounding box center [1191, 457] width 171 height 30
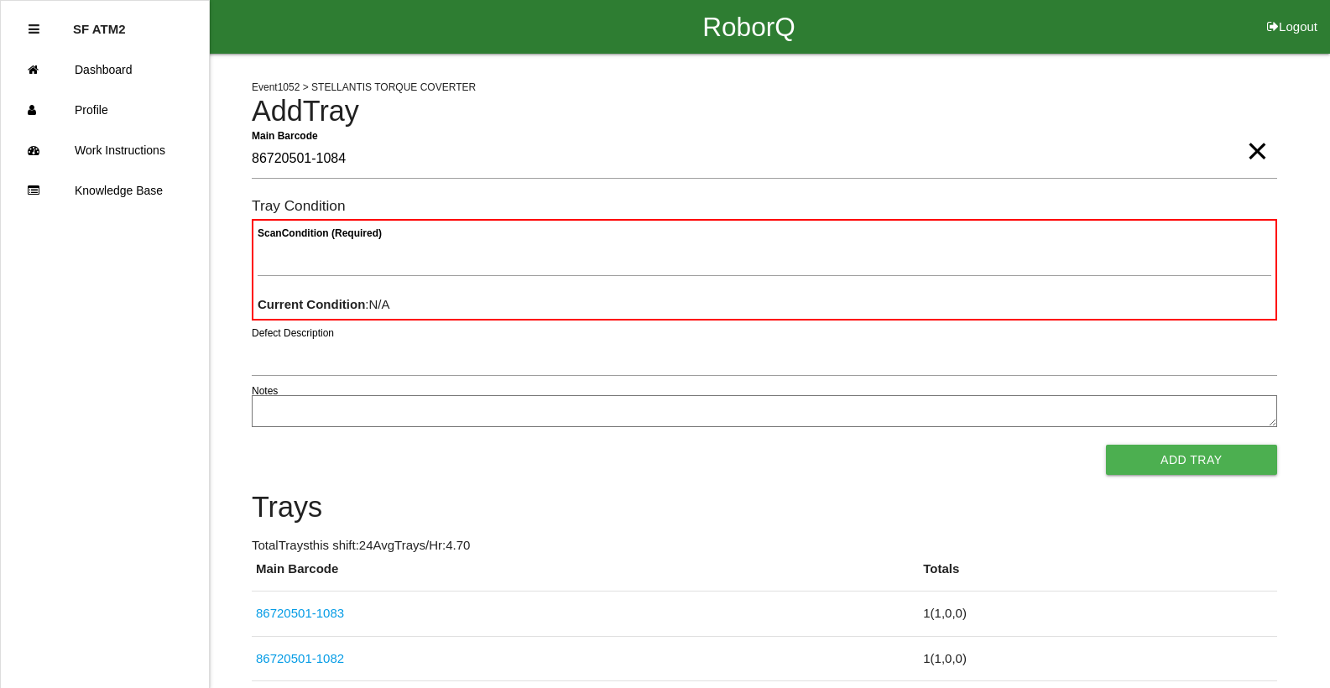
type Barcode "86720501-1084"
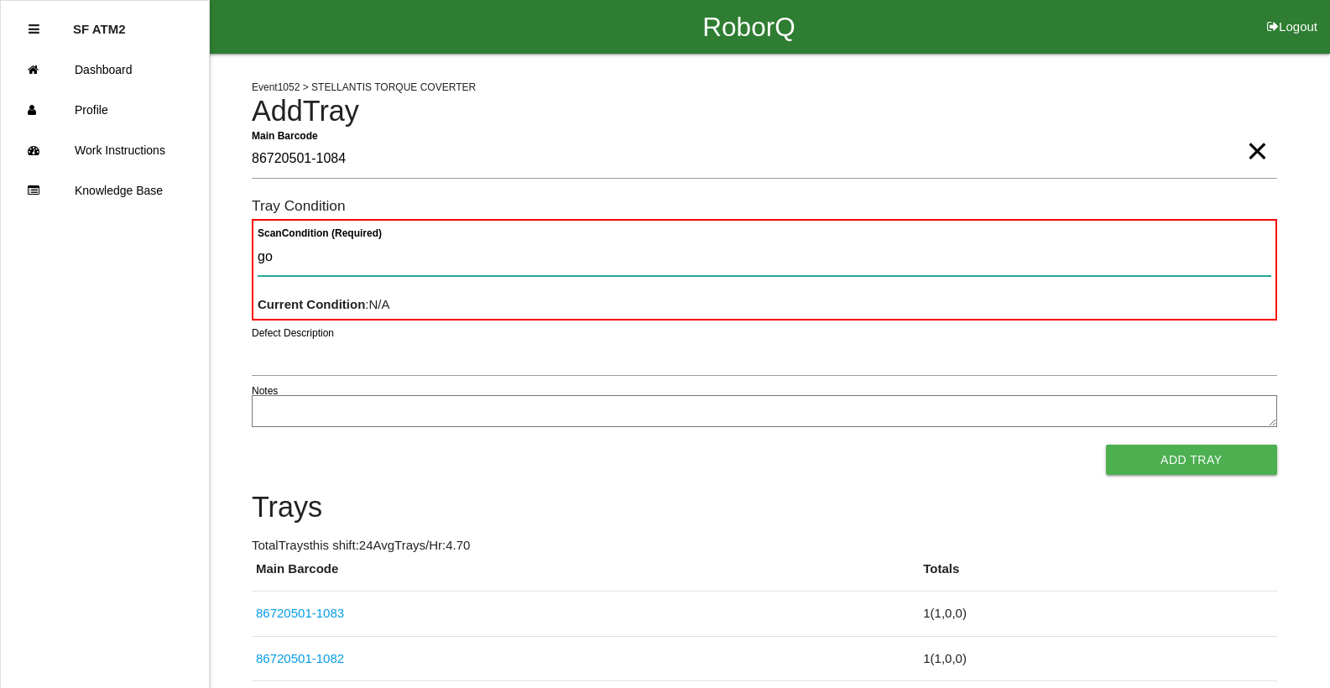
type Condition "goo"
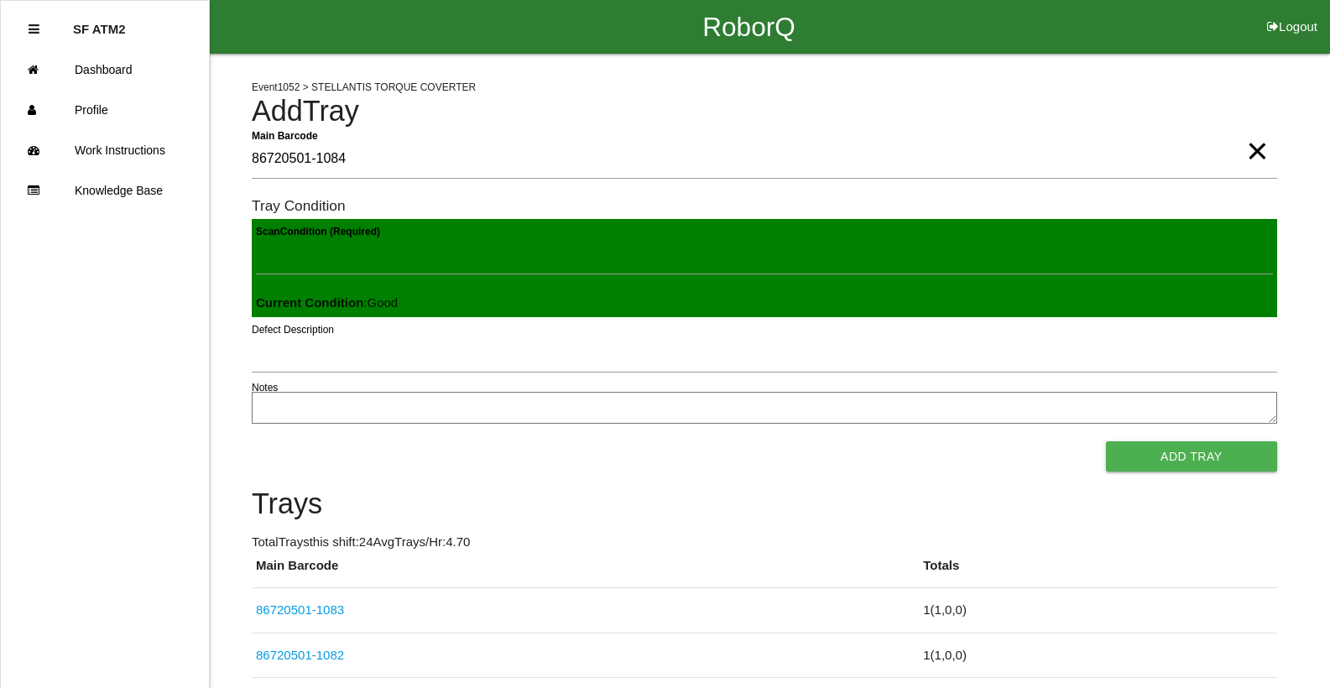
click at [1106, 442] on button "Add Tray" at bounding box center [1191, 457] width 171 height 30
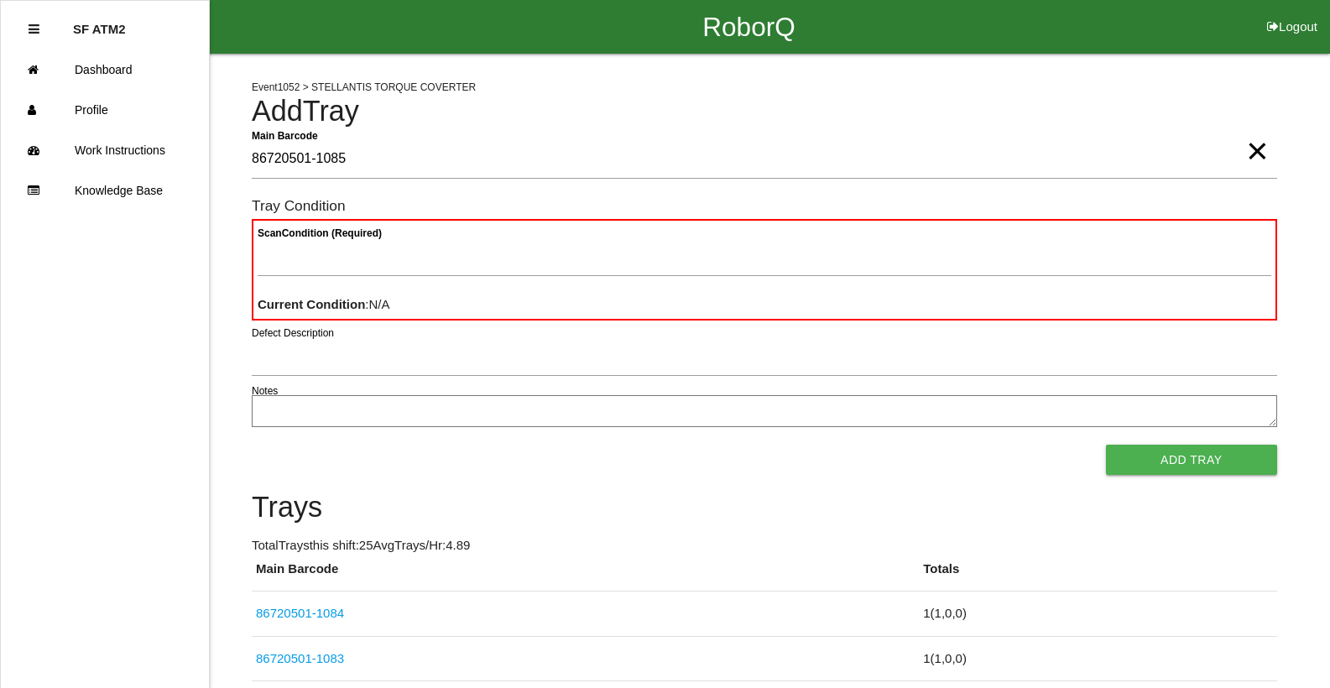
type Barcode "86720501-1085"
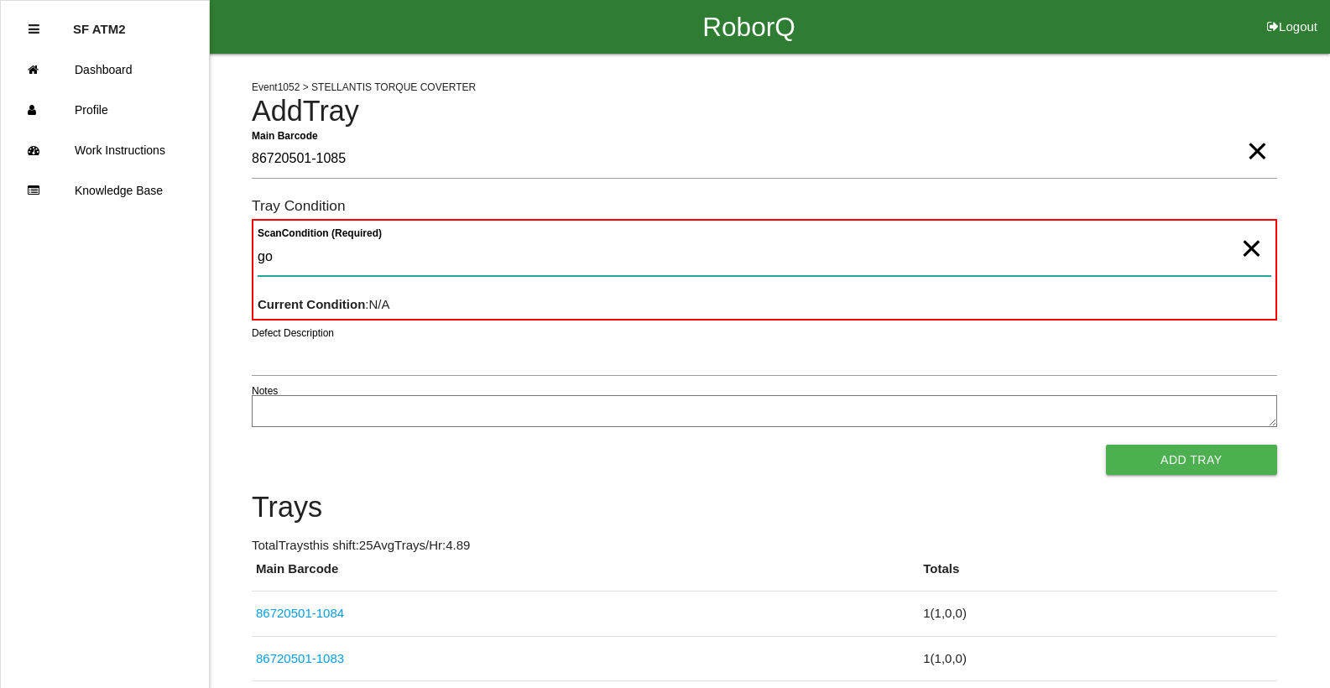
type Condition "goo"
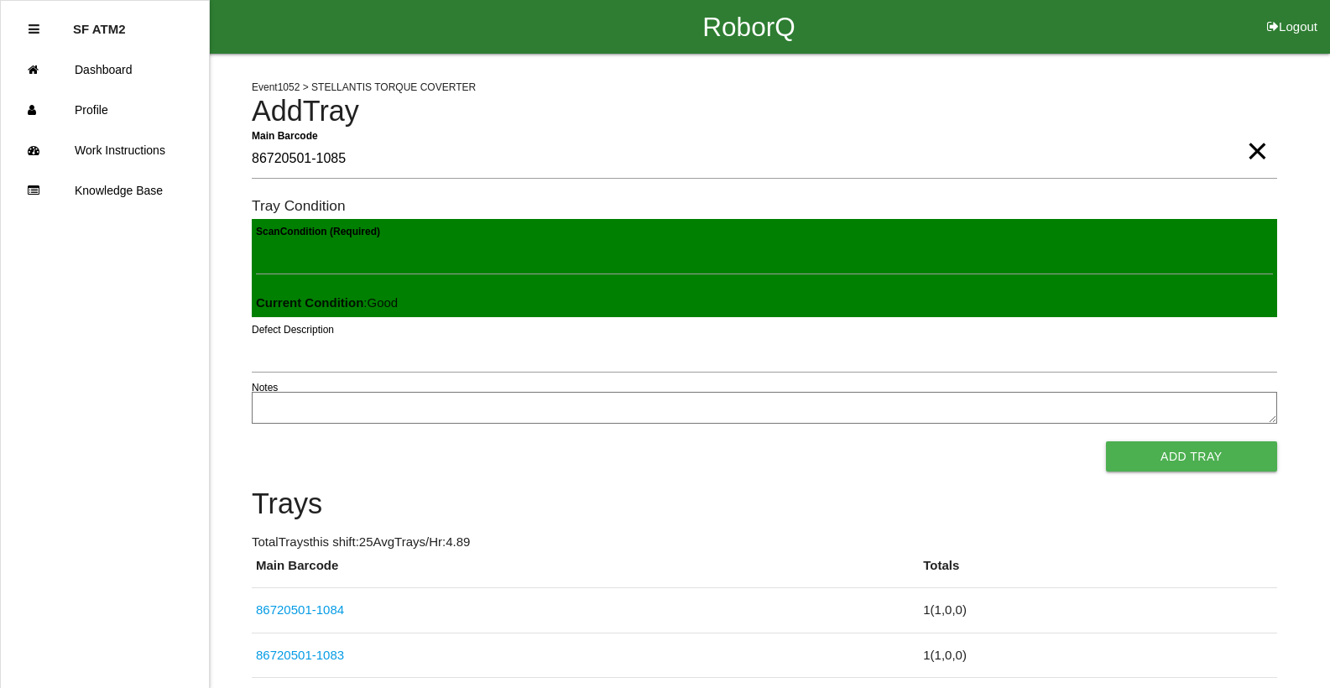
click at [1106, 442] on button "Add Tray" at bounding box center [1191, 457] width 171 height 30
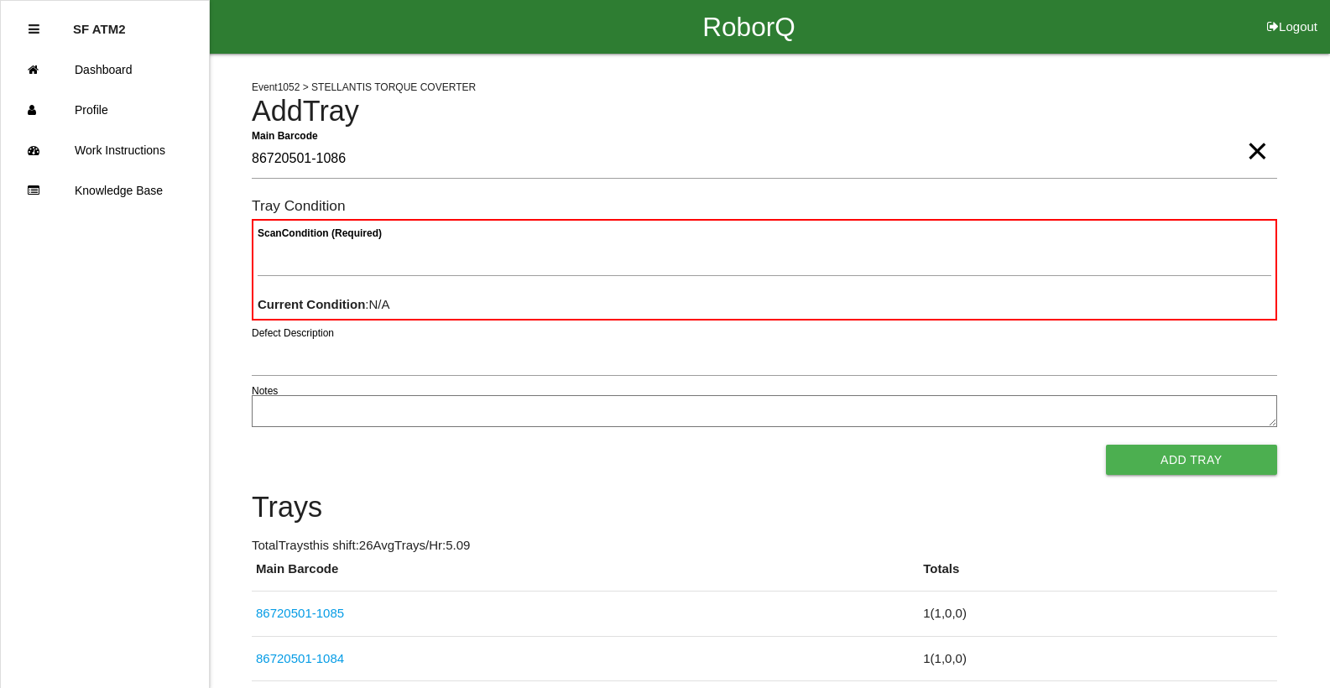
type Barcode "86720501-1086"
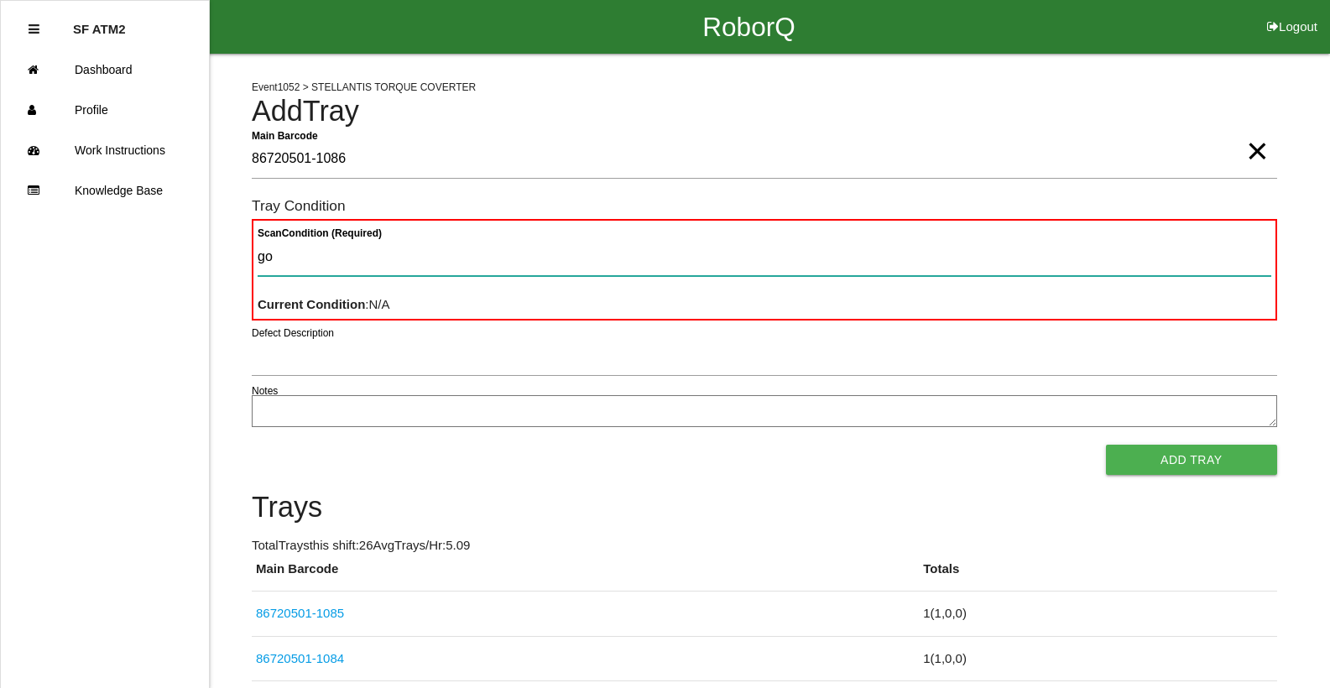
type Condition "goo"
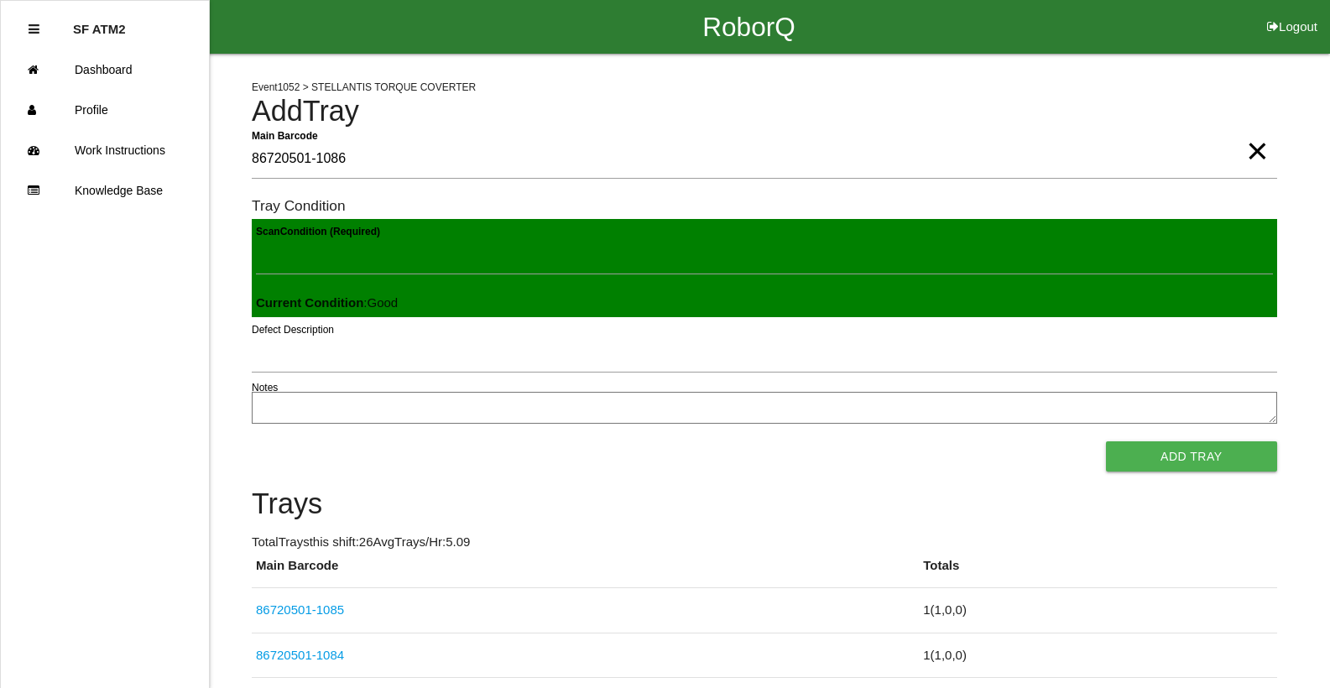
click at [1106, 442] on button "Add Tray" at bounding box center [1191, 457] width 171 height 30
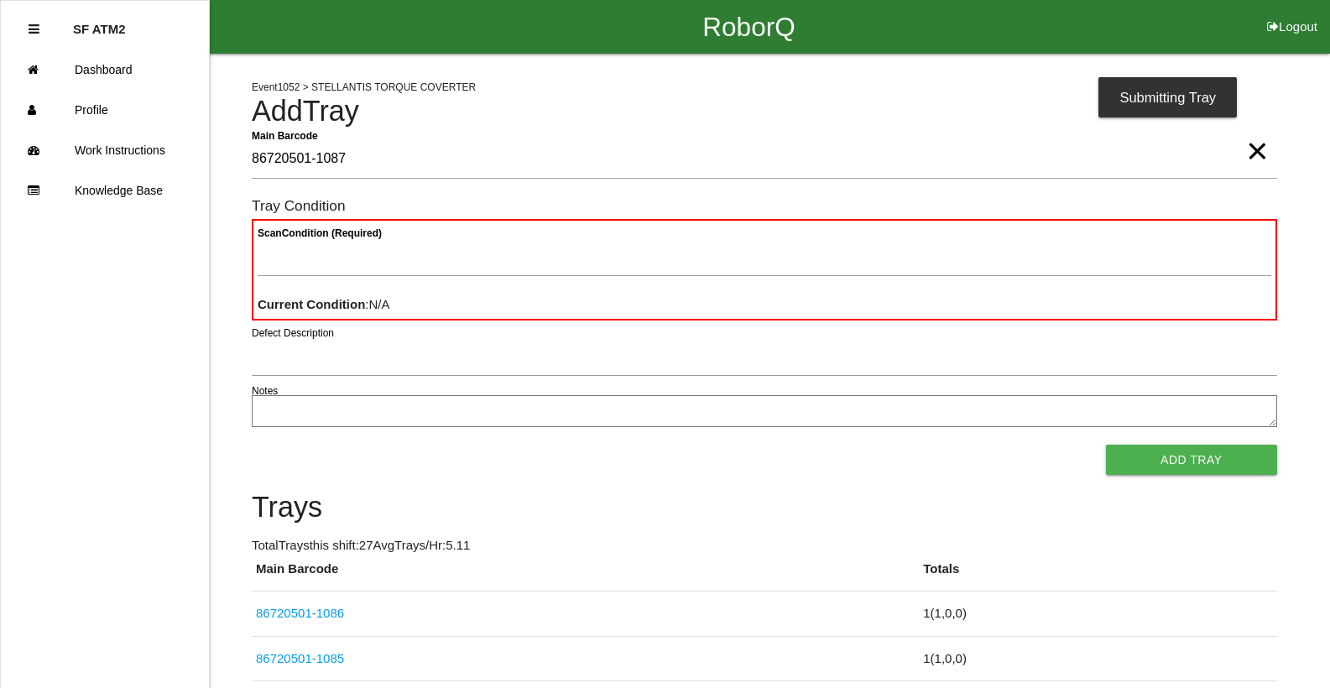
type Barcode "86720501-1087"
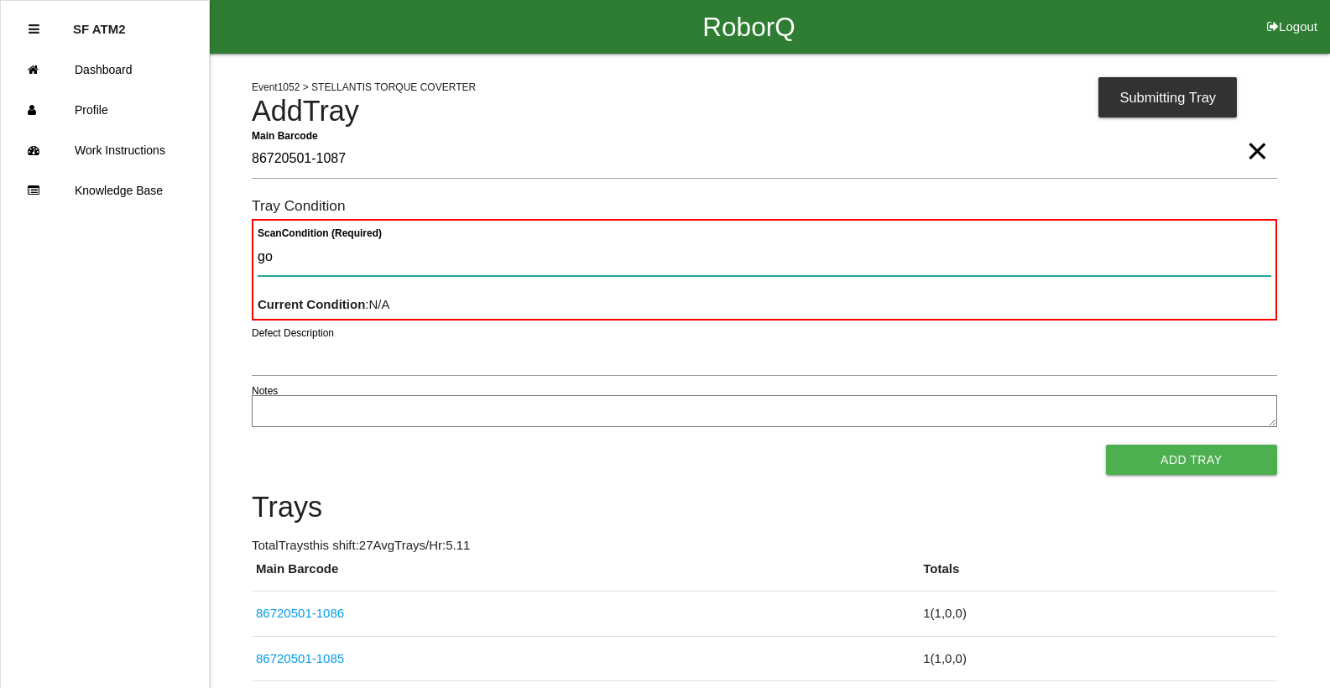
type Condition "goo"
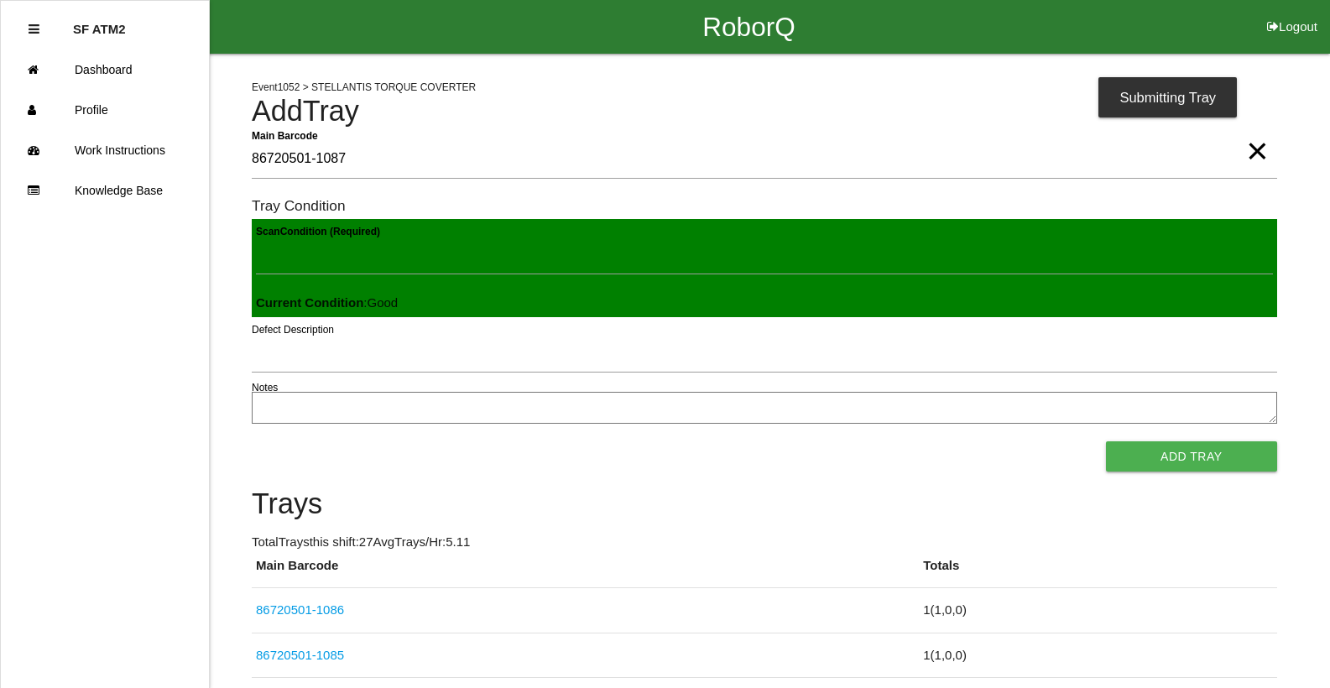
click at [1106, 442] on button "Add Tray" at bounding box center [1191, 457] width 171 height 30
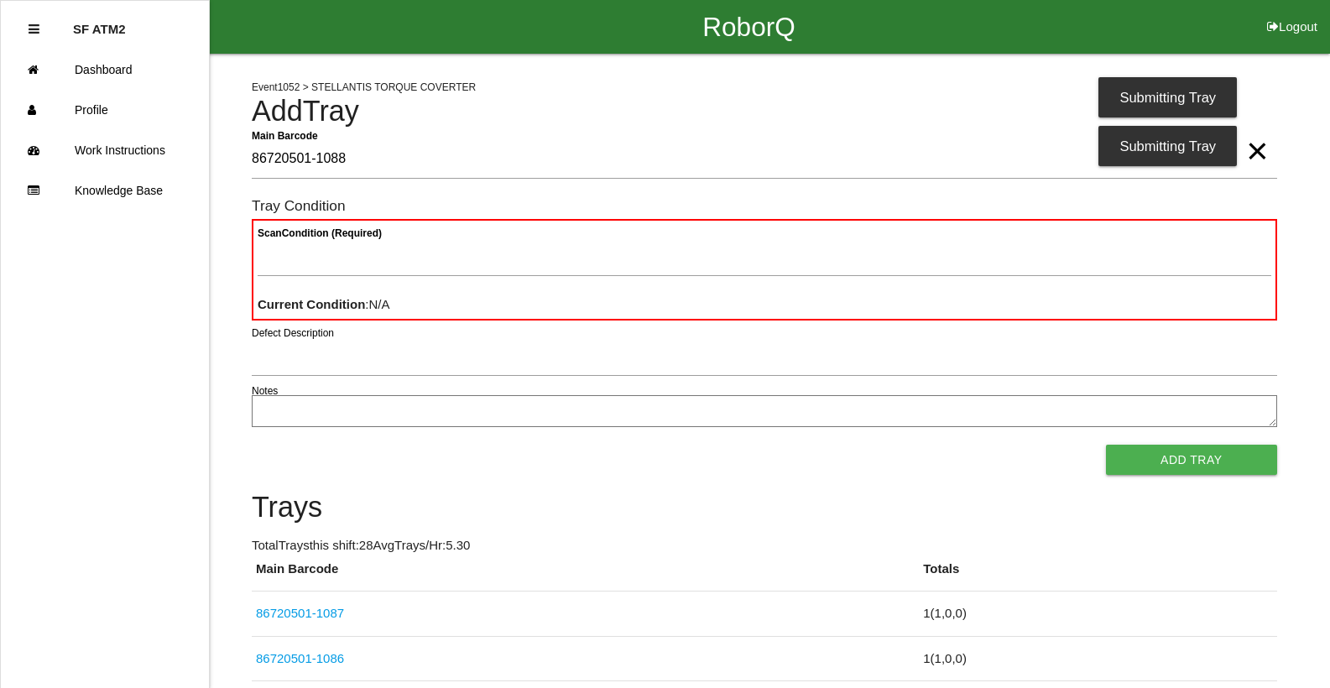
type Barcode "86720501-1088"
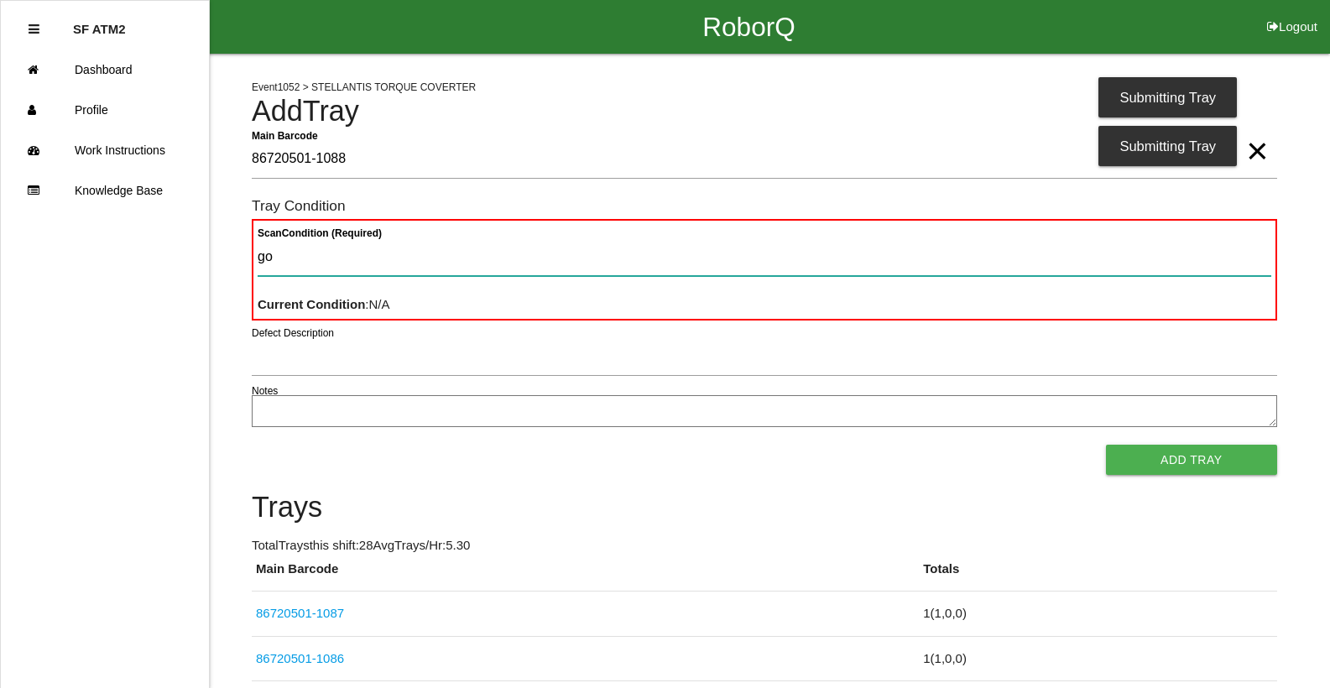
type Condition "goo"
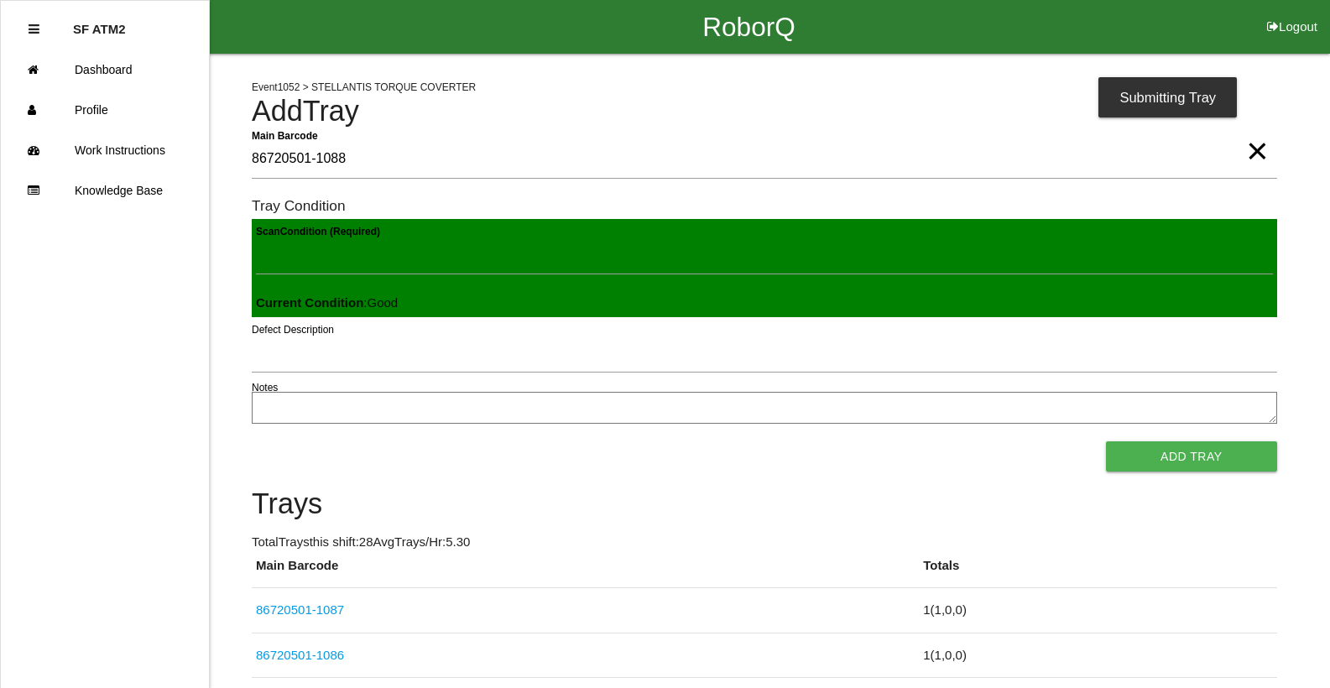
click at [1106, 442] on button "Add Tray" at bounding box center [1191, 457] width 171 height 30
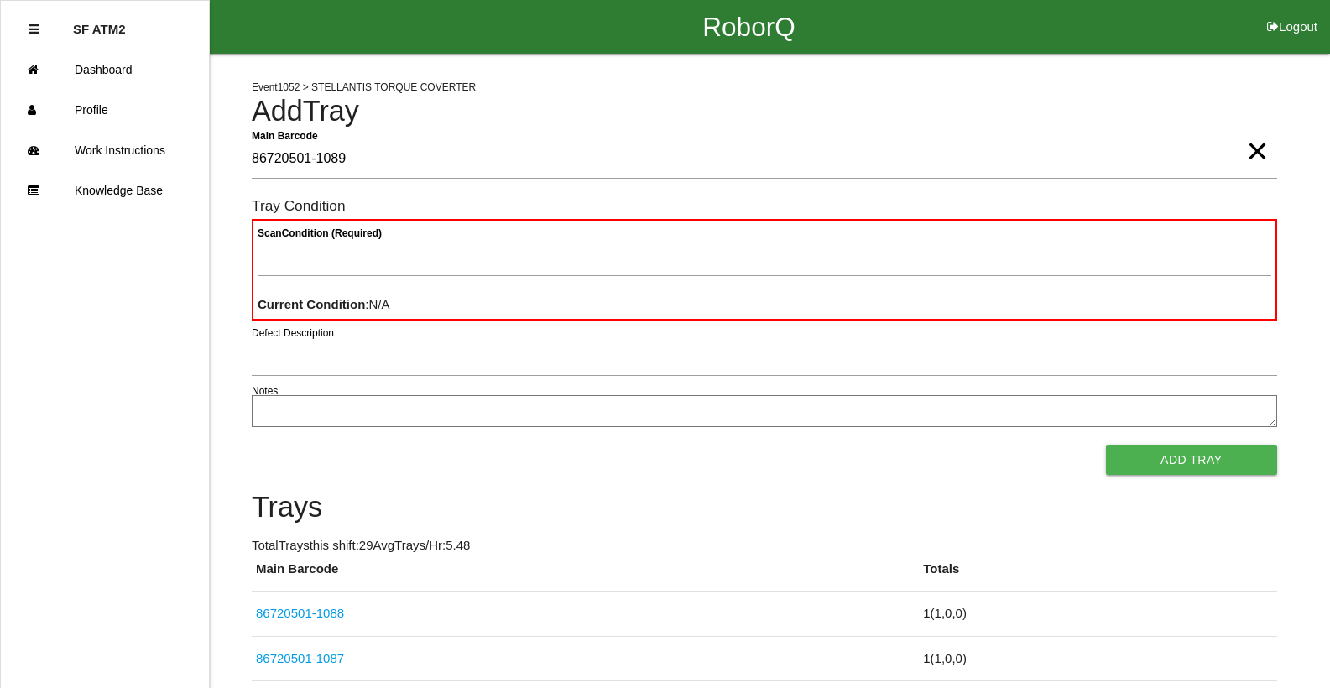
type Barcode "86720501-1089"
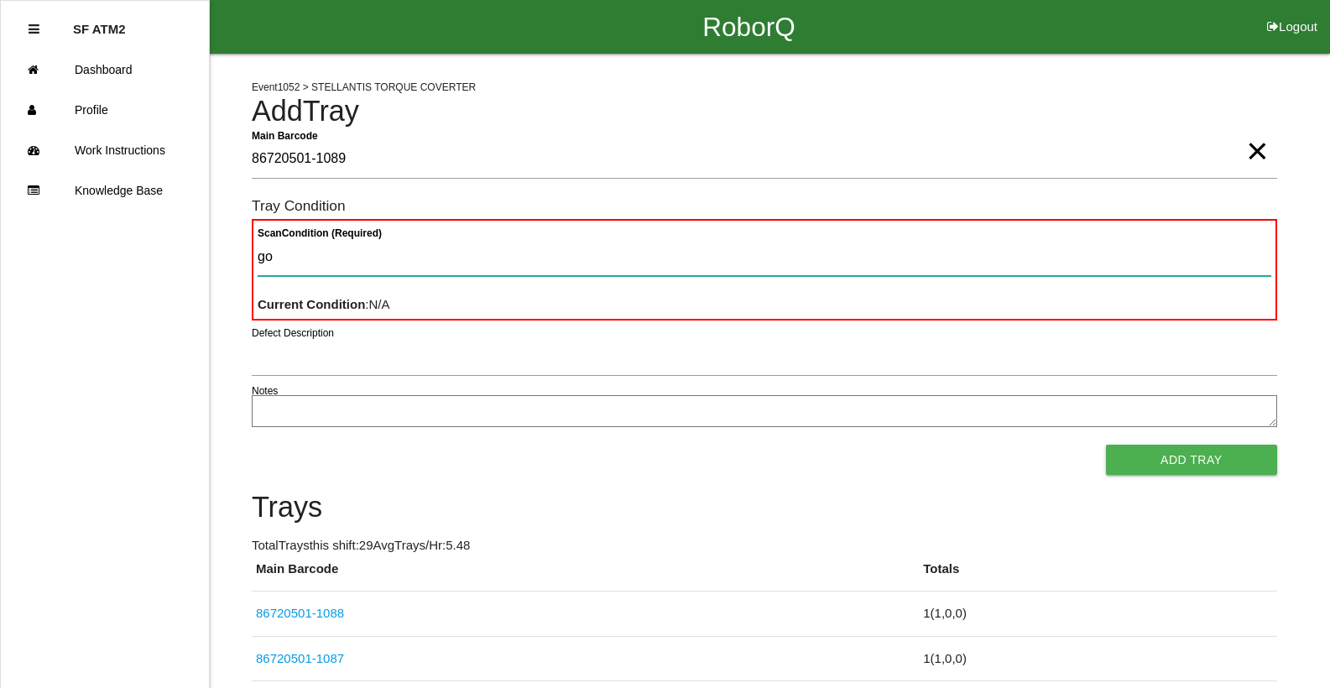
type Condition "goo"
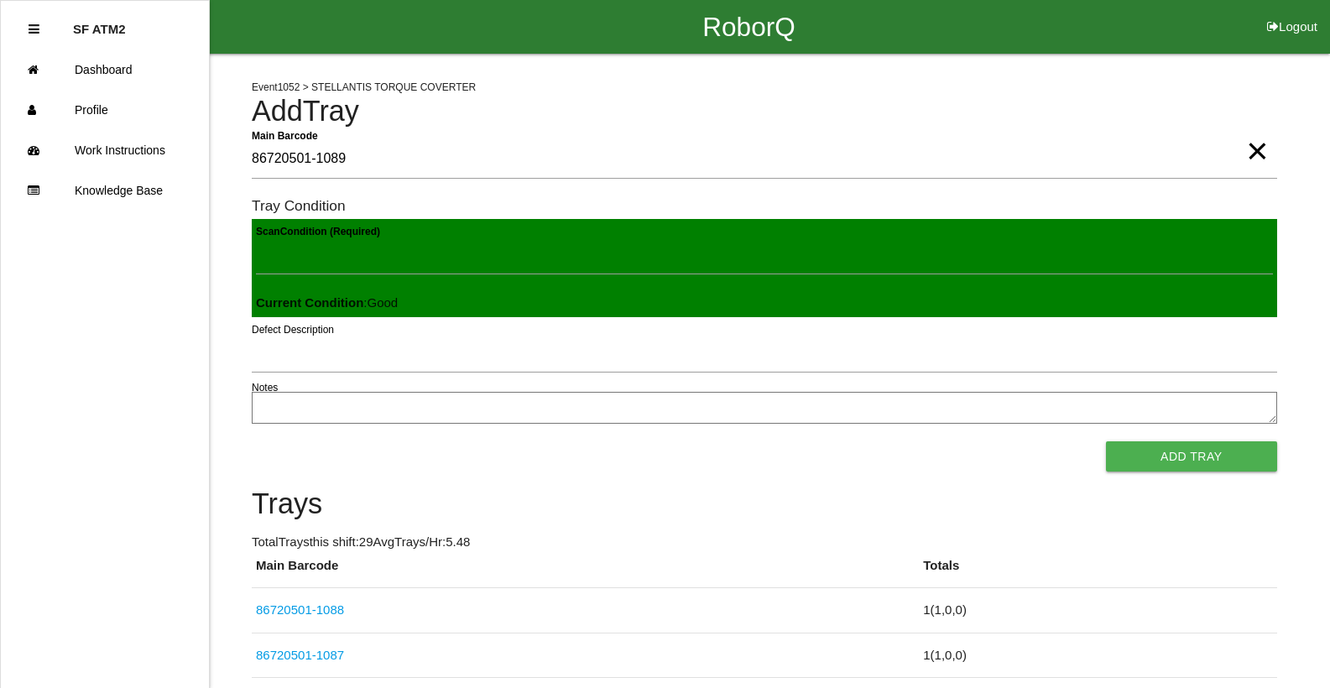
click at [1106, 442] on button "Add Tray" at bounding box center [1191, 457] width 171 height 30
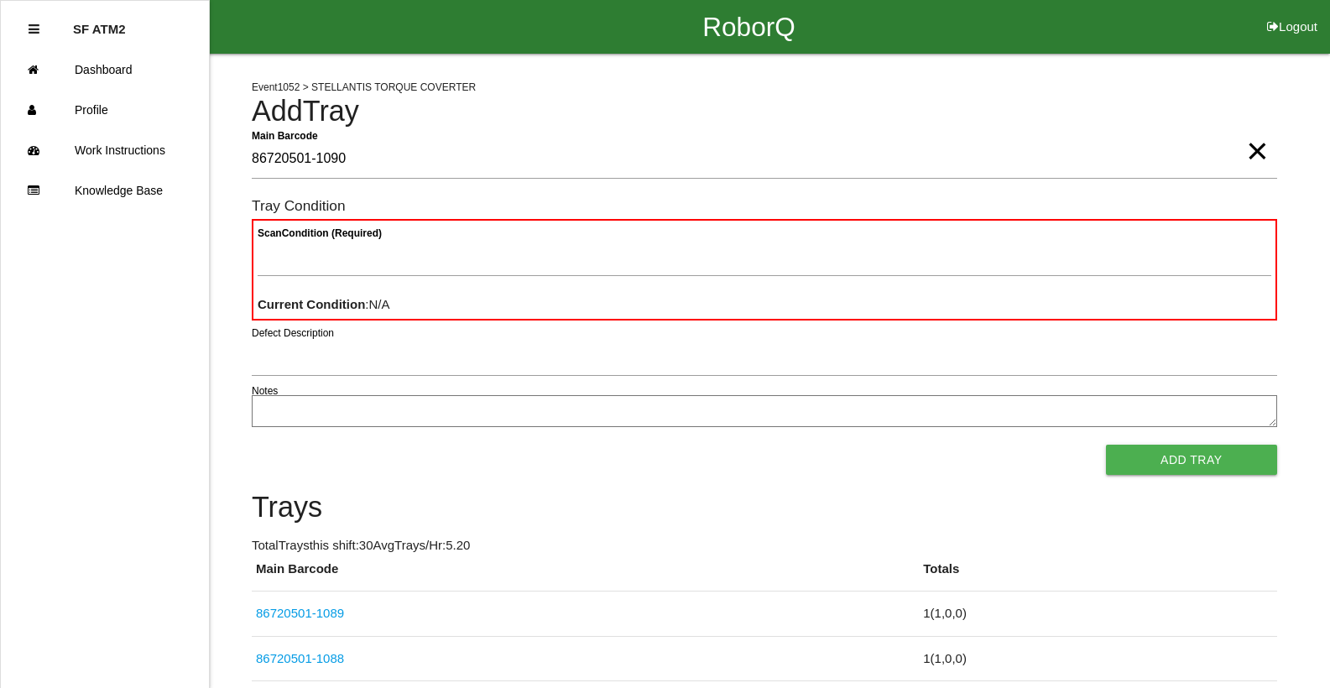
type Barcode "86720501-1090"
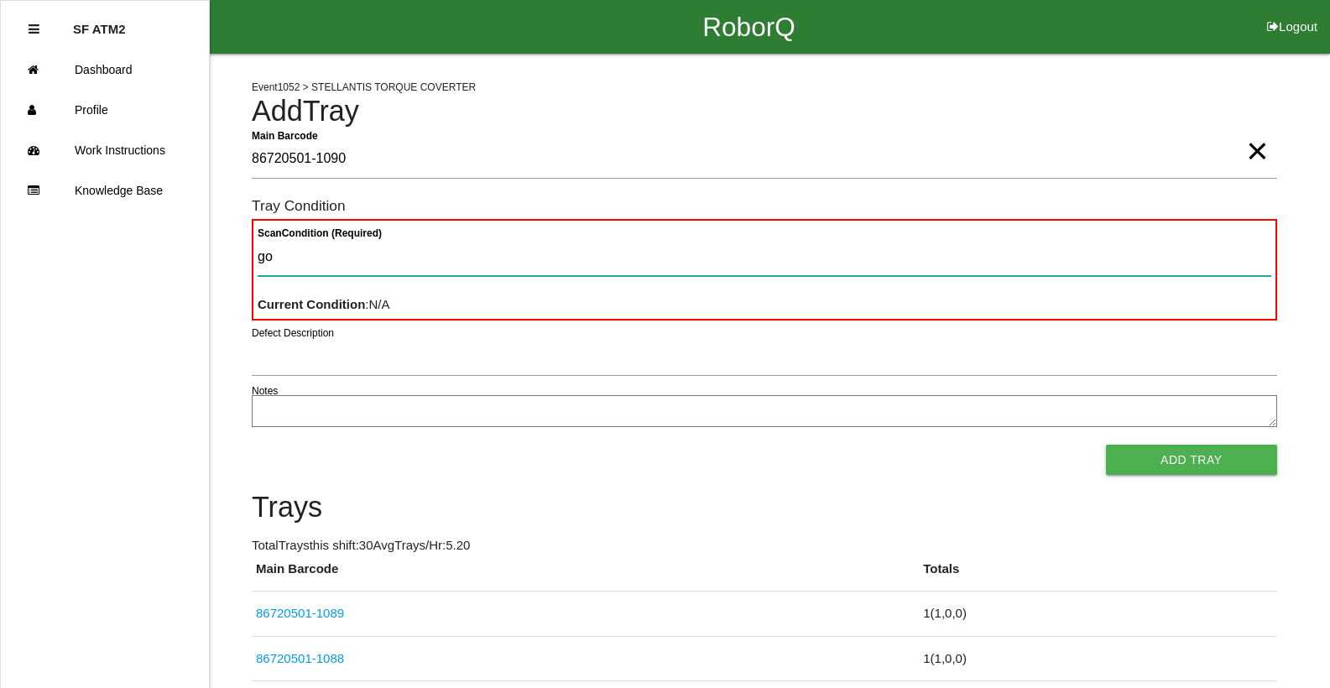
type Condition "goo"
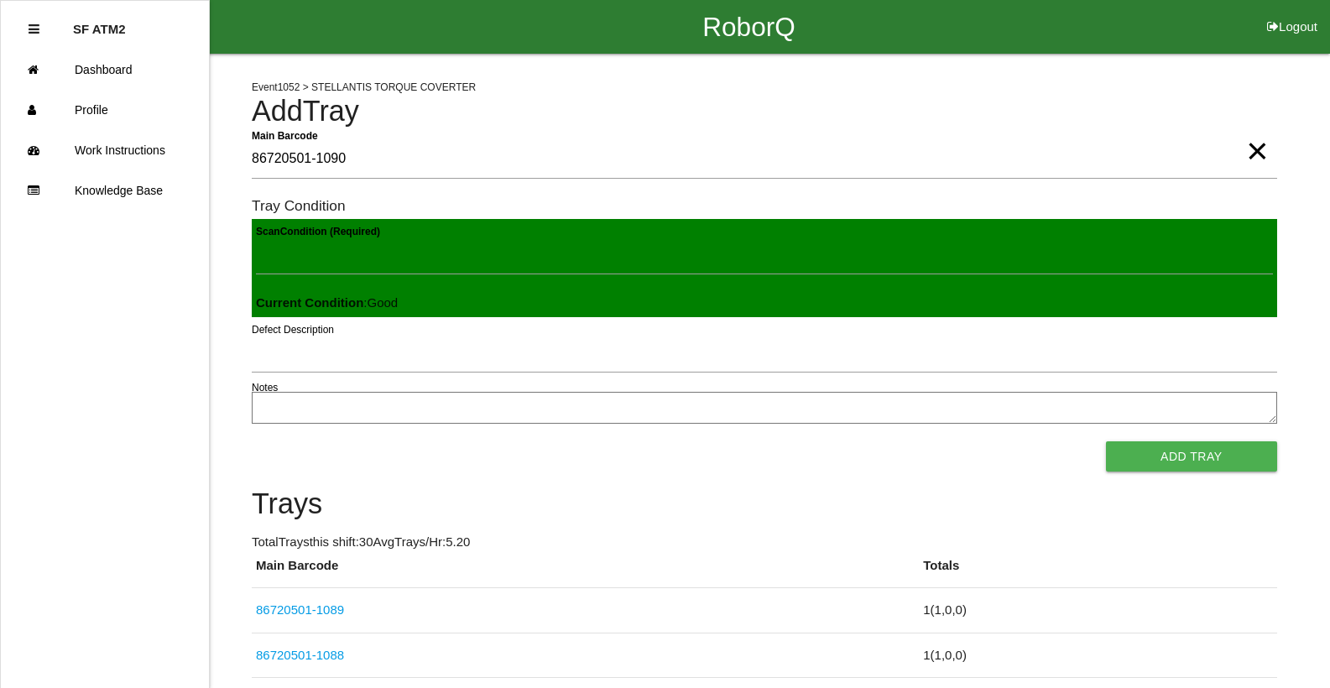
click at [1106, 442] on button "Add Tray" at bounding box center [1191, 457] width 171 height 30
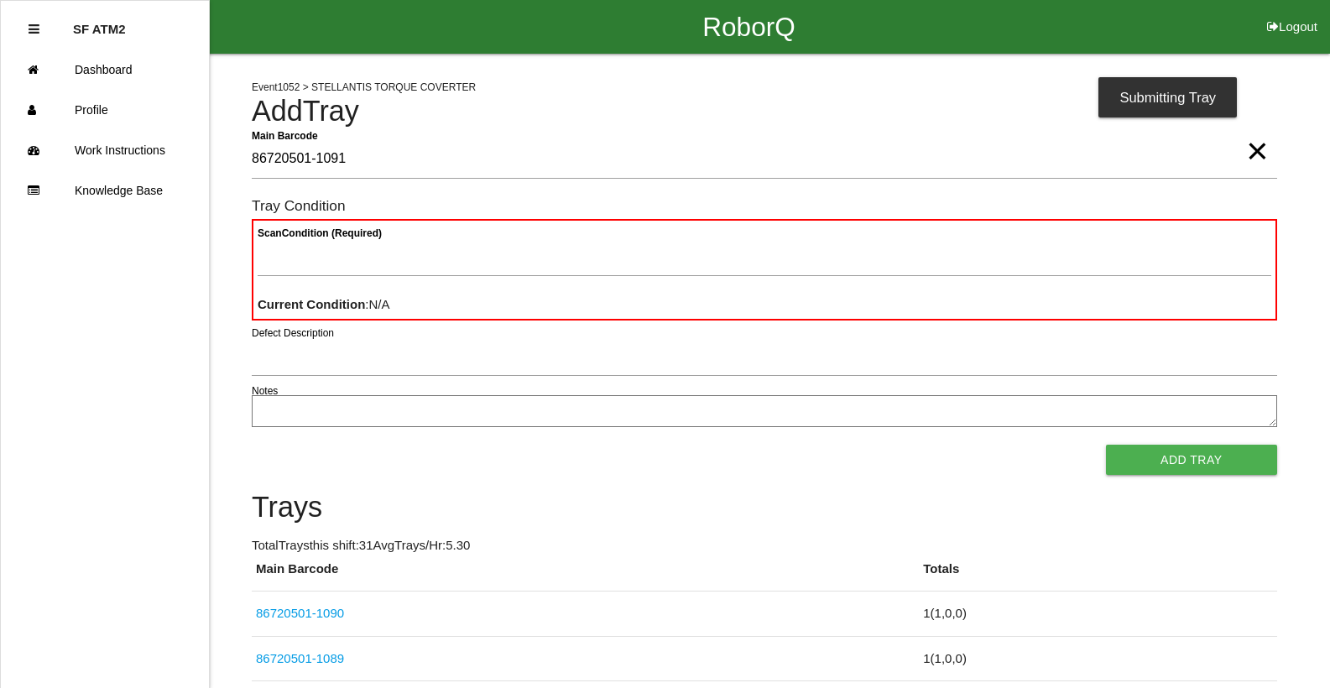
type Barcode "86720501-1091"
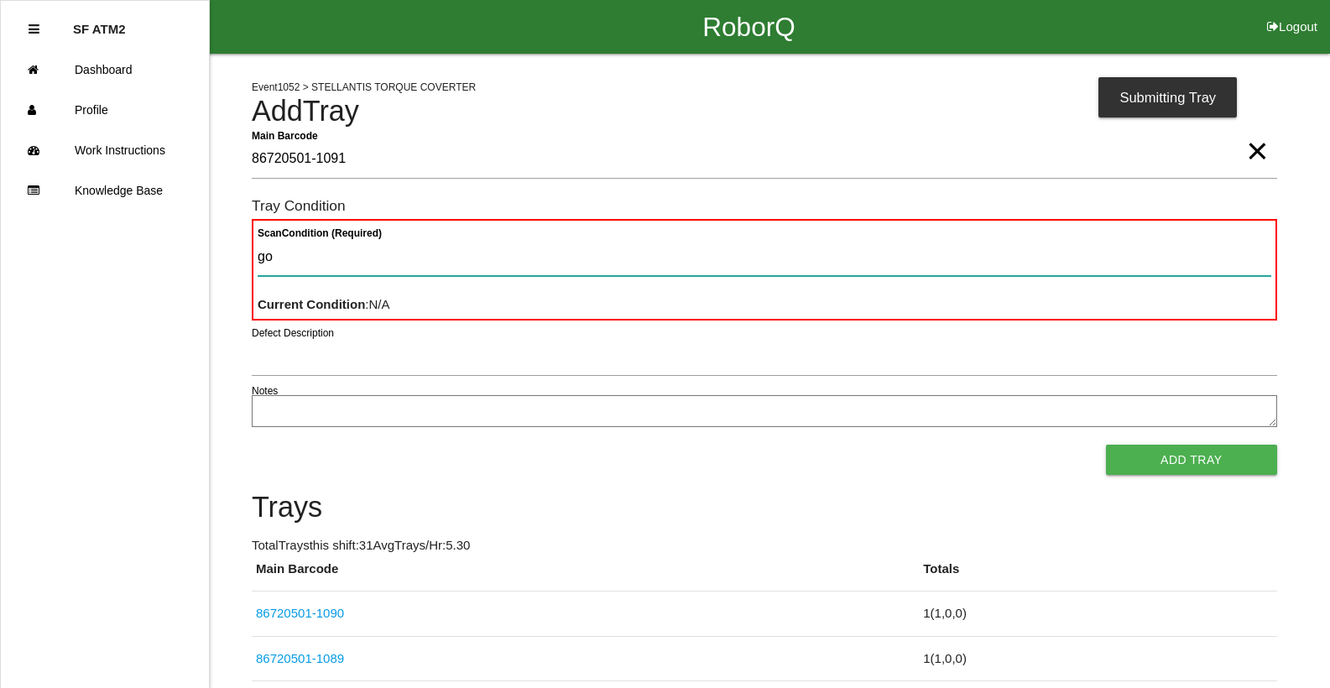
type Condition "goo"
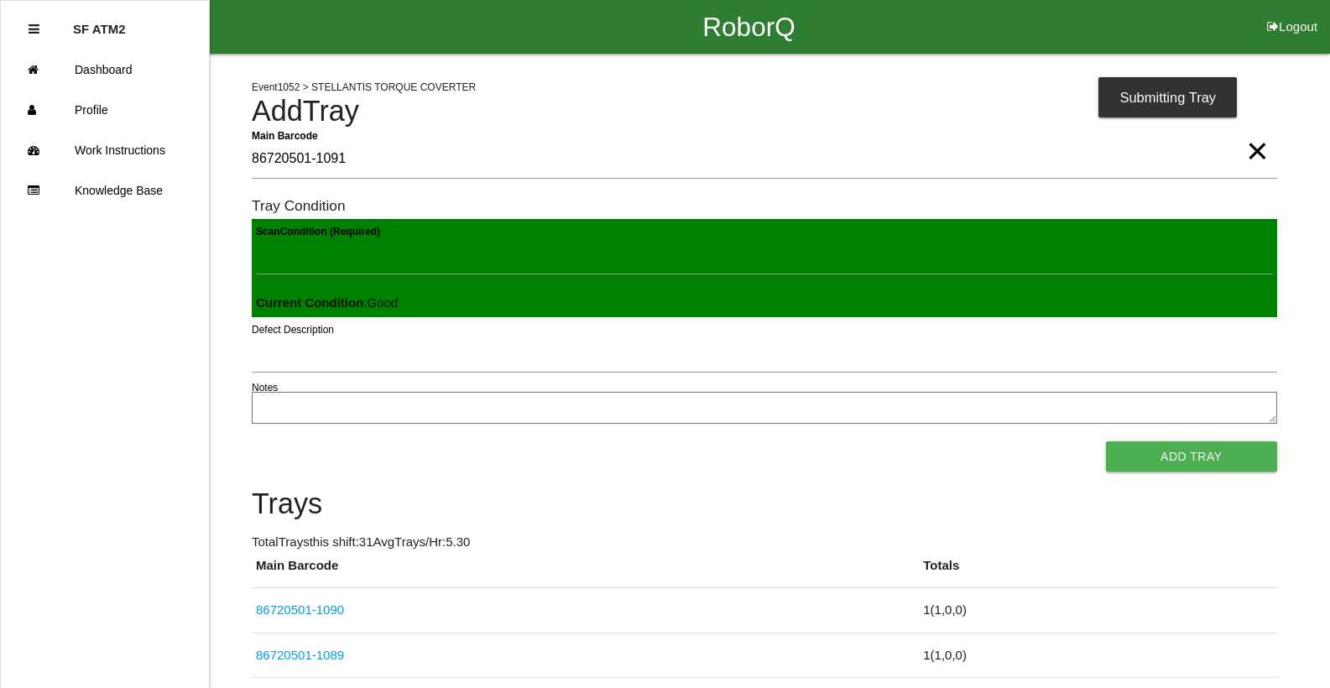
click at [1106, 442] on button "Add Tray" at bounding box center [1191, 457] width 171 height 30
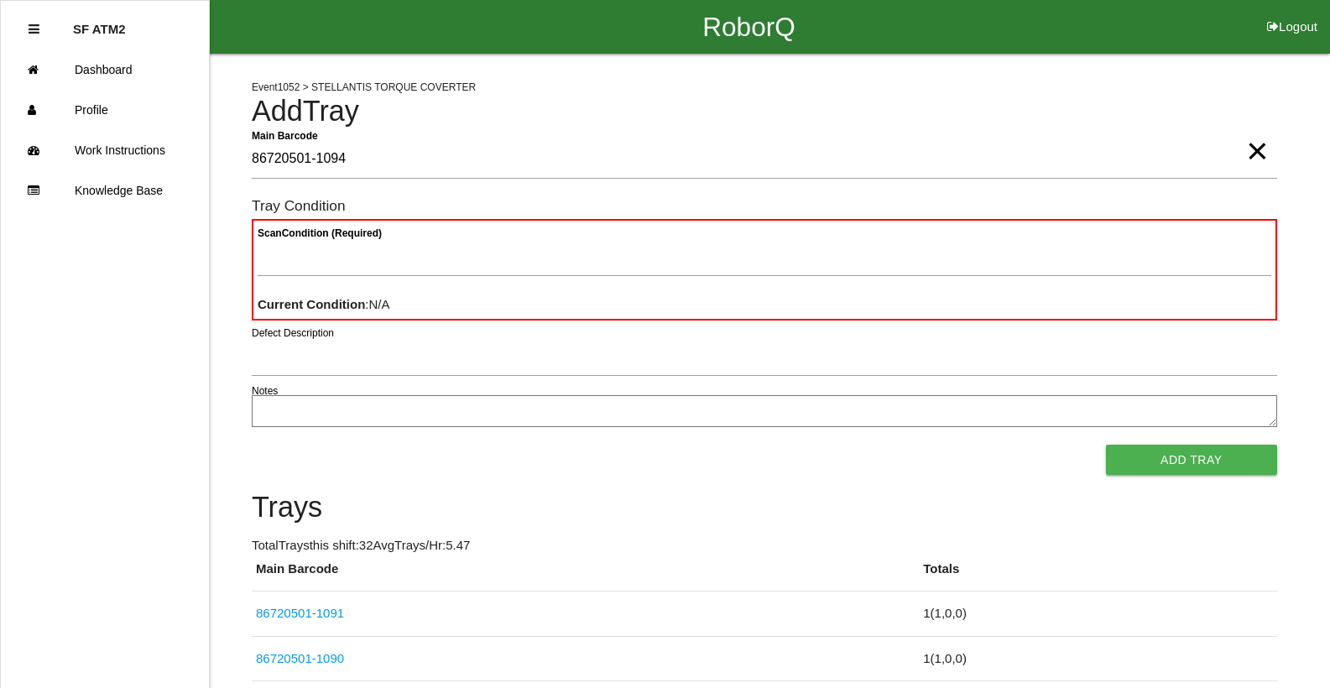
type Barcode "86720501-1094"
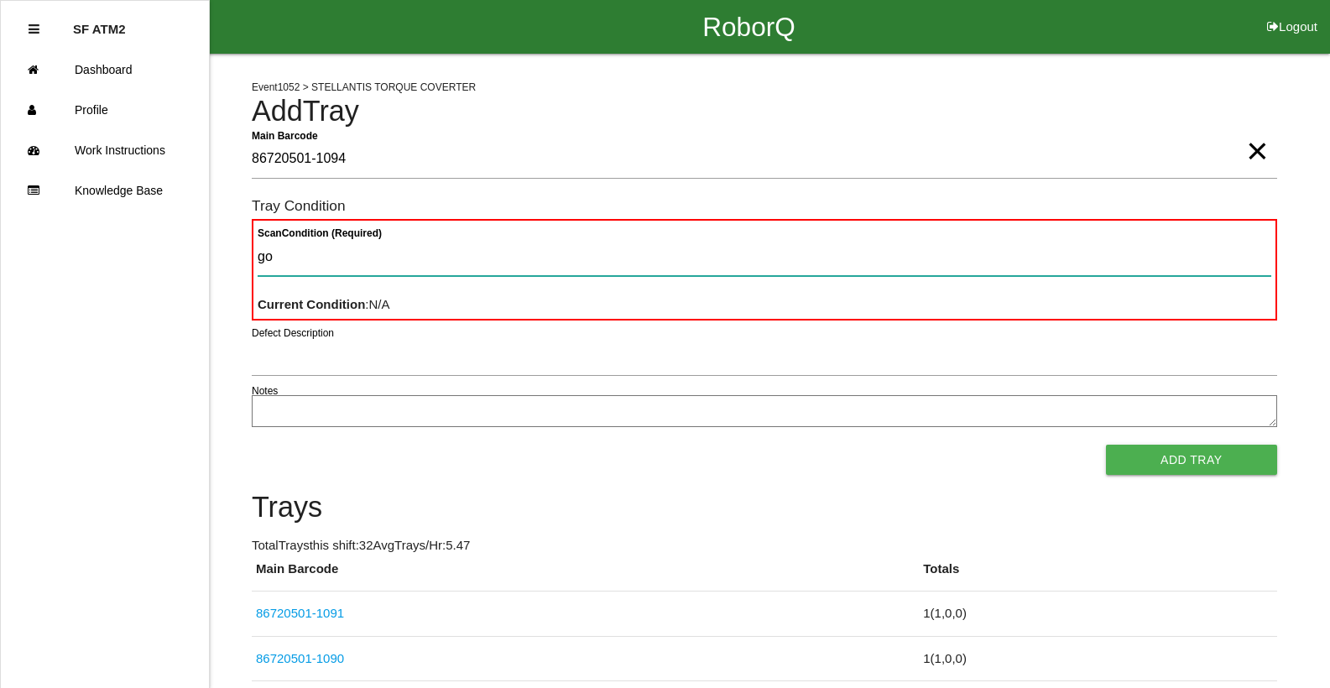
type Condition "goo"
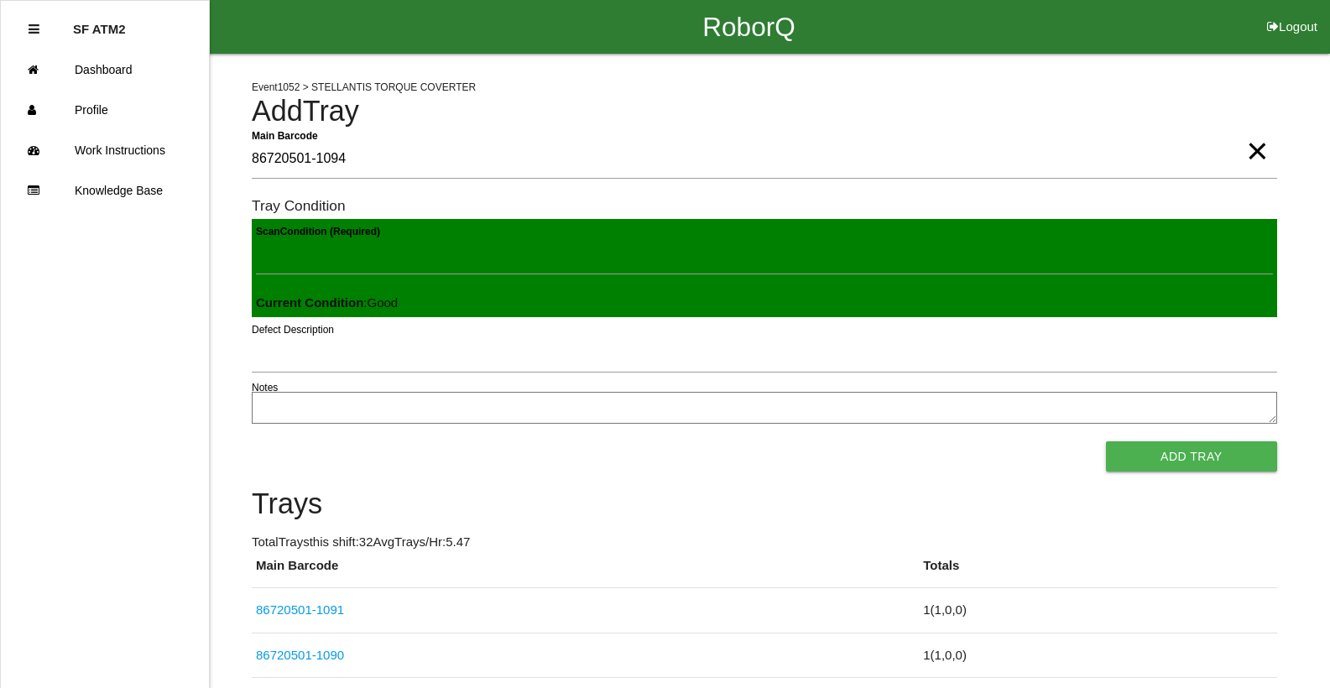
click at [1106, 442] on button "Add Tray" at bounding box center [1191, 457] width 171 height 30
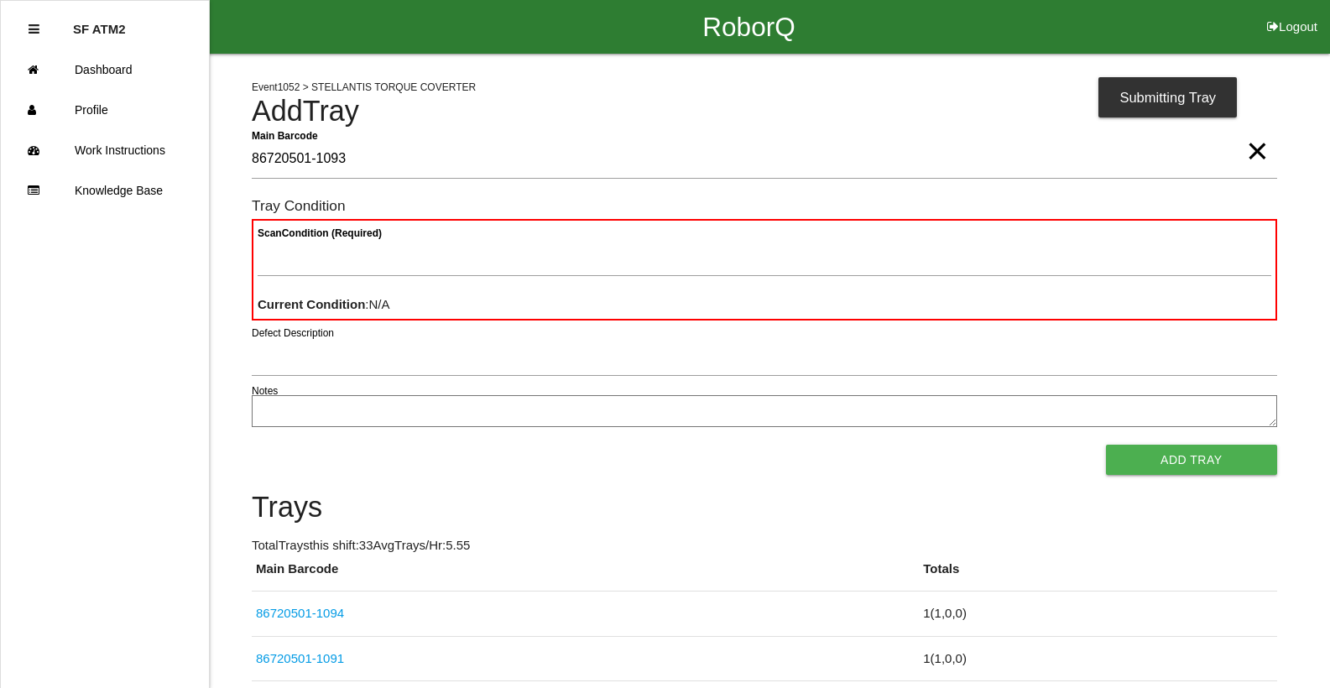
type Barcode "86720501-1093"
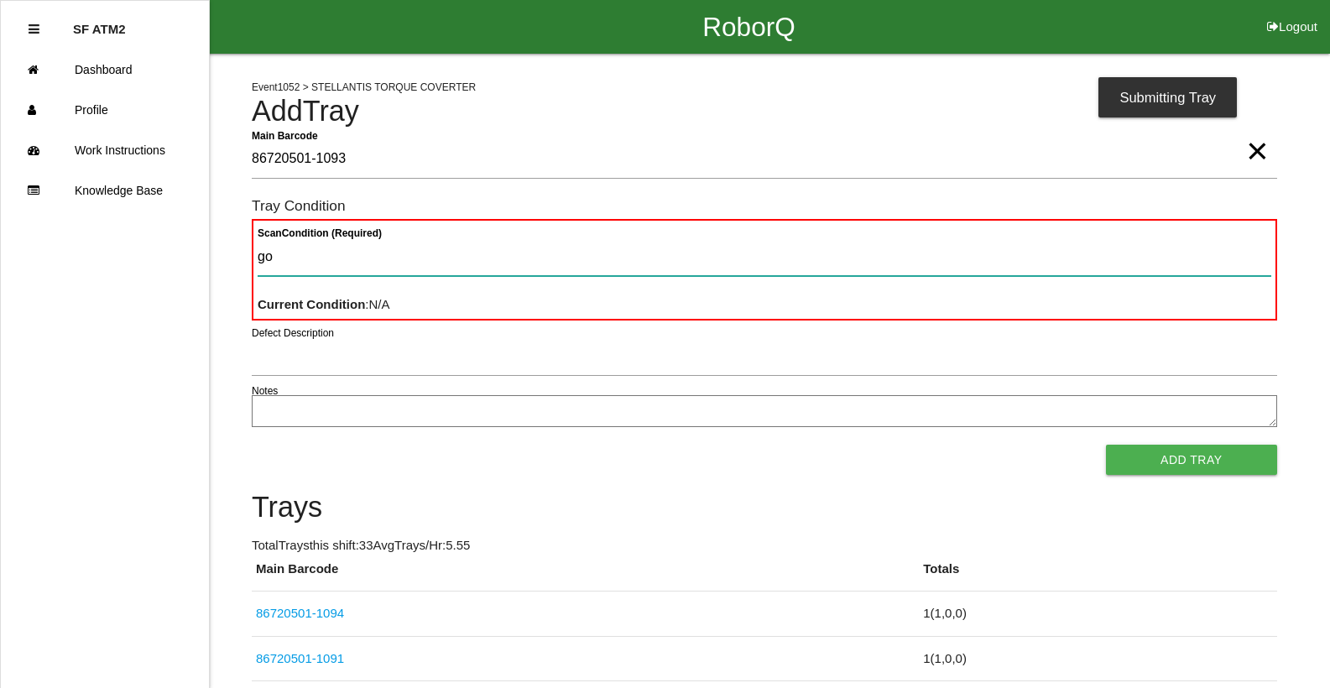
type Condition "goo"
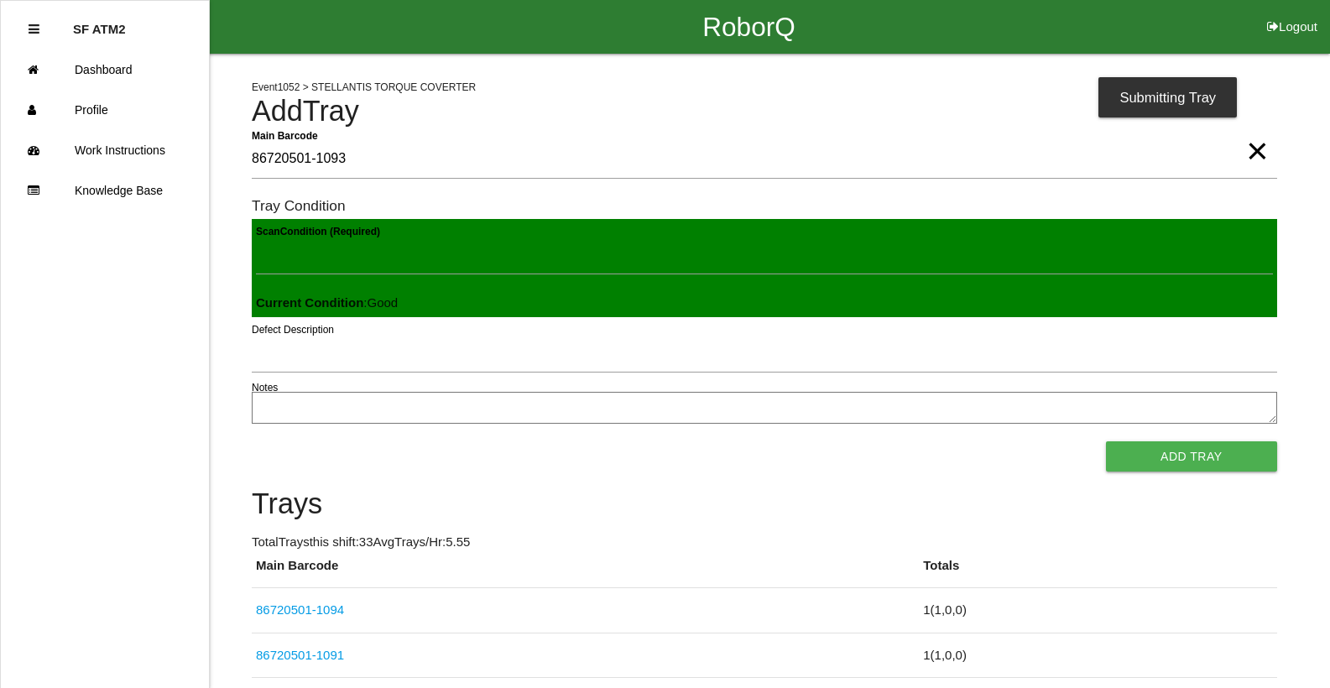
click at [1106, 442] on button "Add Tray" at bounding box center [1191, 457] width 171 height 30
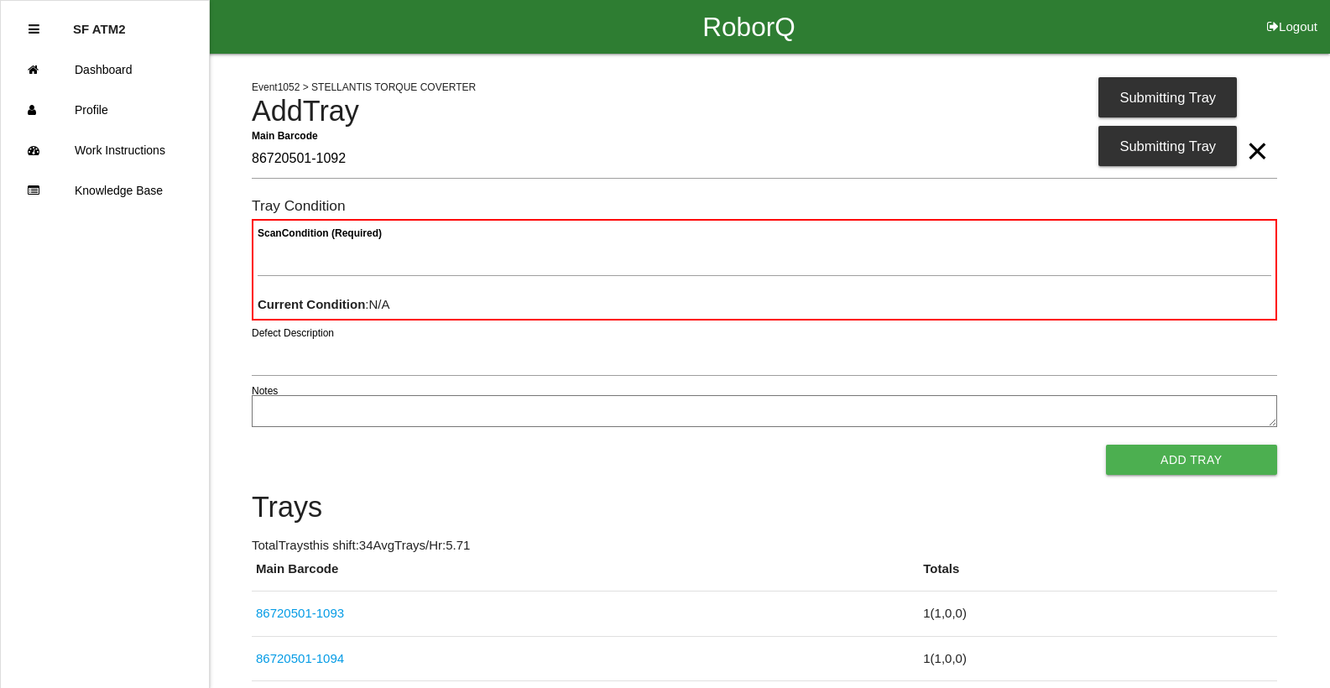
type Barcode "86720501-1092"
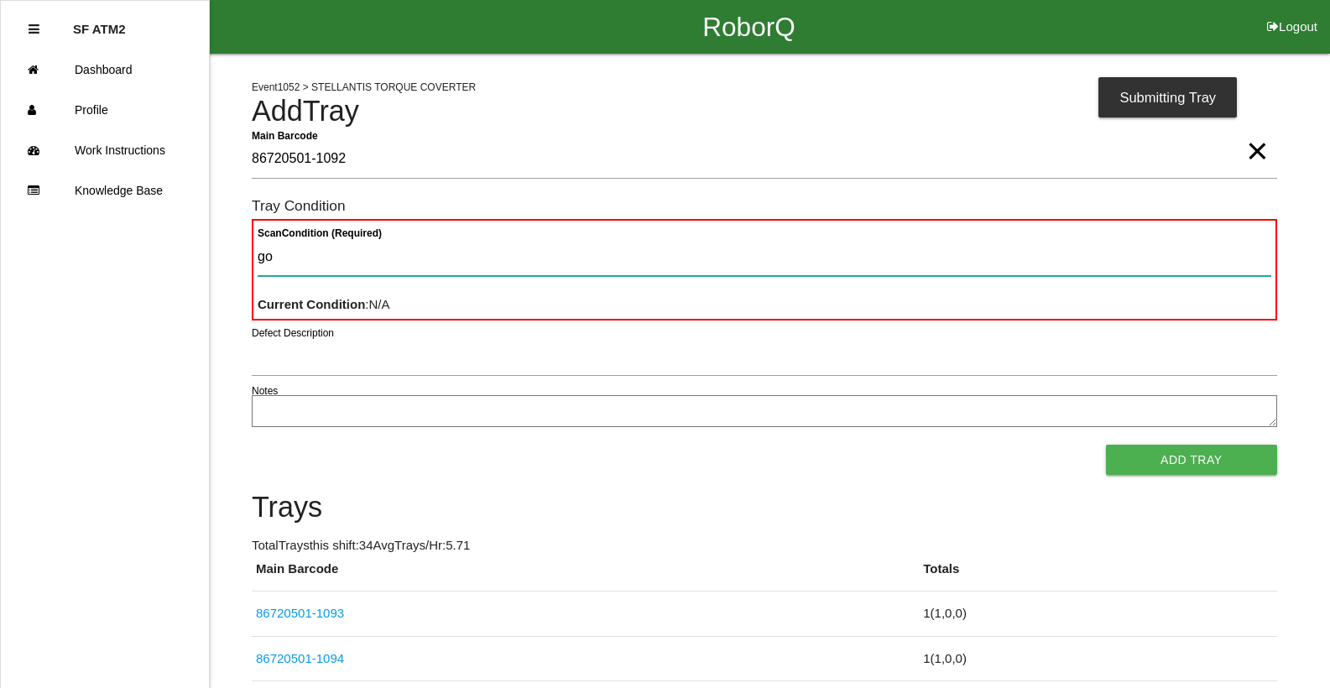
type Condition "goo"
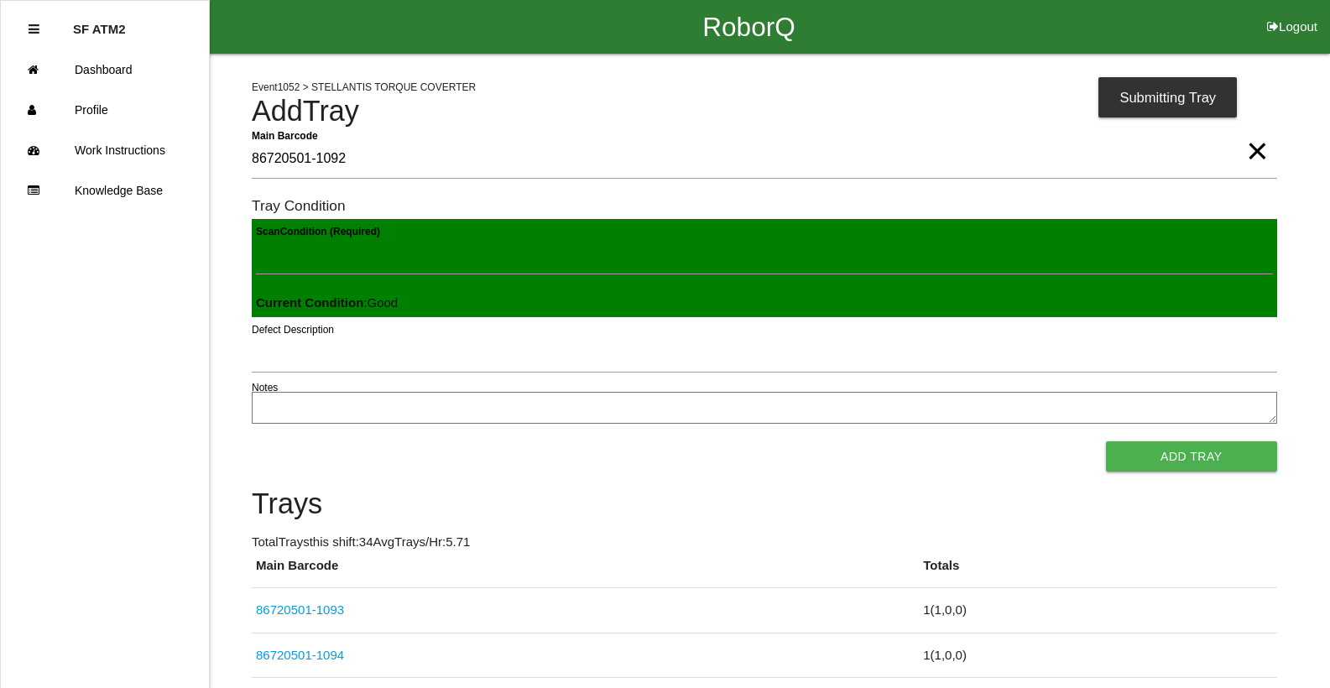
click at [1106, 442] on button "Add Tray" at bounding box center [1191, 457] width 171 height 30
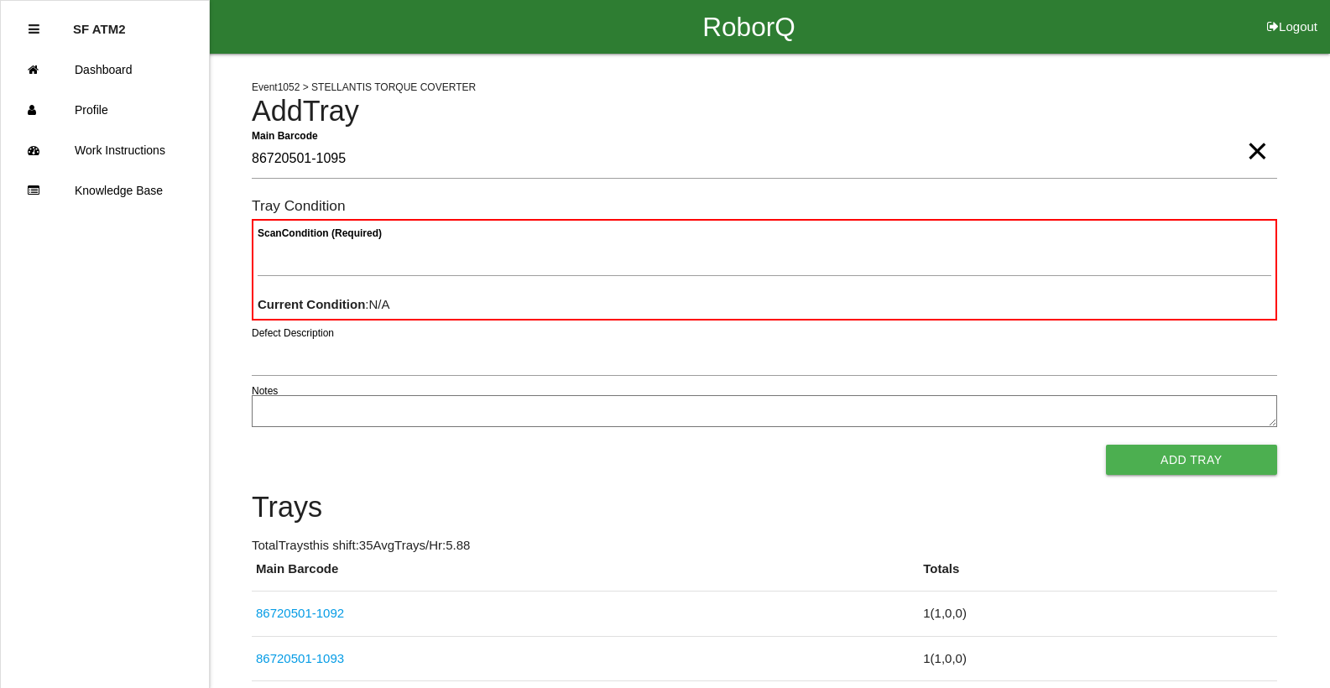
type Barcode "86720501-1095"
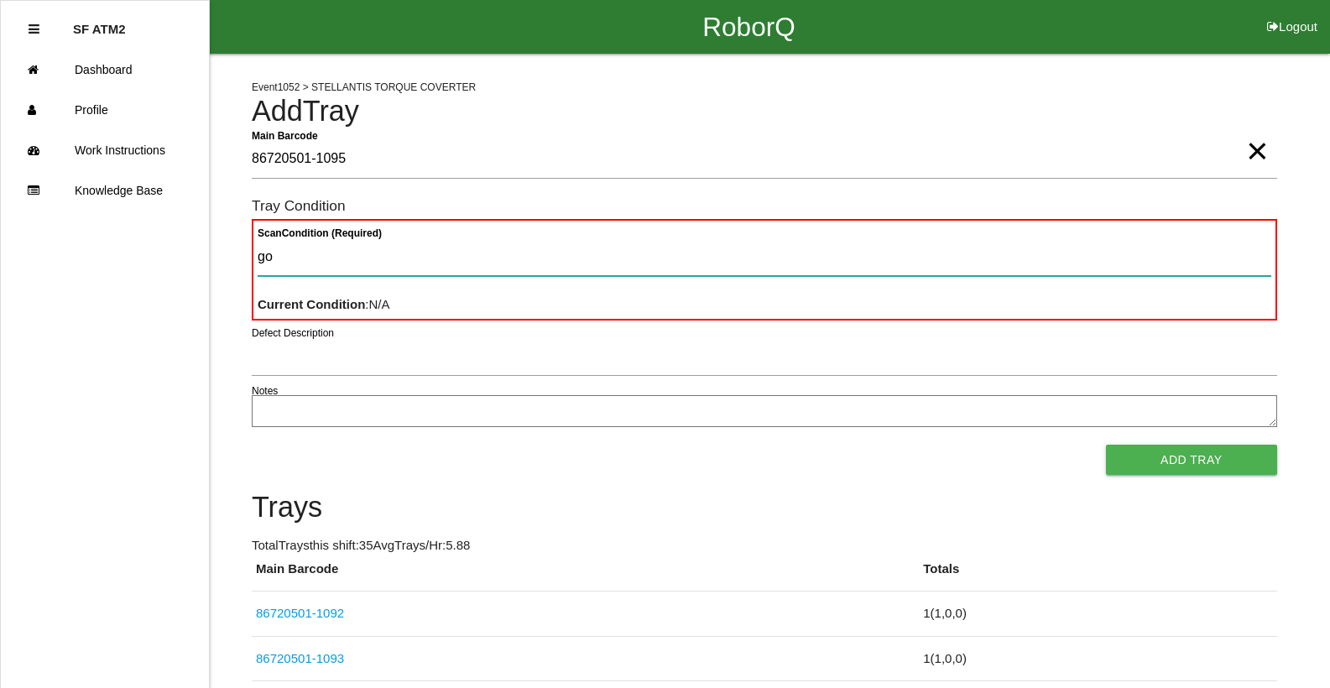
type Condition "goo"
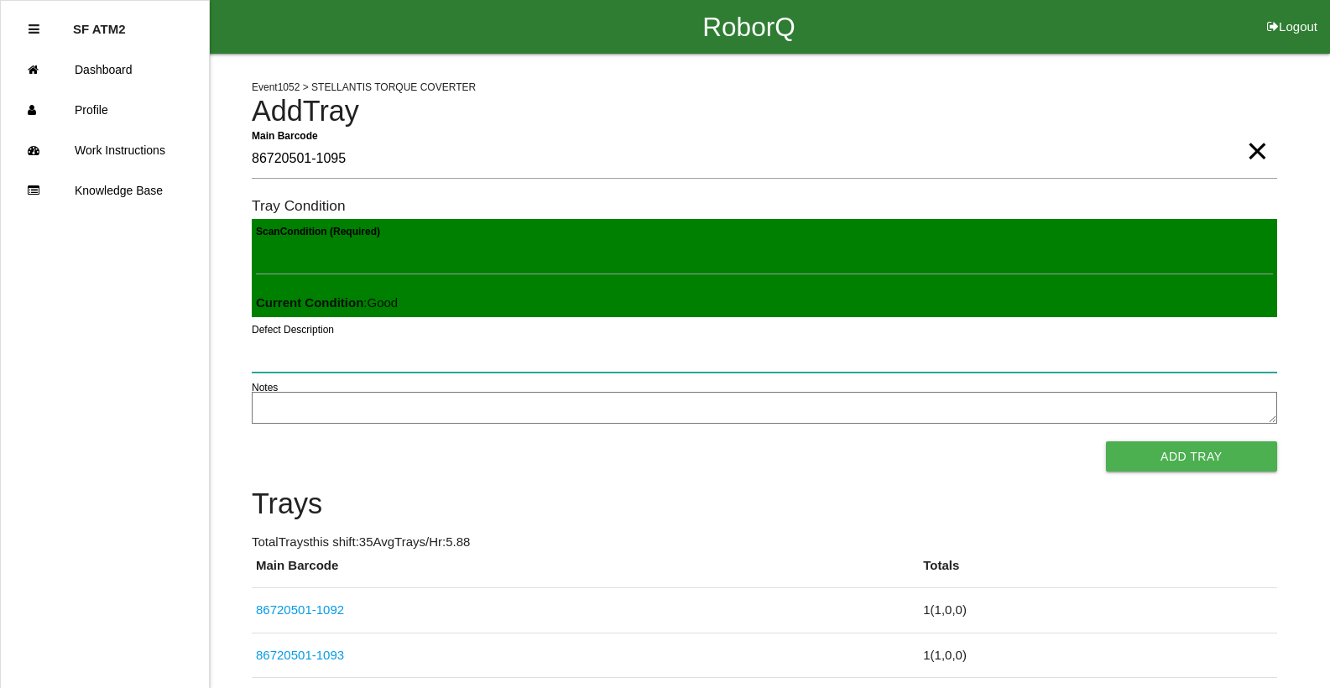
click at [1106, 442] on button "Add Tray" at bounding box center [1191, 457] width 171 height 30
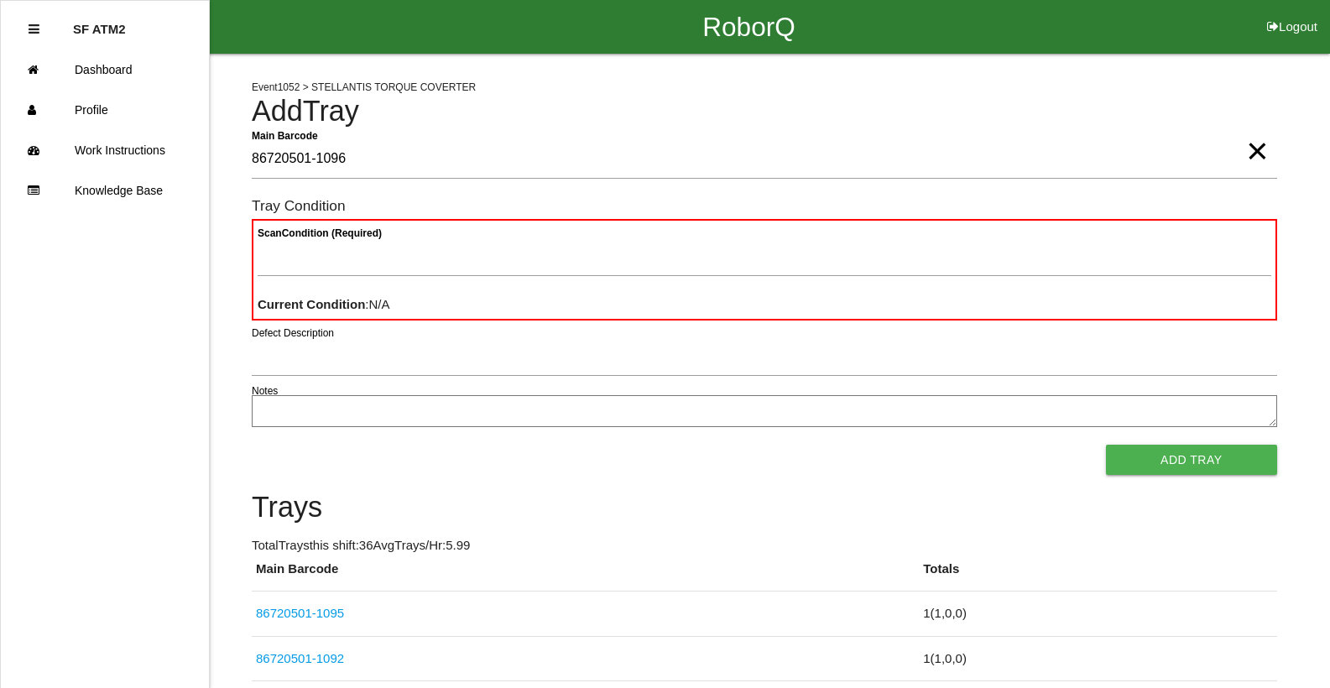
type Barcode "86720501-1096"
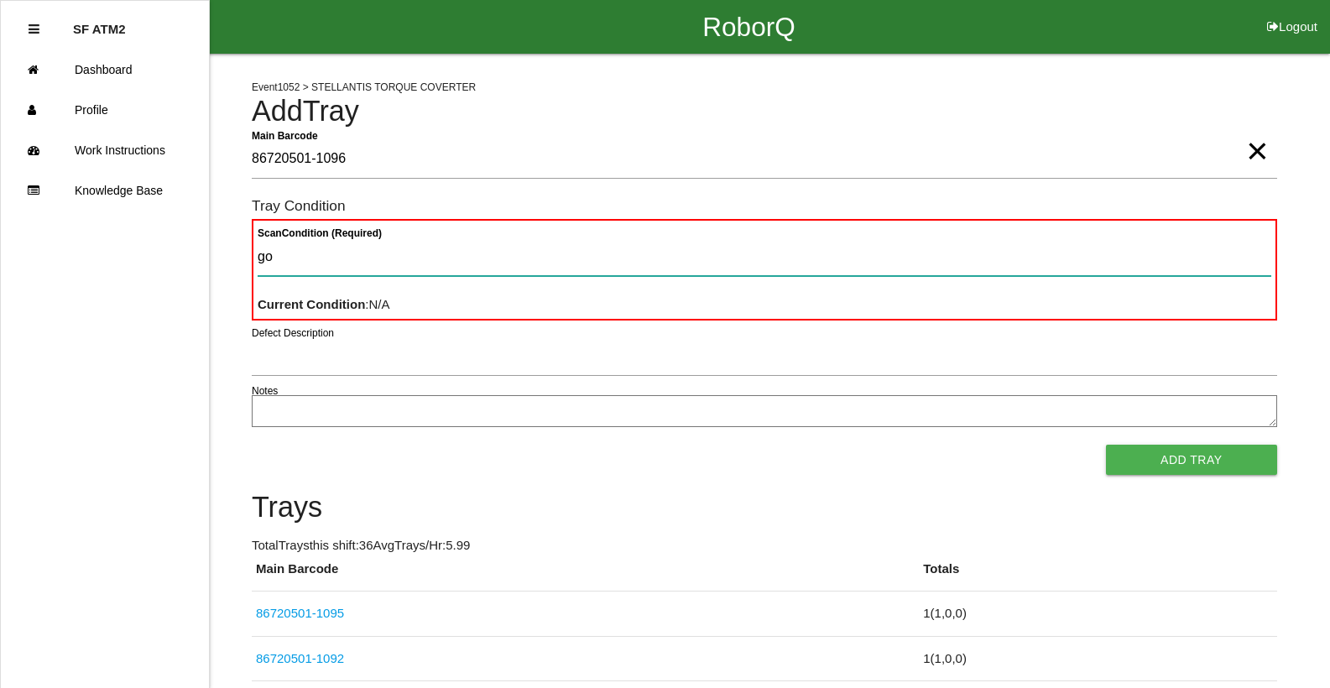
type Condition "goo"
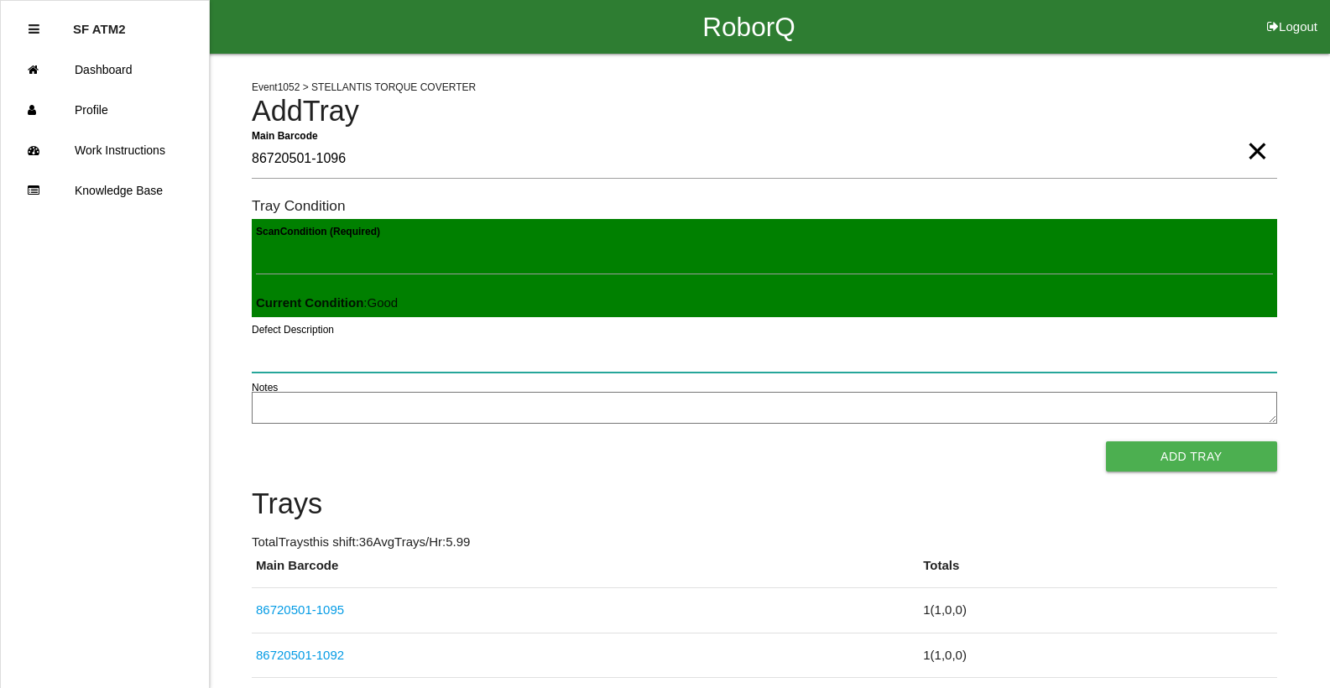
click button "Add Tray" at bounding box center [1191, 457] width 171 height 30
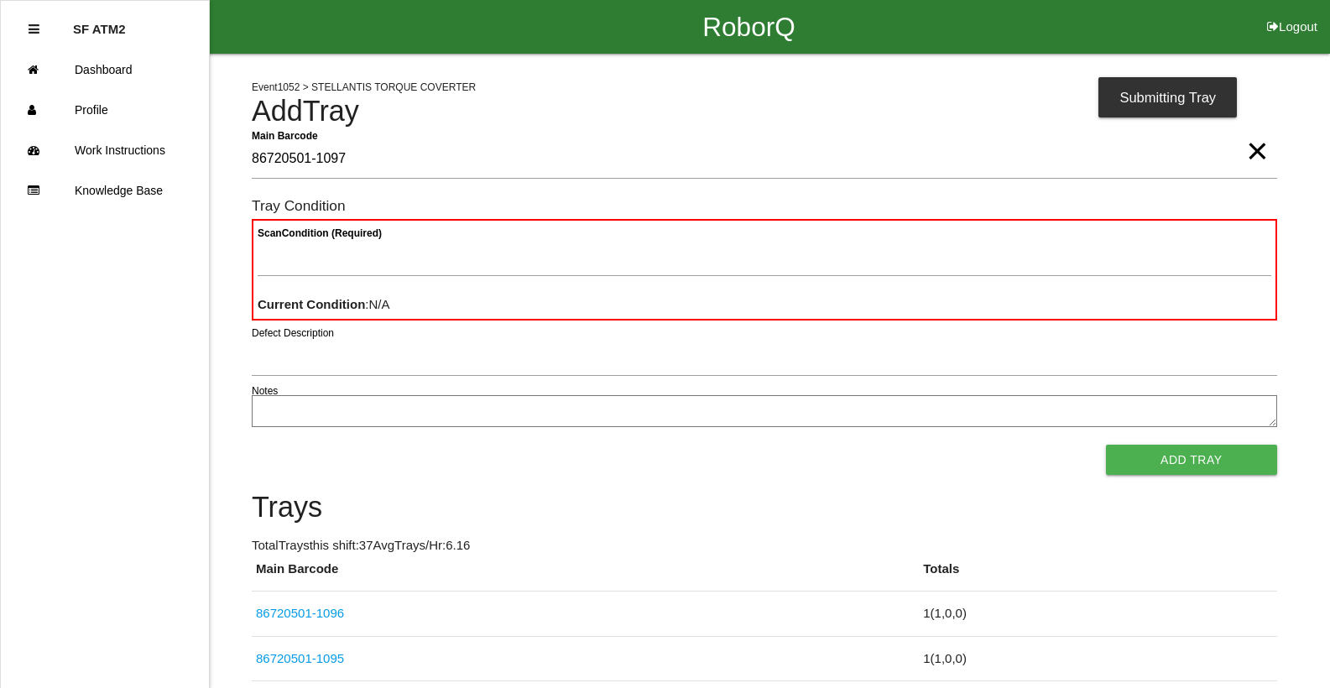
type Barcode "86720501-1097"
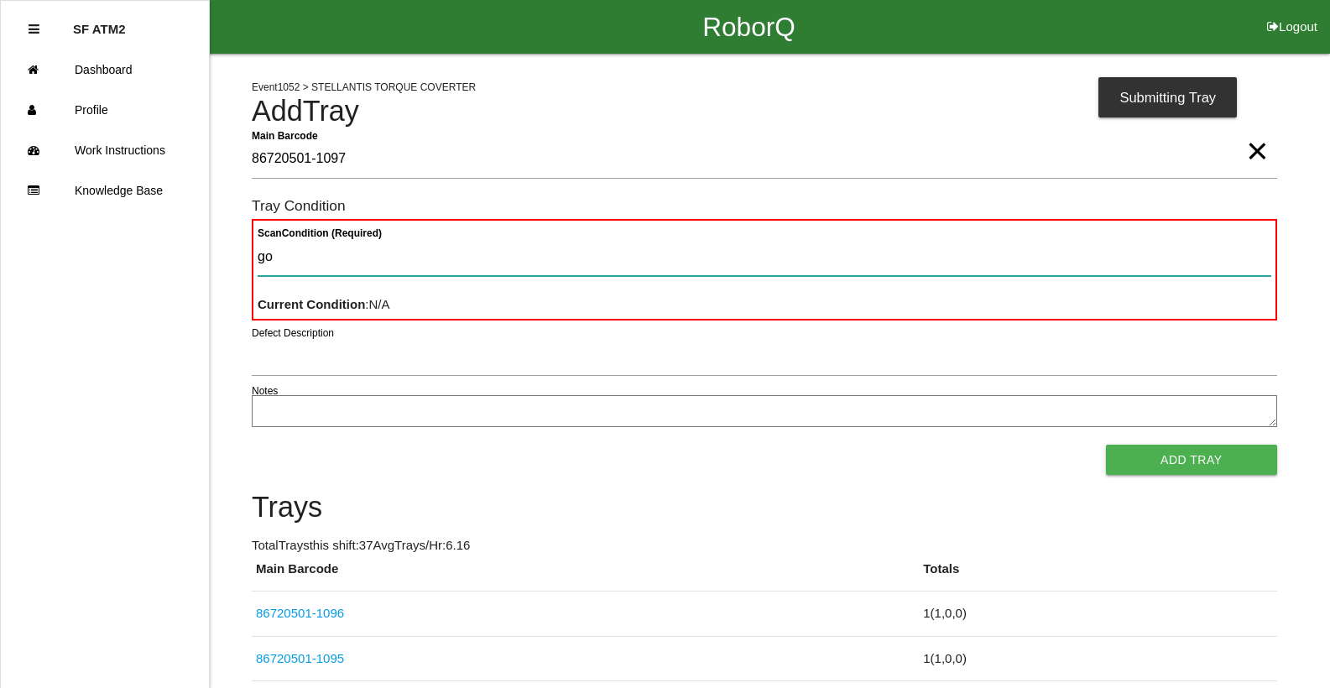
type Condition "goo"
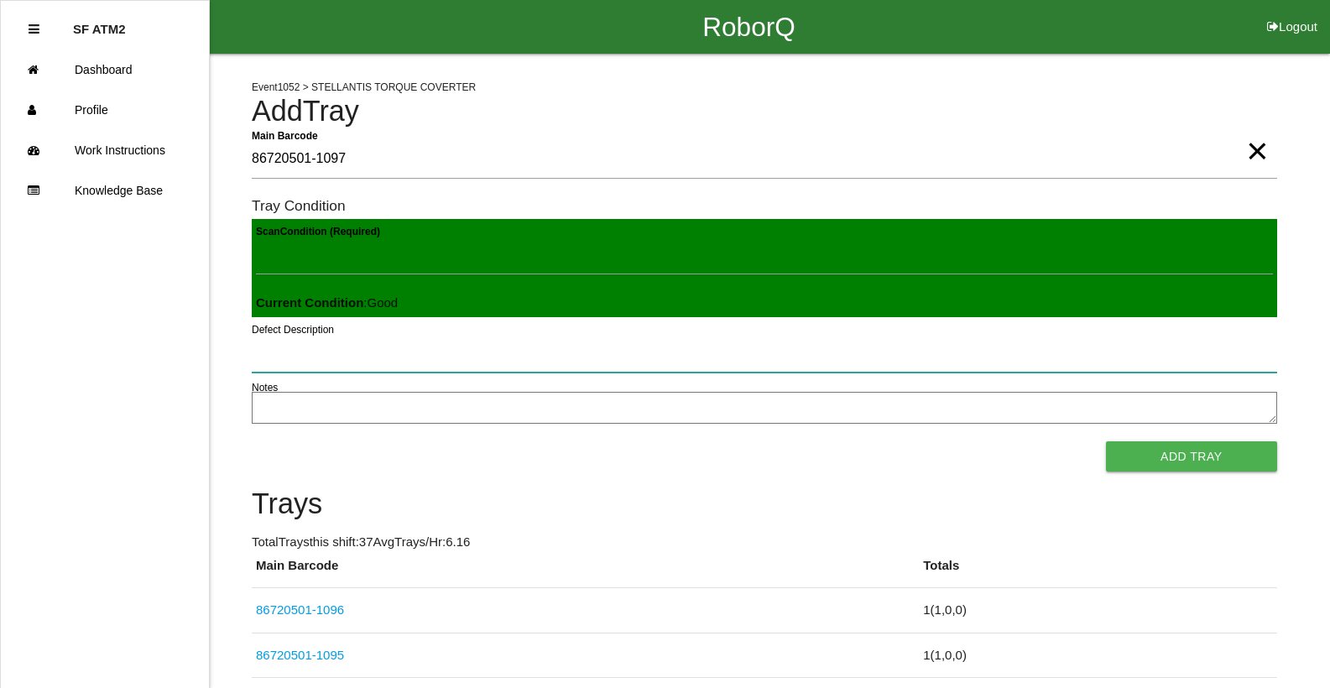
click at [1106, 442] on button "Add Tray" at bounding box center [1191, 457] width 171 height 30
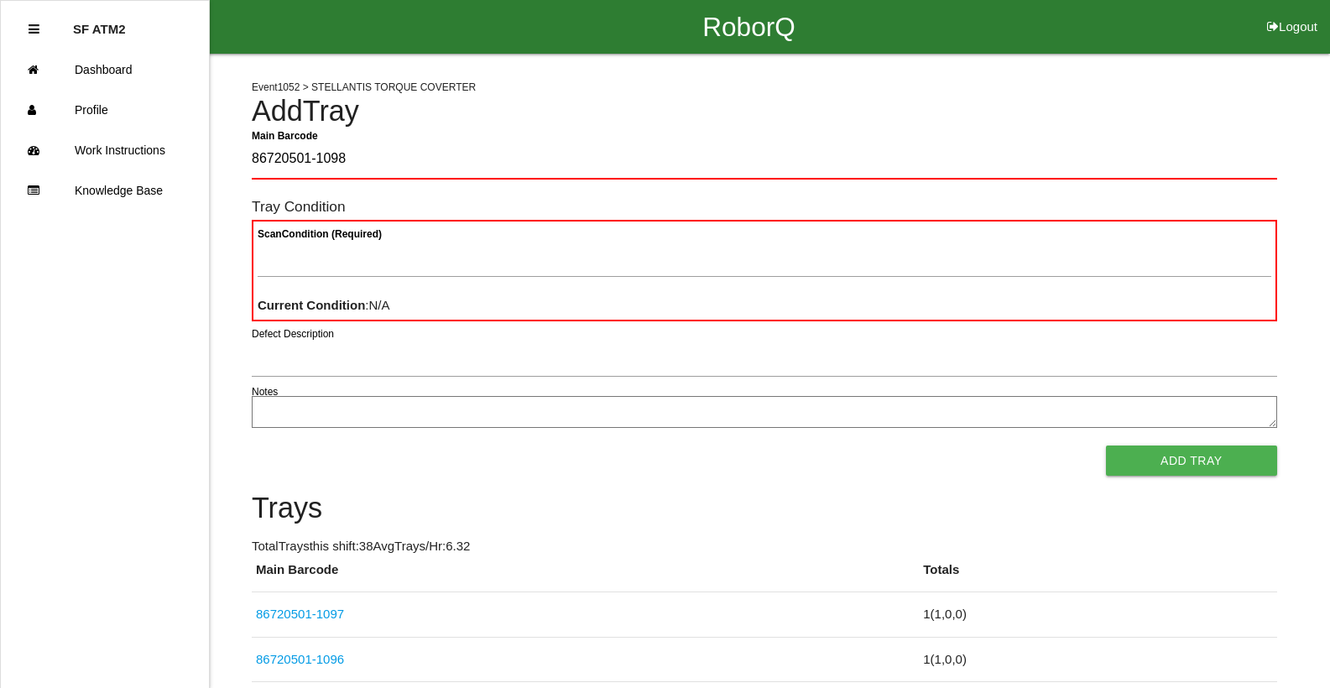
type Barcode "86720501-1098"
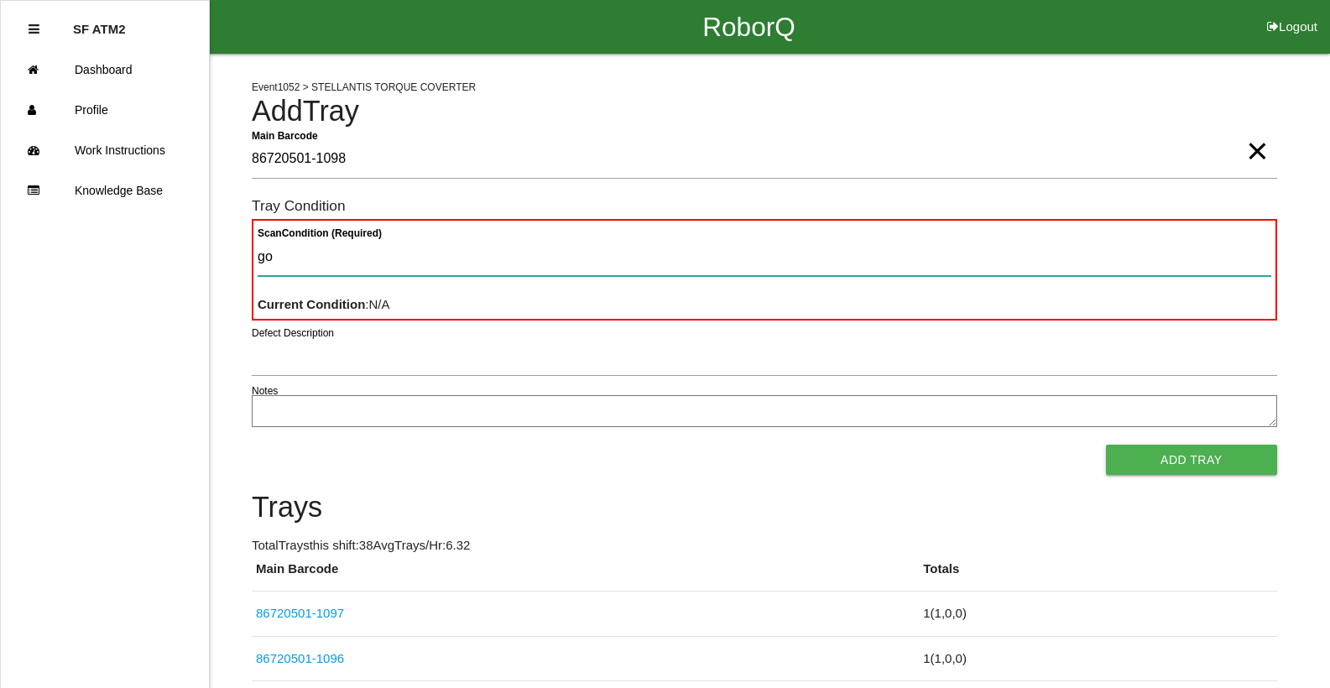
type Condition "goo"
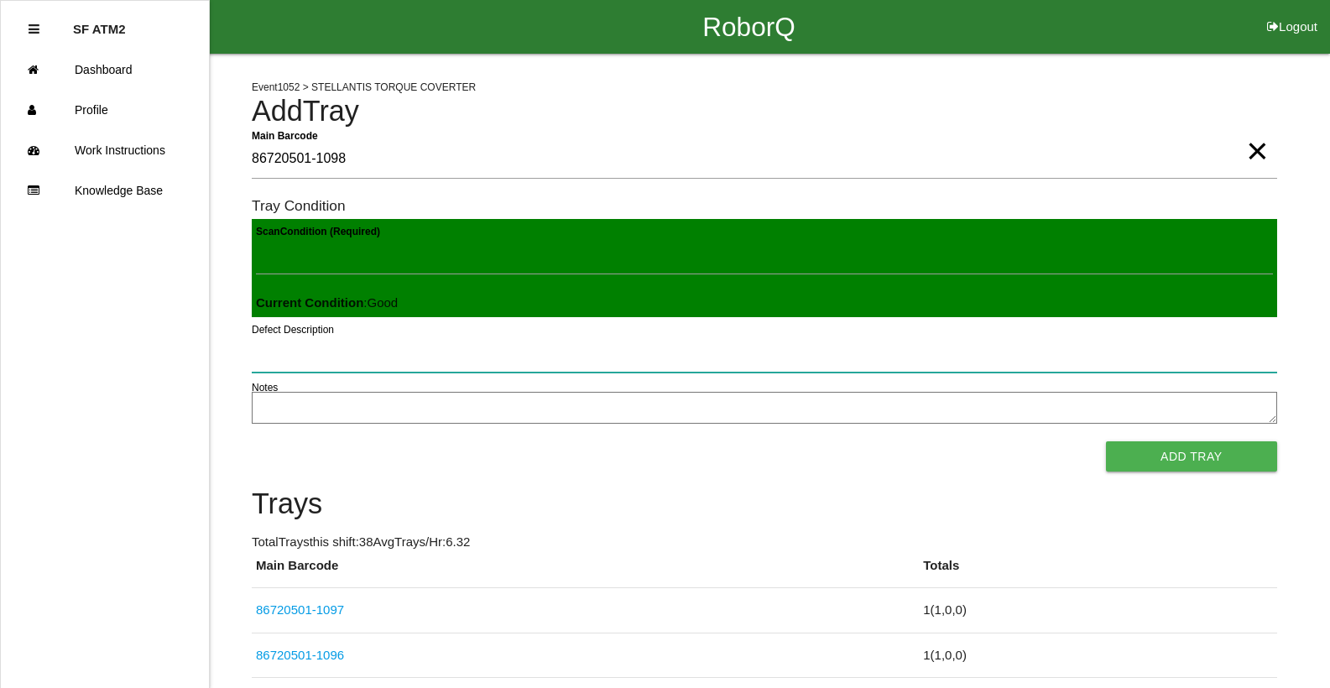
click at [1106, 442] on button "Add Tray" at bounding box center [1191, 457] width 171 height 30
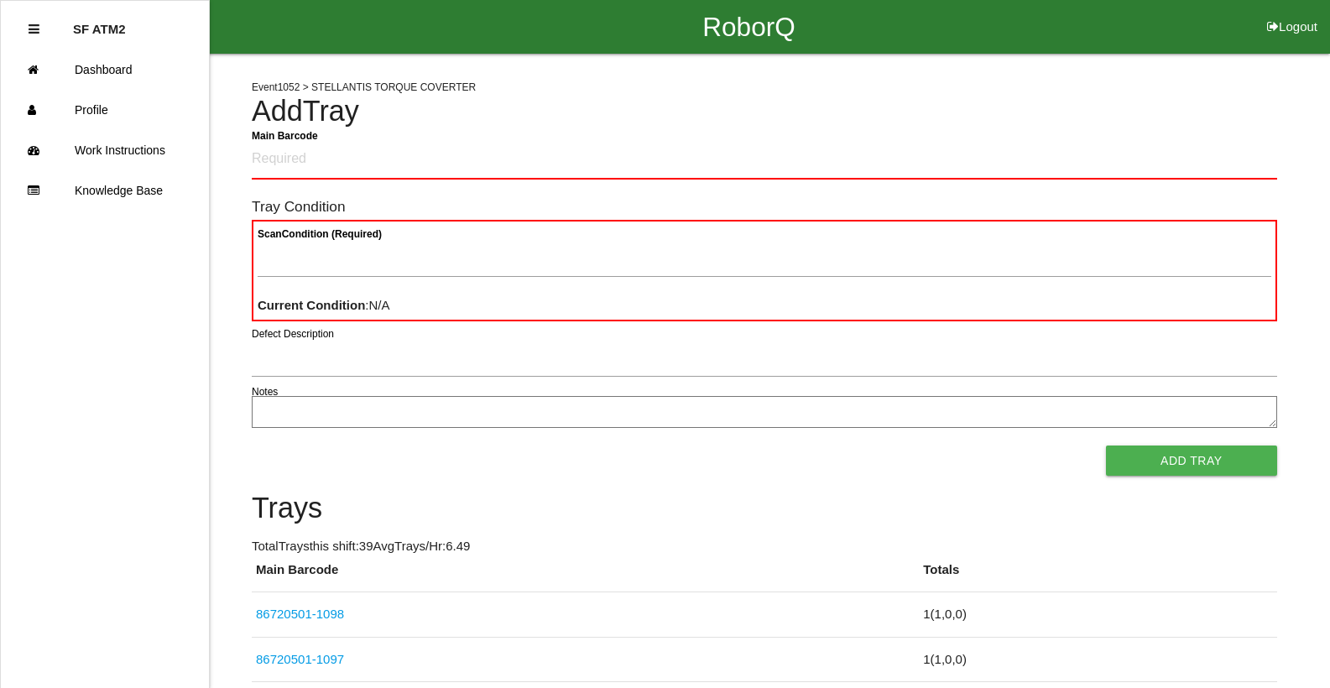
drag, startPoint x: 603, startPoint y: 114, endPoint x: 628, endPoint y: 128, distance: 28.9
click at [93, 73] on link "Dashboard" at bounding box center [105, 70] width 208 height 40
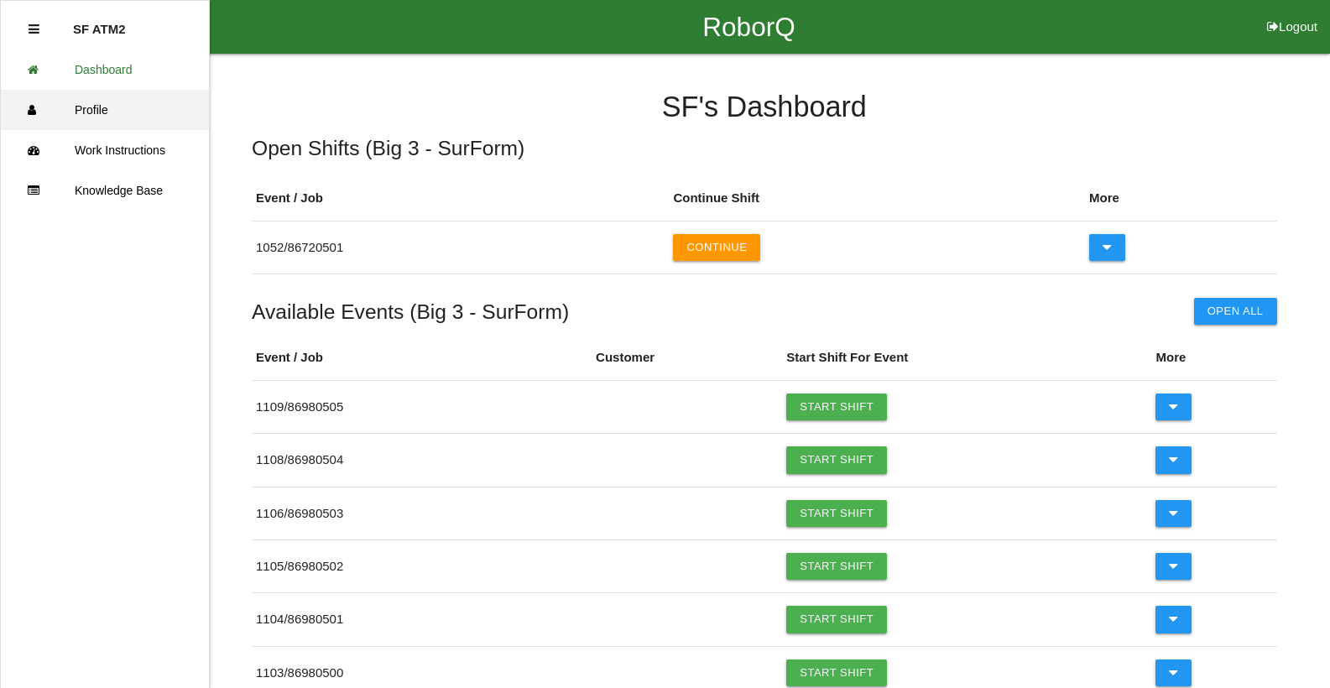
click at [84, 117] on link "Profile" at bounding box center [105, 110] width 208 height 40
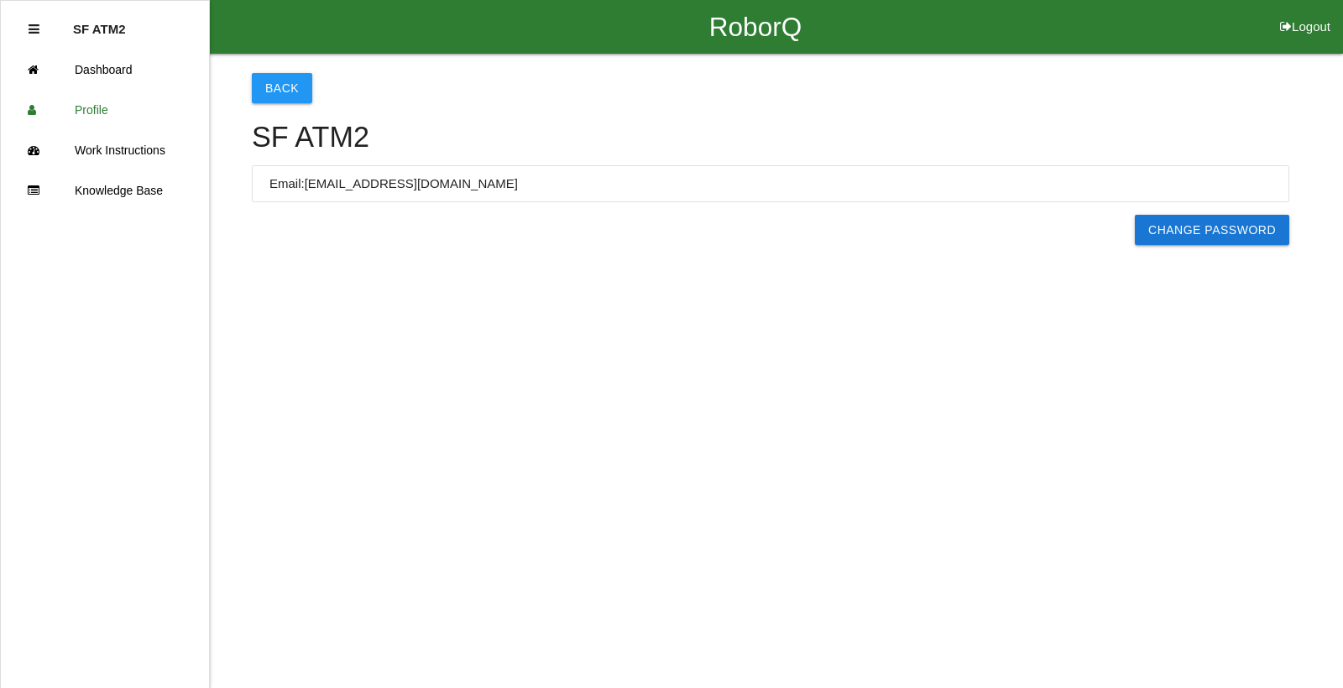
click at [98, 28] on p "SF ATM2" at bounding box center [99, 22] width 53 height 27
